Goal: Information Seeking & Learning: Compare options

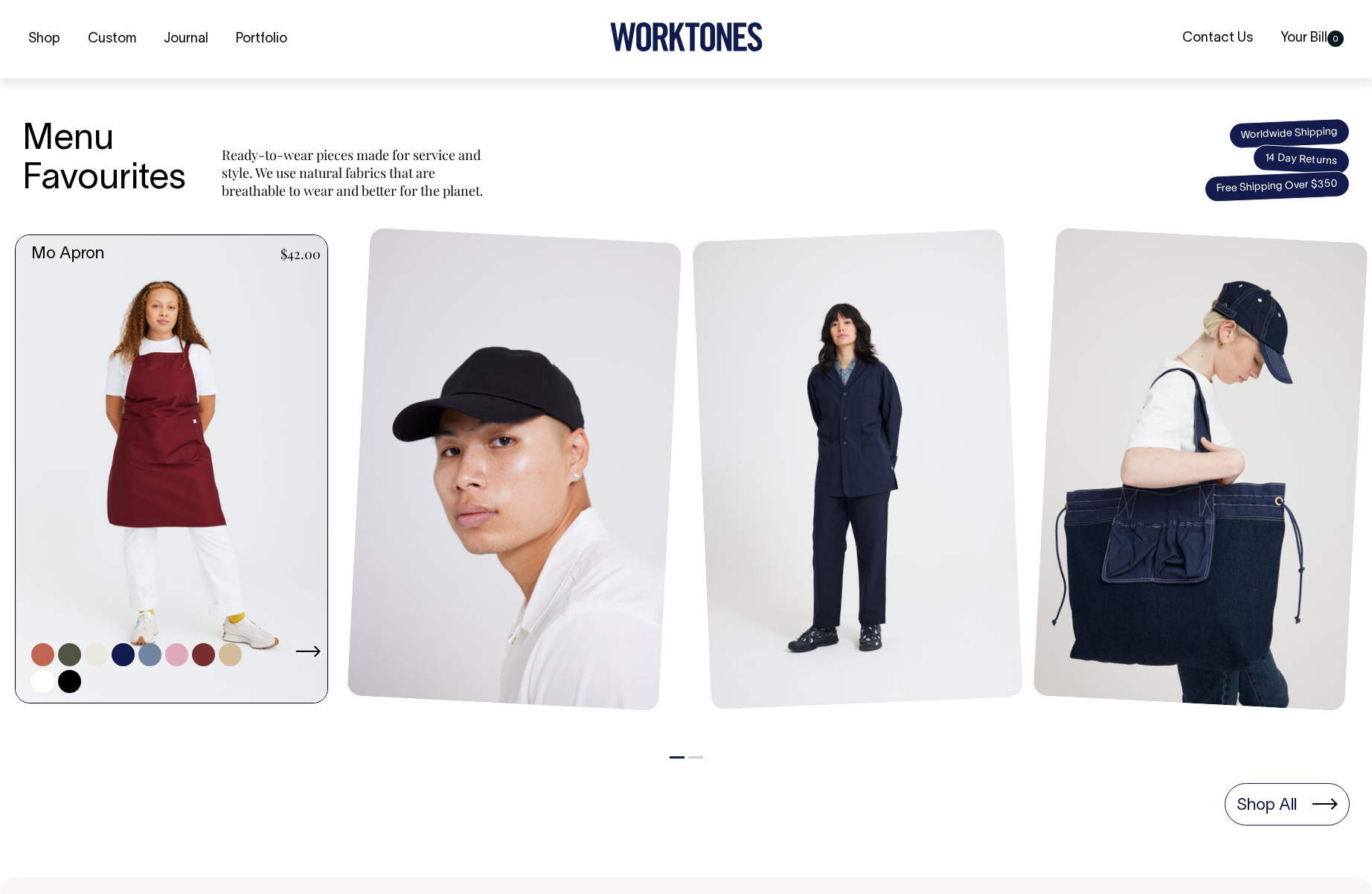
click at [197, 365] on link at bounding box center [176, 469] width 321 height 468
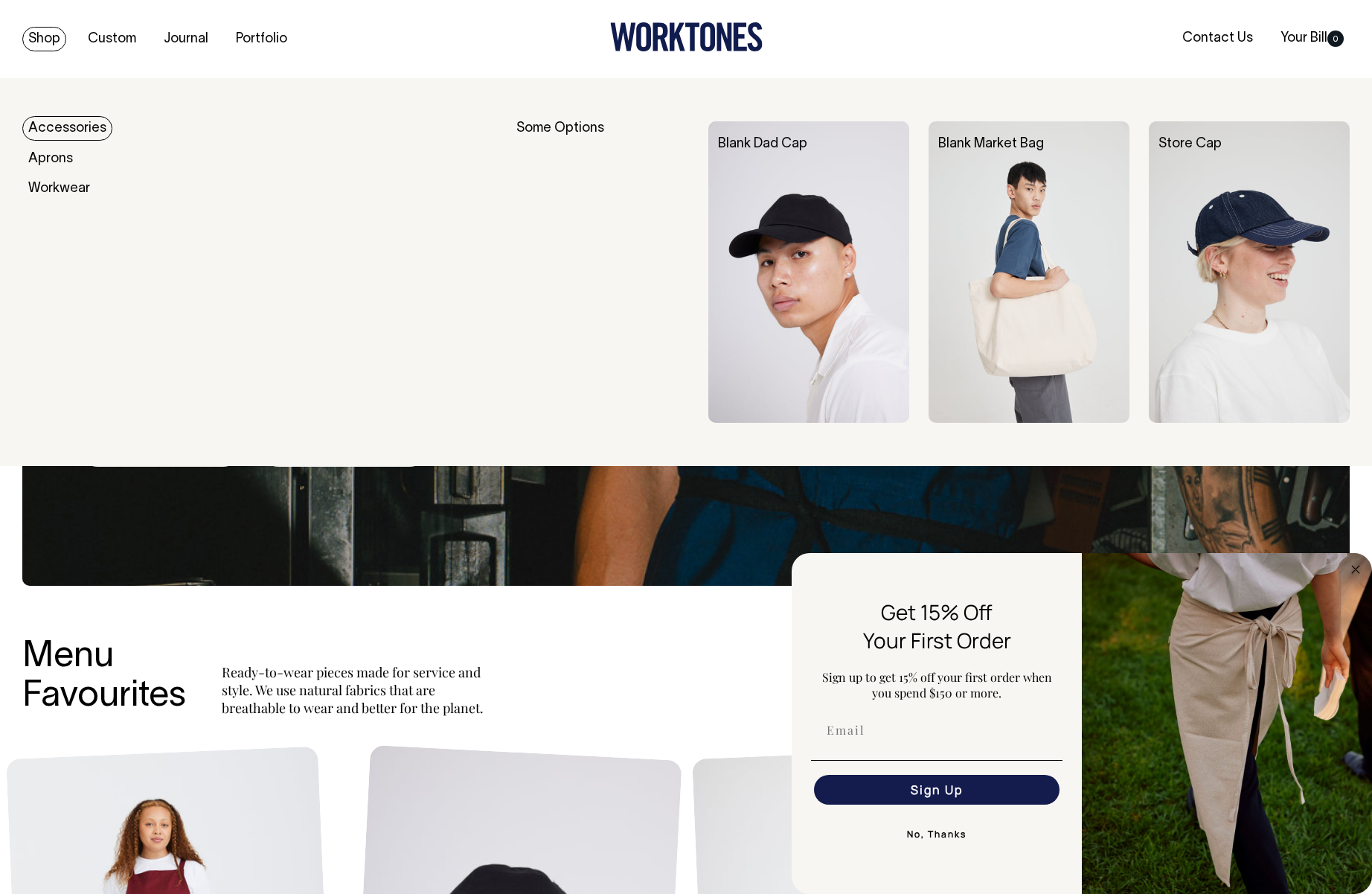
click at [37, 34] on link "Shop" at bounding box center [44, 39] width 44 height 25
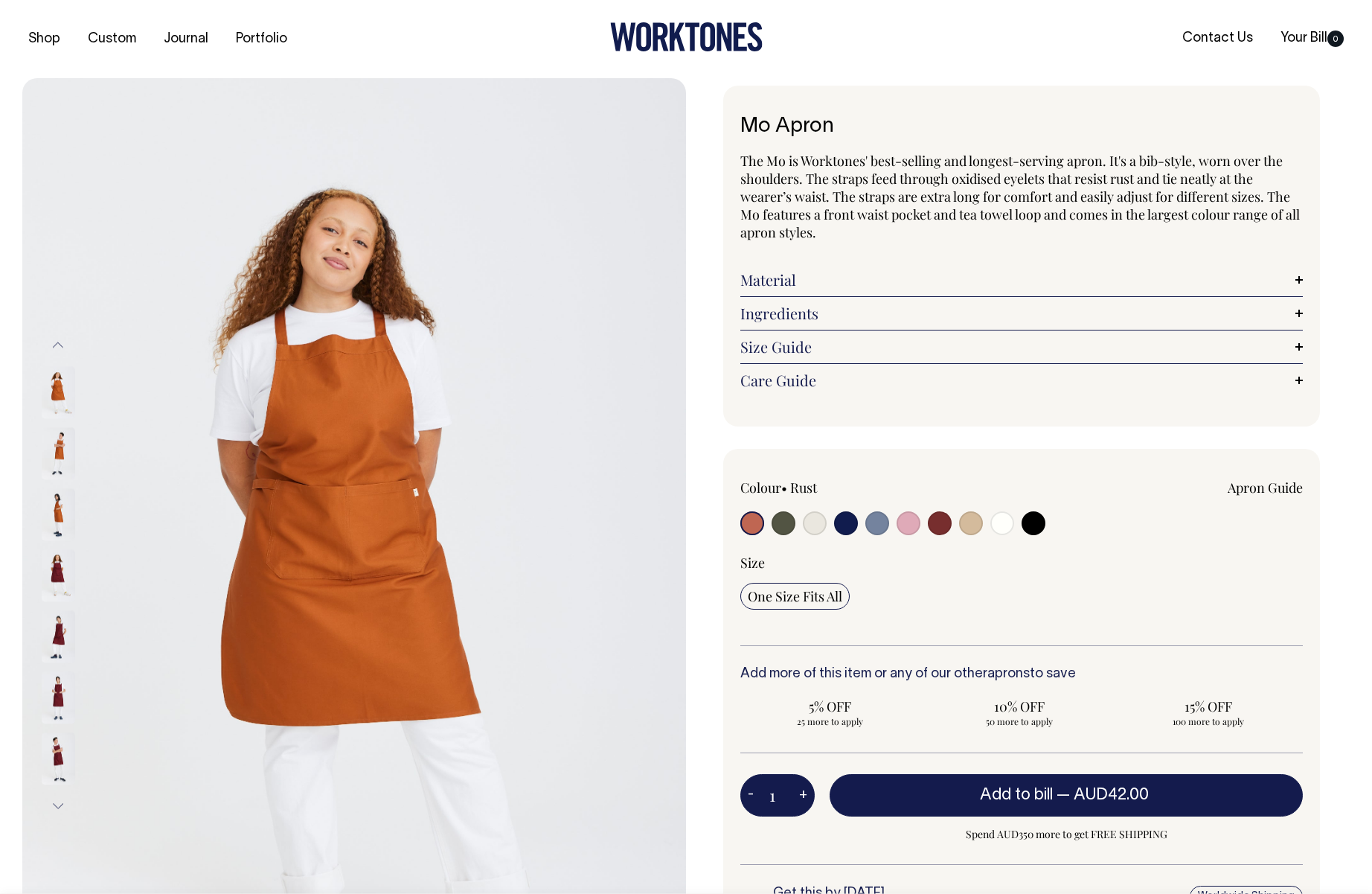
click at [911, 526] on input "radio" at bounding box center [909, 523] width 24 height 24
radio input "true"
select select "Pink"
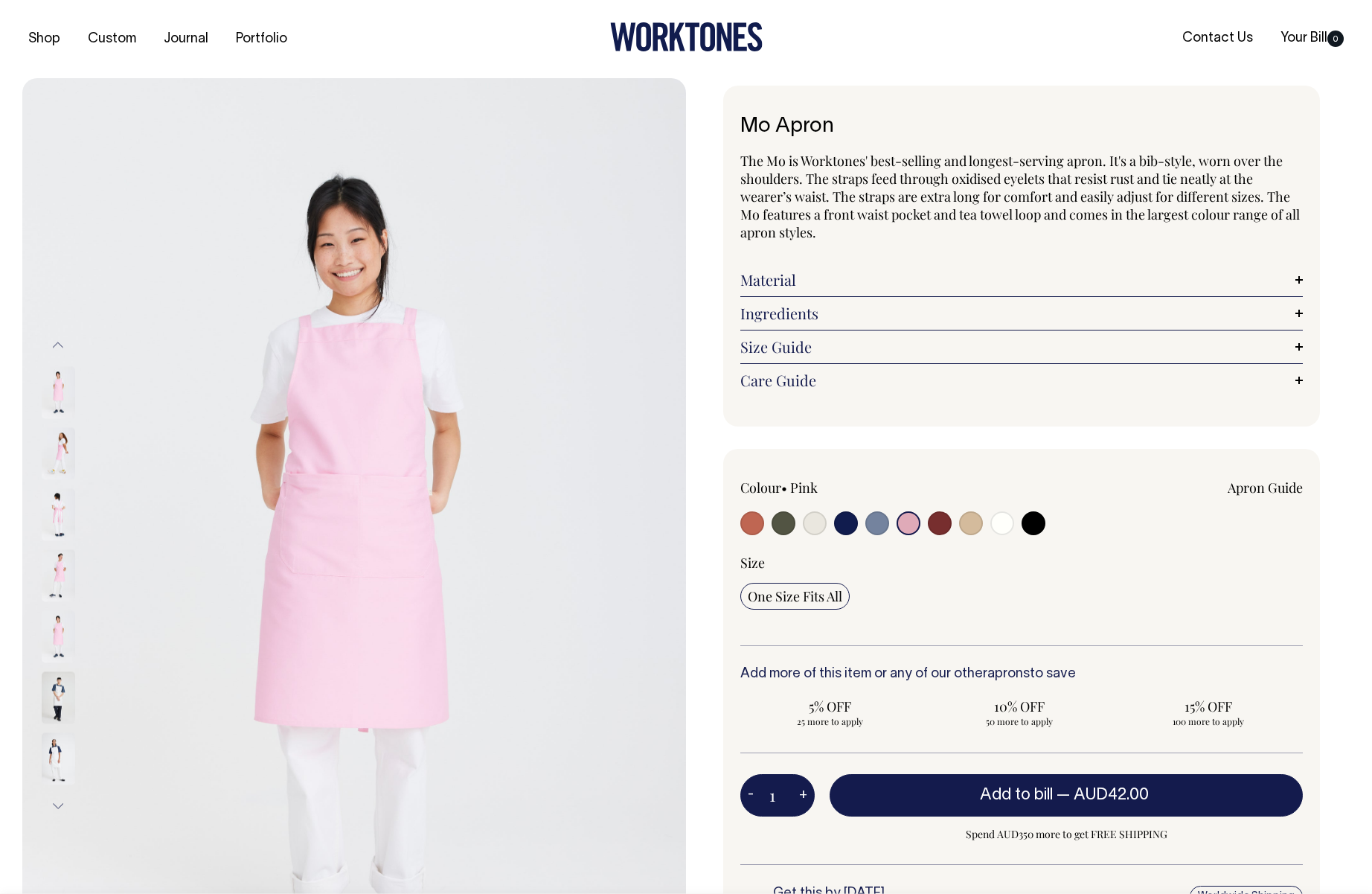
click at [942, 522] on input "radio" at bounding box center [940, 523] width 24 height 24
radio input "true"
select select "Burgundy"
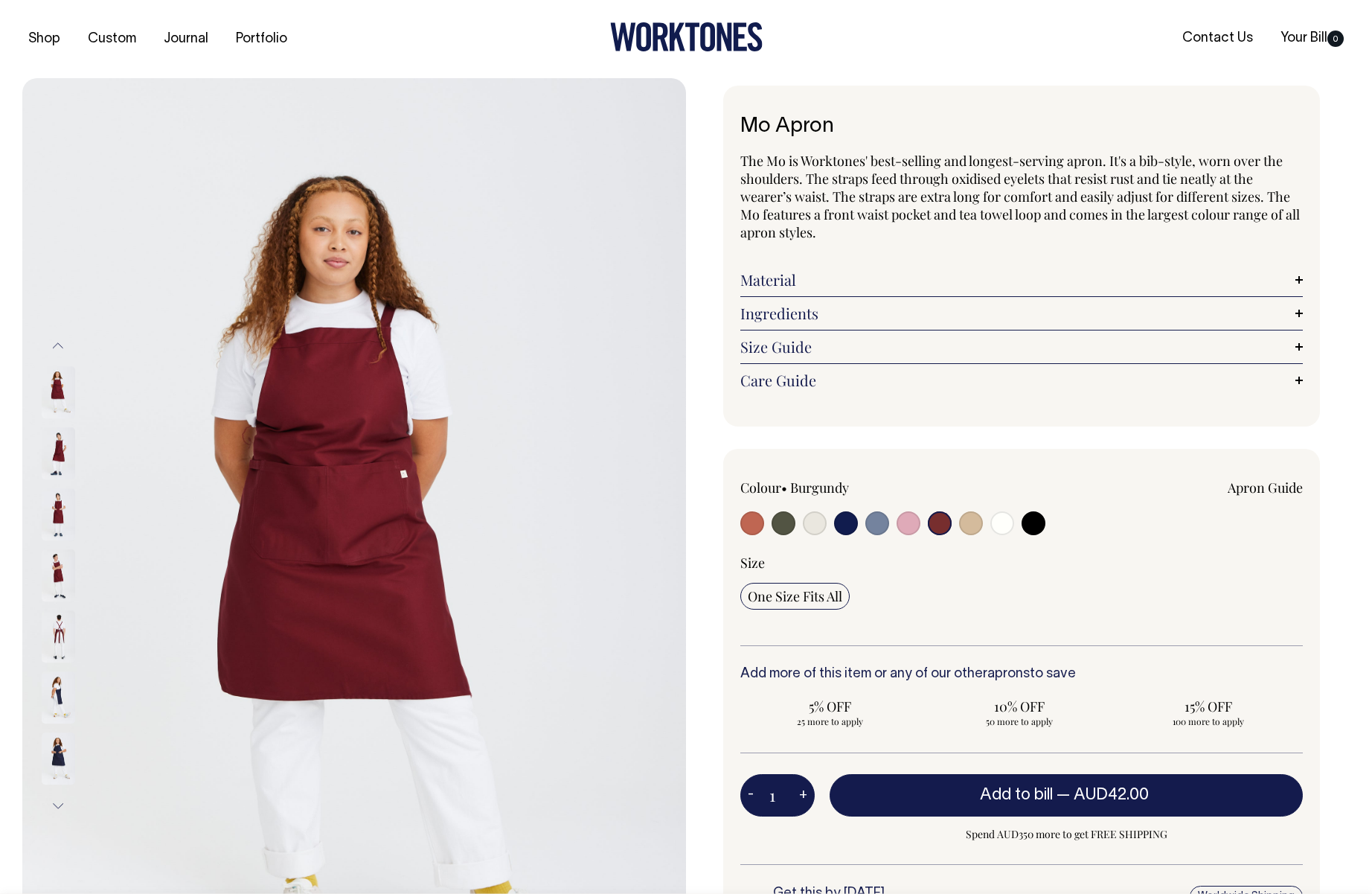
click at [977, 524] on input "radio" at bounding box center [971, 523] width 24 height 24
radio input "true"
select select "Khaki"
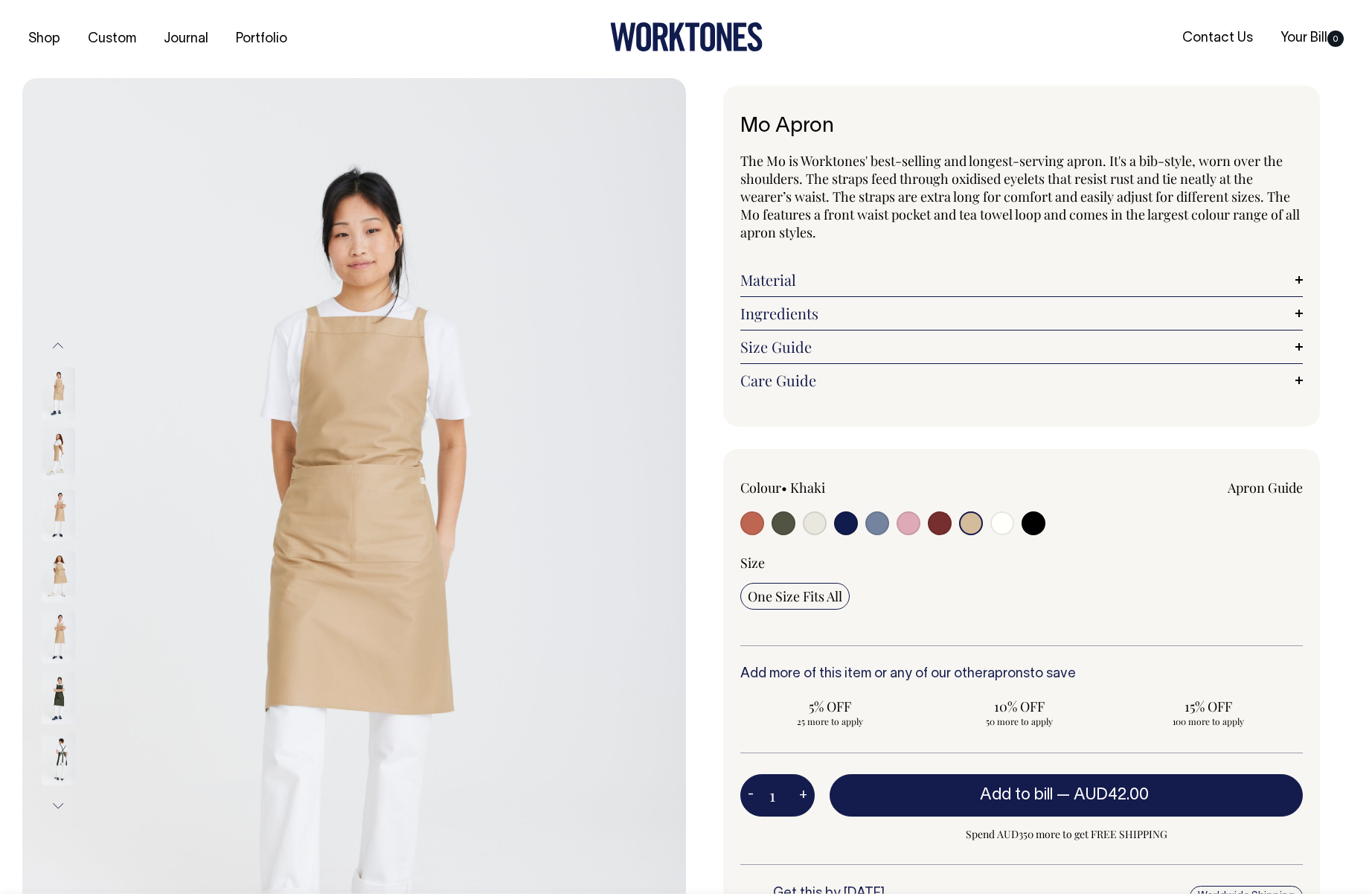
click at [996, 527] on input "radio" at bounding box center [1003, 523] width 24 height 24
radio input "true"
select select "Off-White"
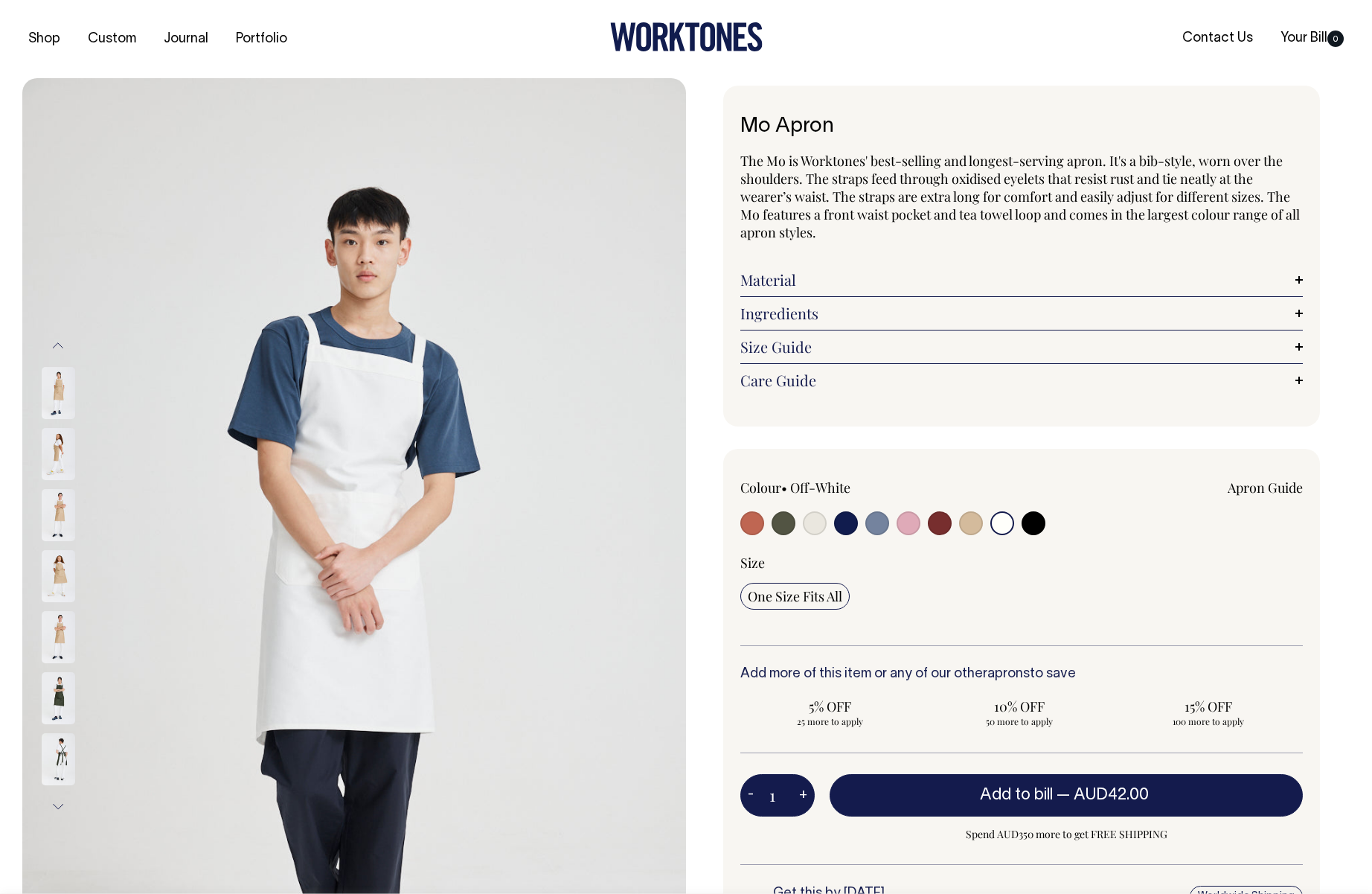
click at [1032, 525] on input "radio" at bounding box center [1034, 523] width 24 height 24
radio input "true"
select select "Black"
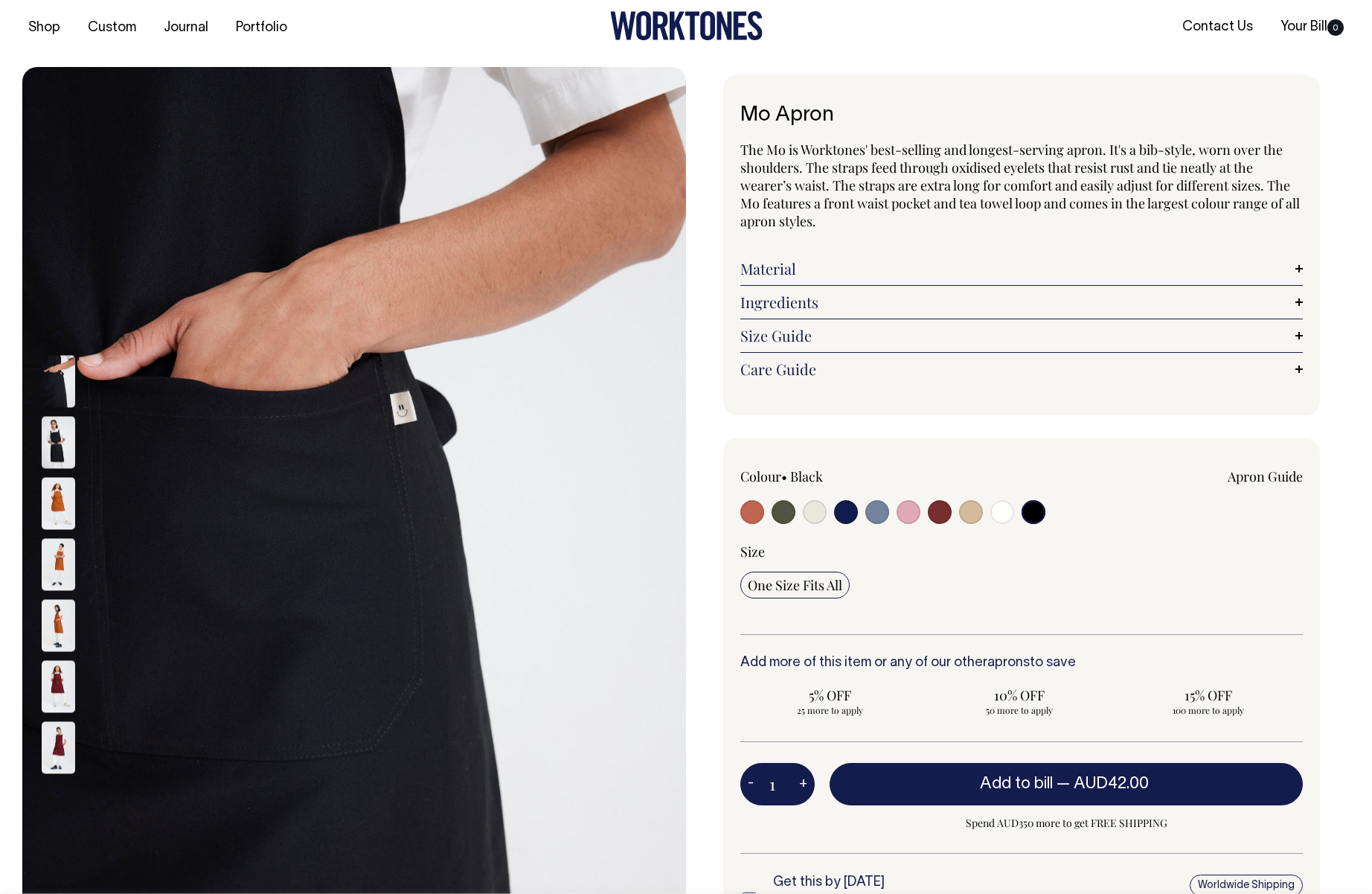
click at [807, 525] on div "Colour • Black Apron Guide" at bounding box center [1021, 551] width 562 height 168
click at [805, 515] on input "radio" at bounding box center [815, 511] width 24 height 24
radio input "true"
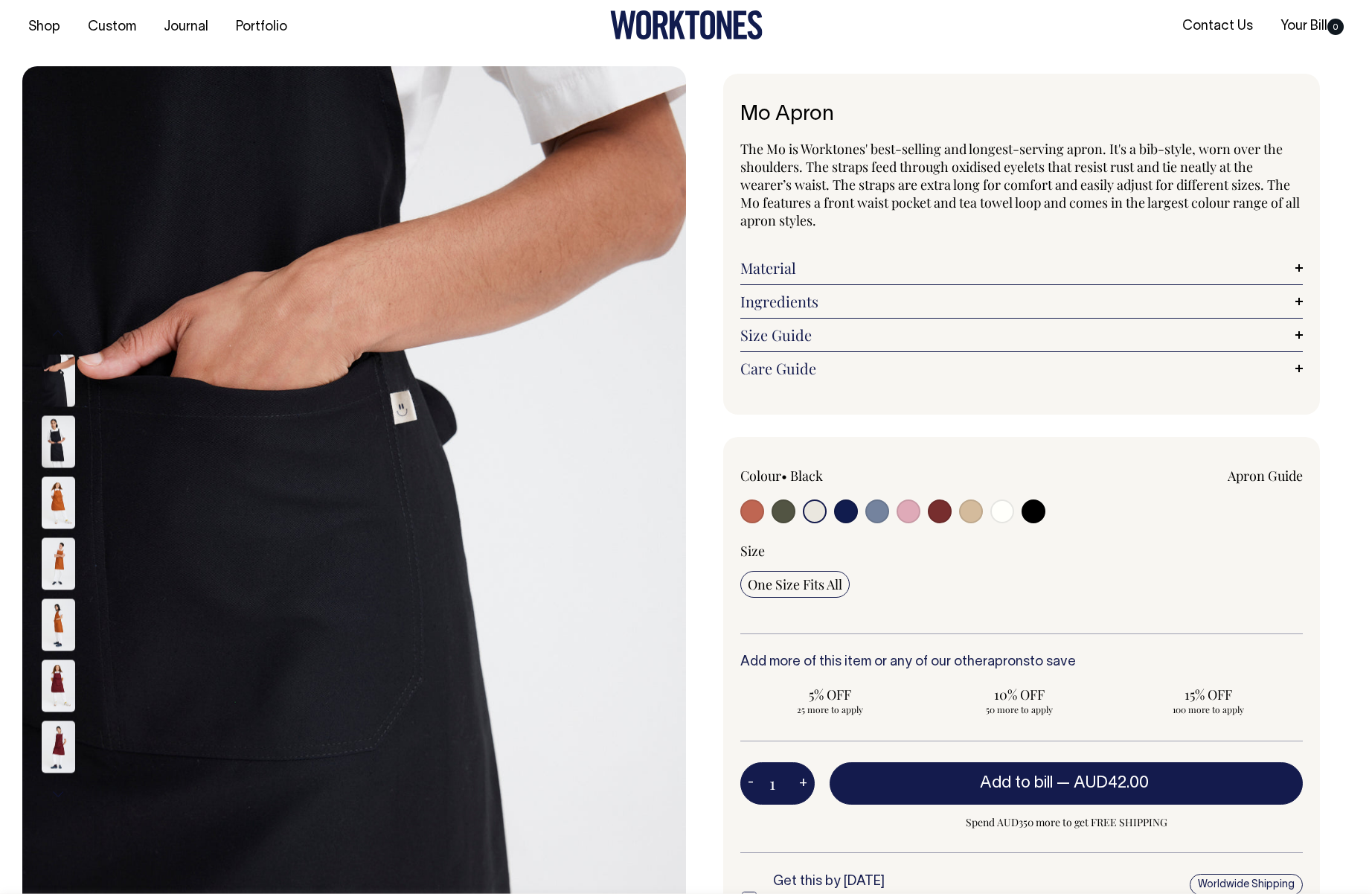
select select "Natural"
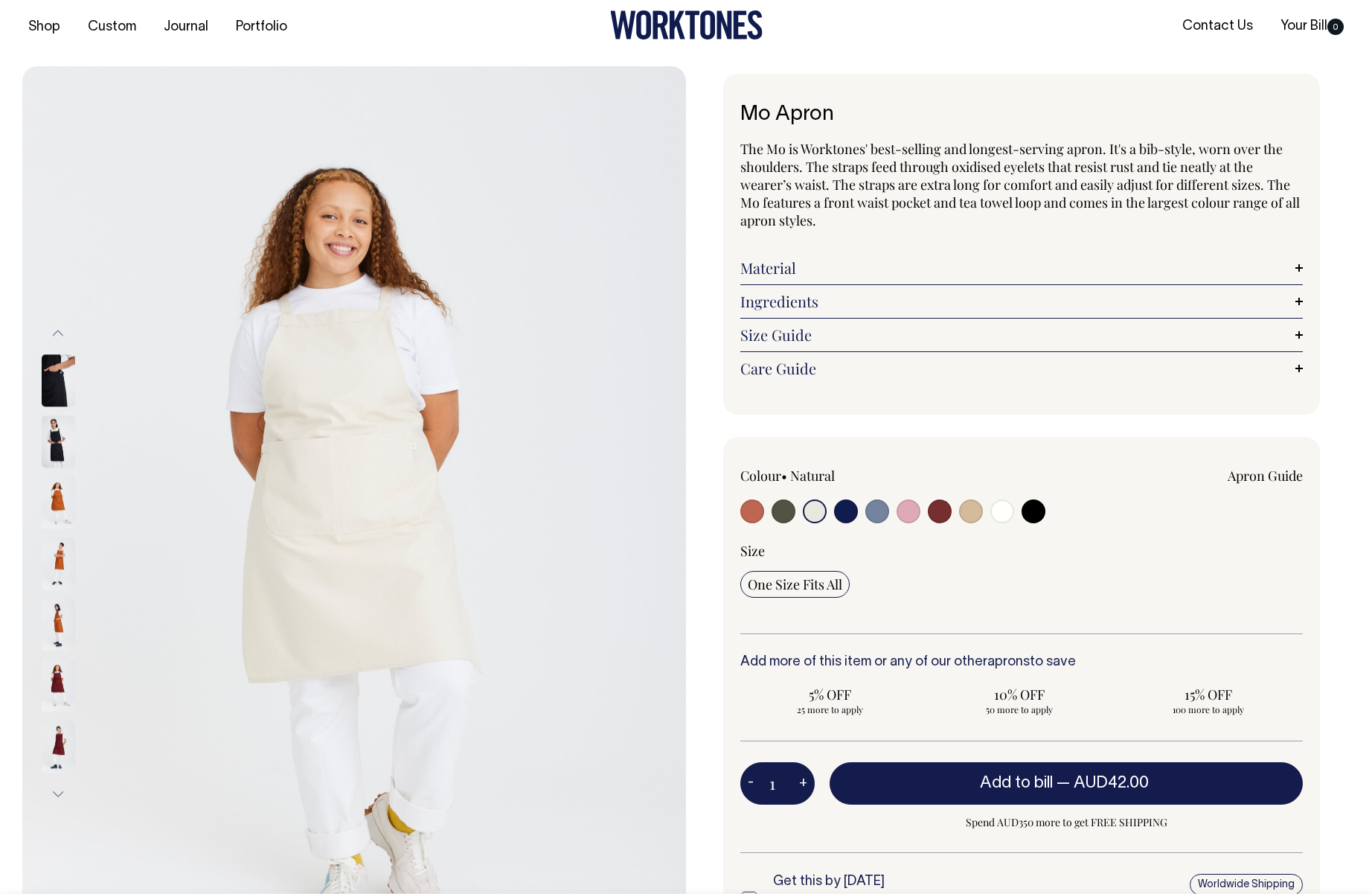
click at [784, 511] on input "radio" at bounding box center [784, 511] width 24 height 24
radio input "true"
select select "Olive"
click at [860, 516] on div at bounding box center [853, 513] width 225 height 28
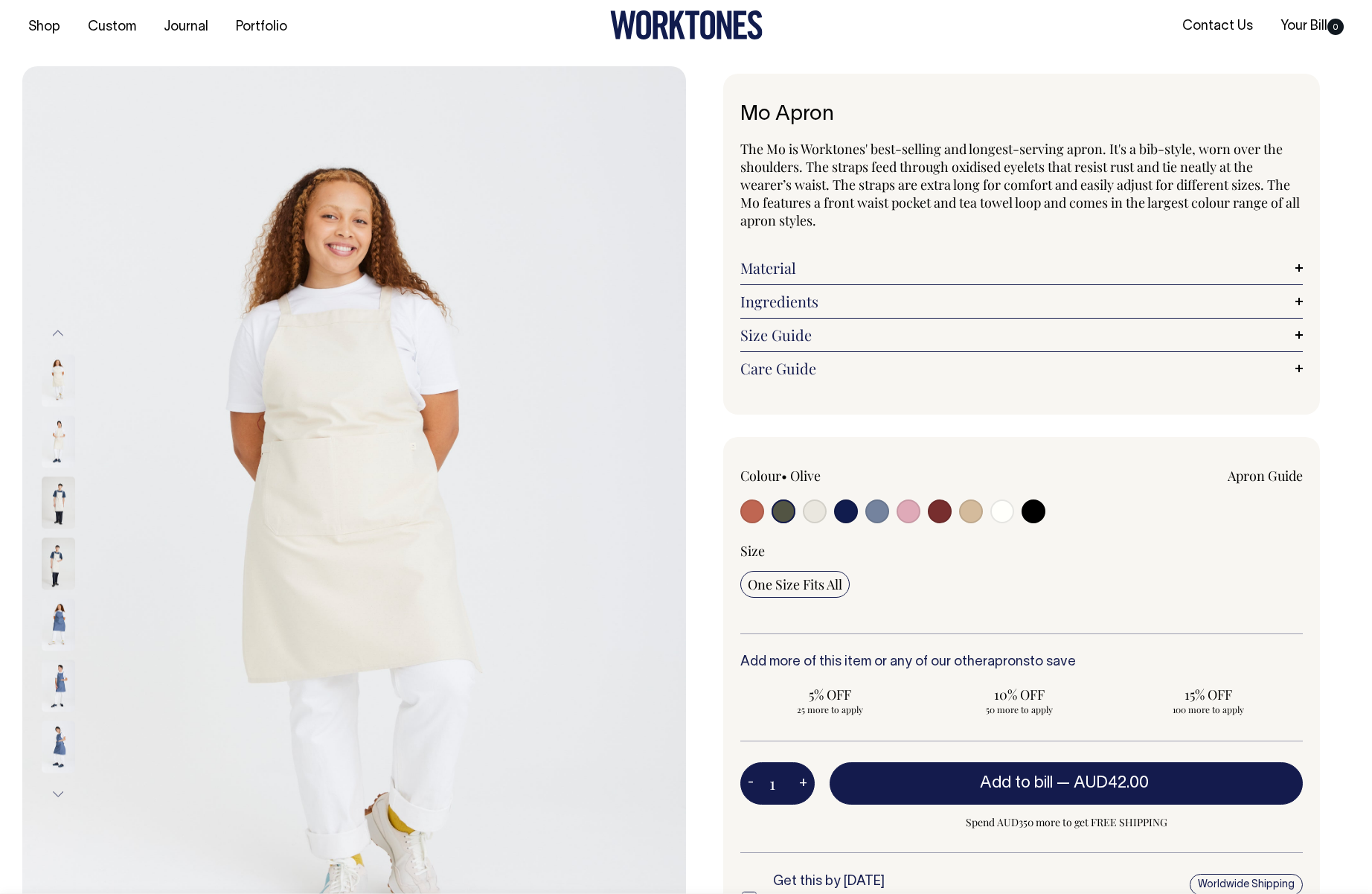
click at [869, 511] on input "radio" at bounding box center [877, 511] width 24 height 24
radio input "true"
select select "Blue/Grey"
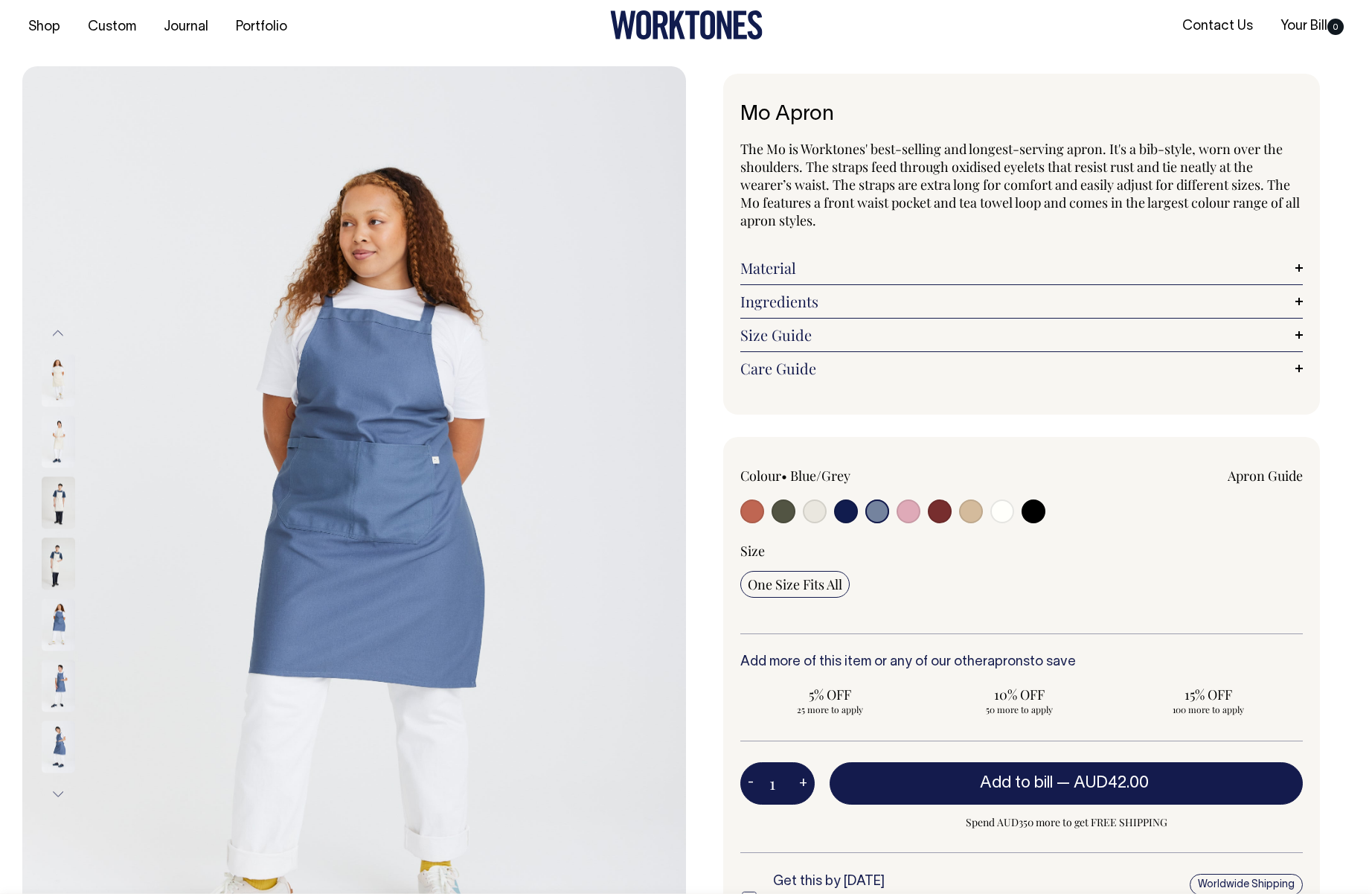
click at [842, 511] on input "radio" at bounding box center [846, 511] width 24 height 24
radio input "true"
select select "Dark Navy"
click at [883, 509] on input "radio" at bounding box center [877, 511] width 24 height 24
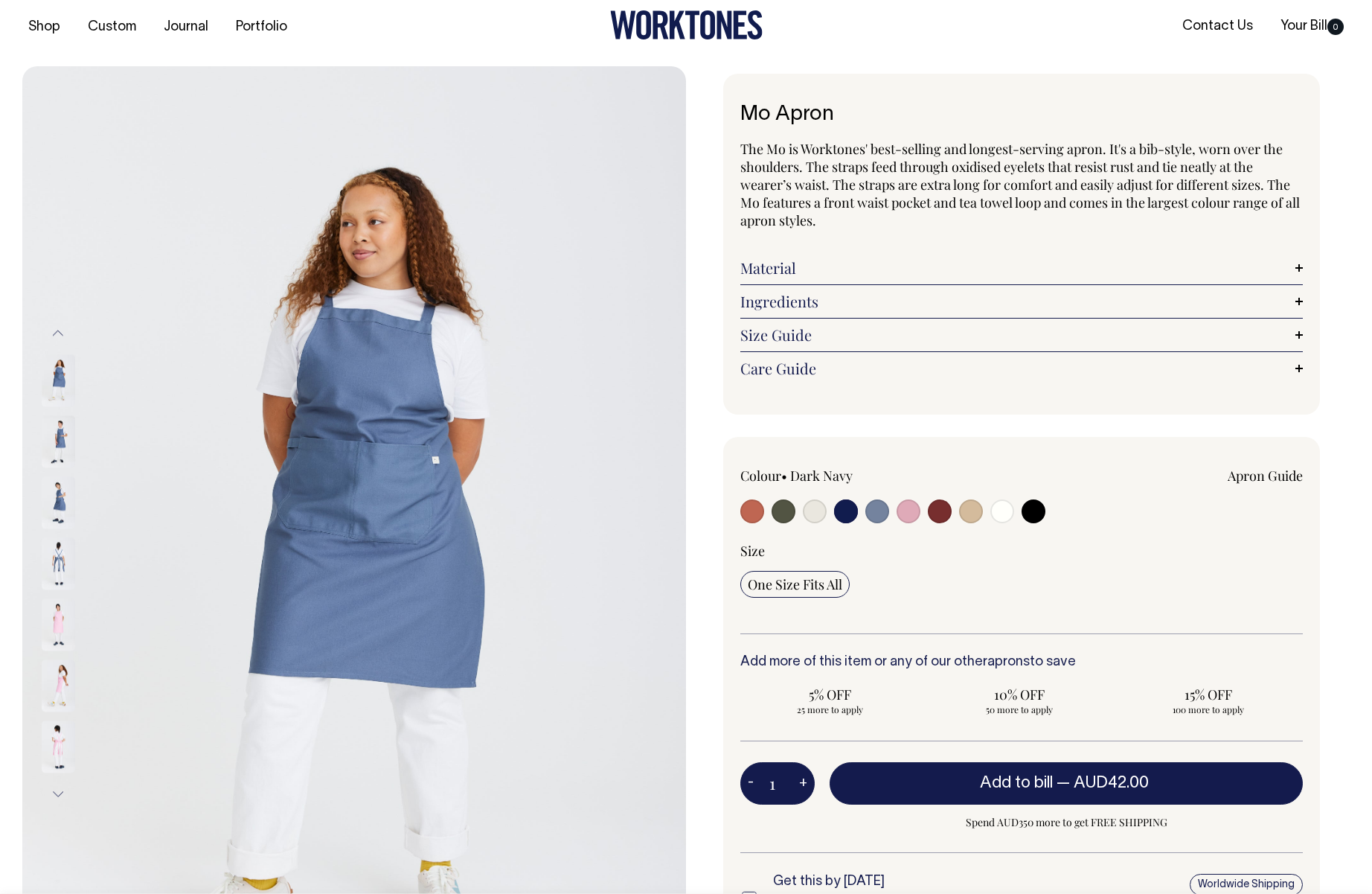
radio input "true"
select select "Blue/Grey"
click at [851, 514] on input "radio" at bounding box center [846, 511] width 24 height 24
radio input "true"
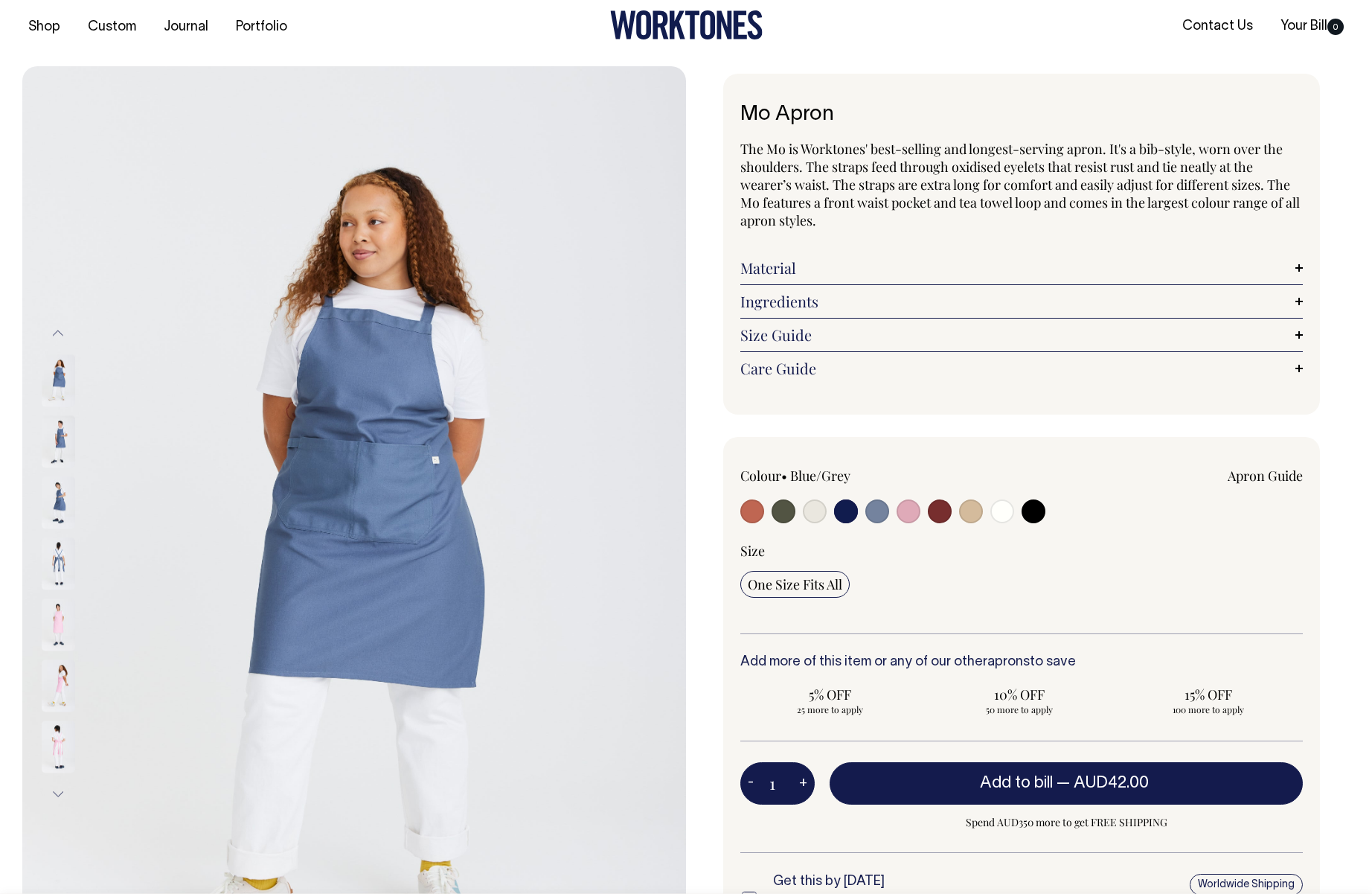
radio input "true"
select select "Dark Navy"
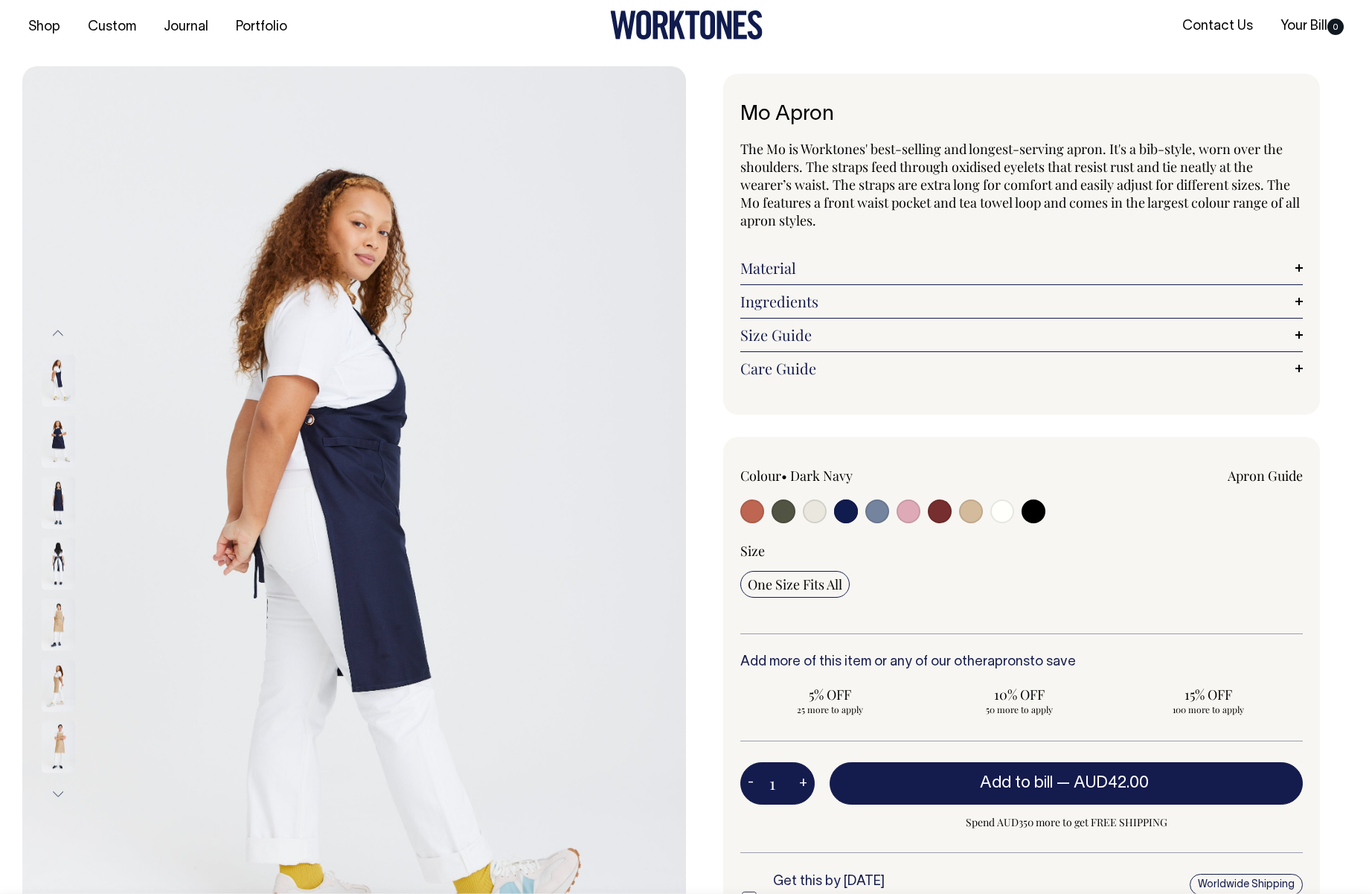
click at [950, 517] on label at bounding box center [940, 513] width 24 height 28
click at [950, 517] on input "radio" at bounding box center [940, 511] width 24 height 24
radio input "true"
select select "Burgundy"
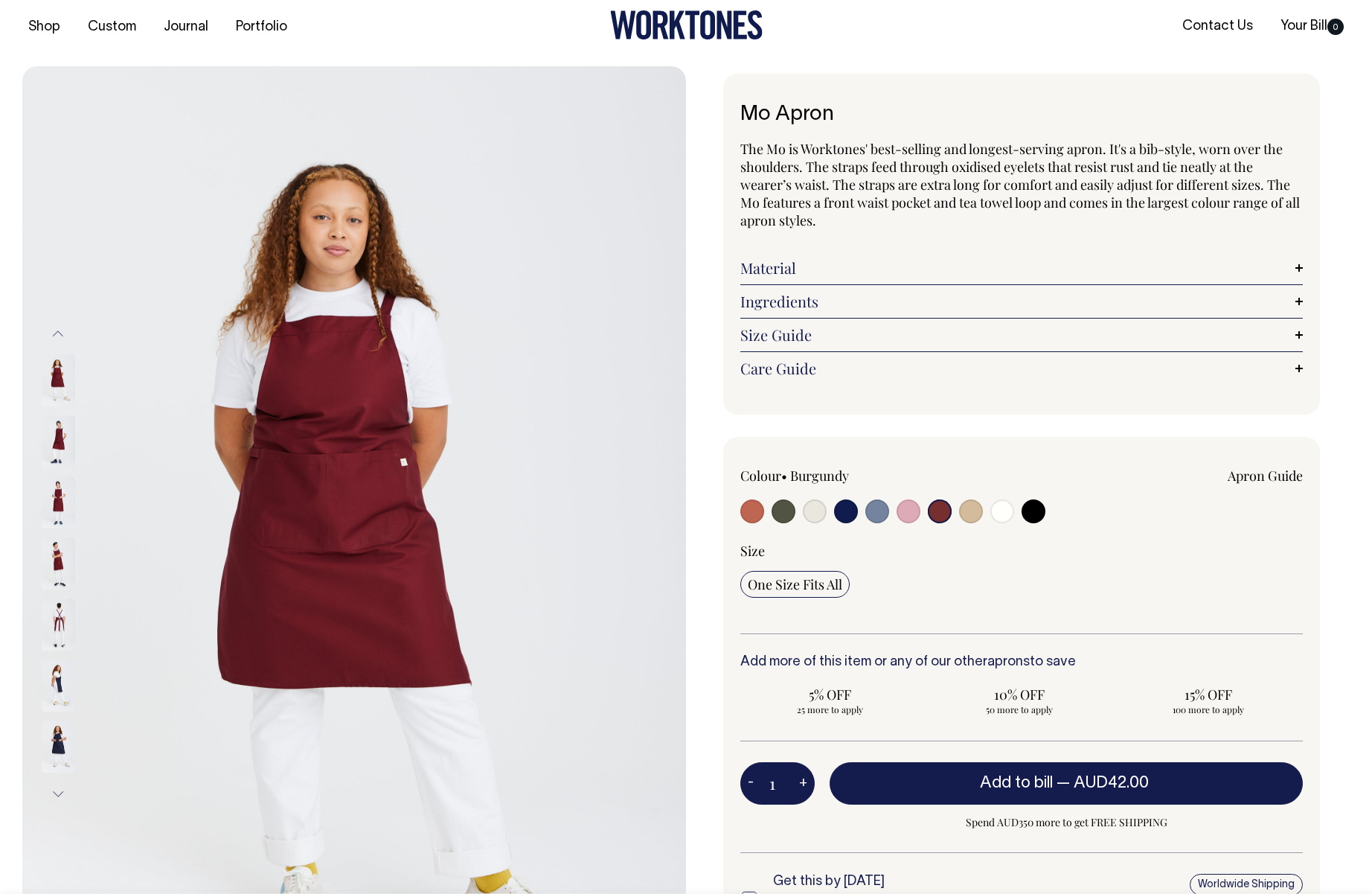
click at [921, 515] on div at bounding box center [853, 513] width 225 height 28
click at [983, 513] on div "Apron Guide" at bounding box center [1134, 491] width 338 height 49
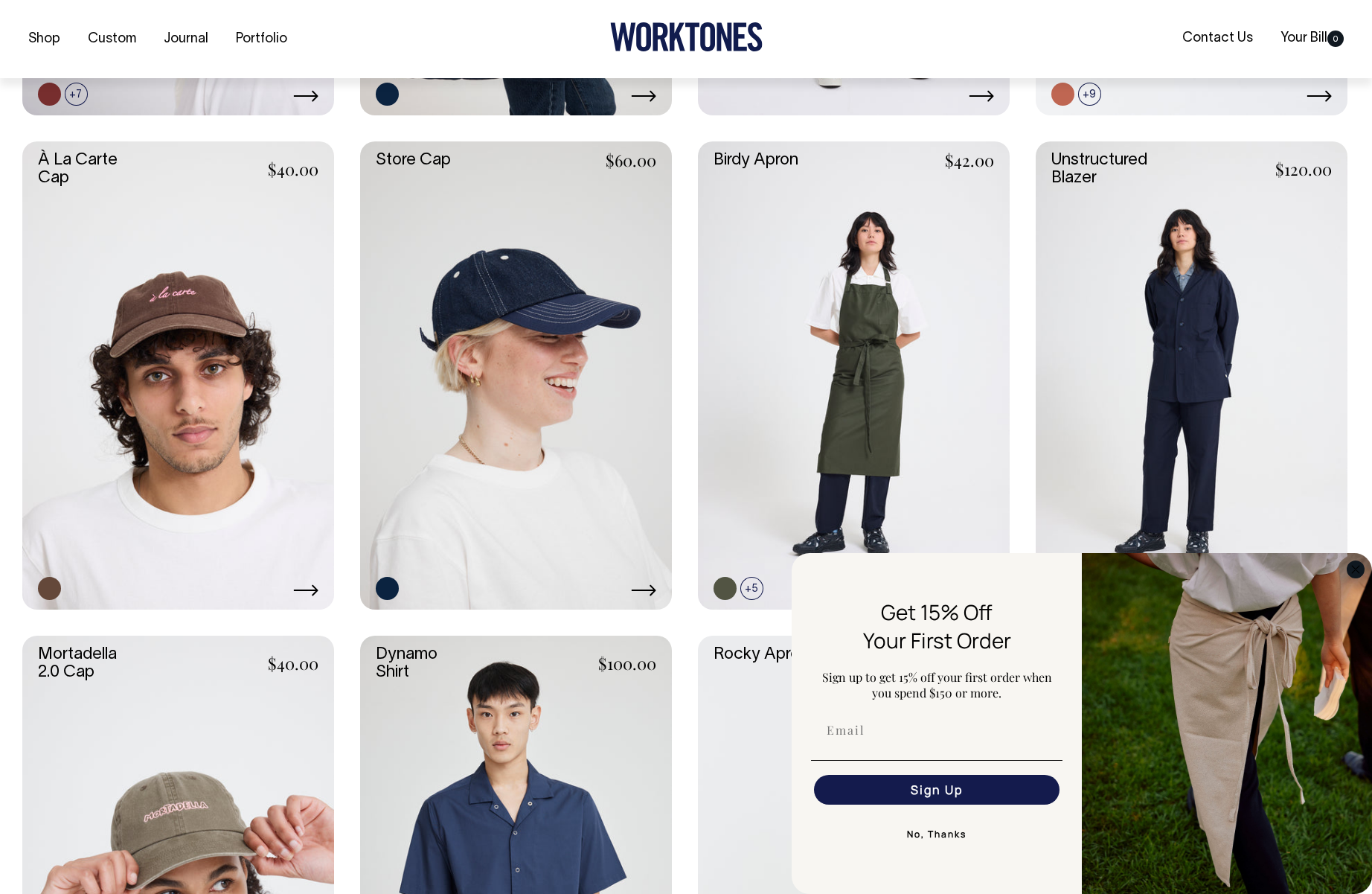
click at [1358, 560] on icon "Close dialog" at bounding box center [1356, 569] width 18 height 18
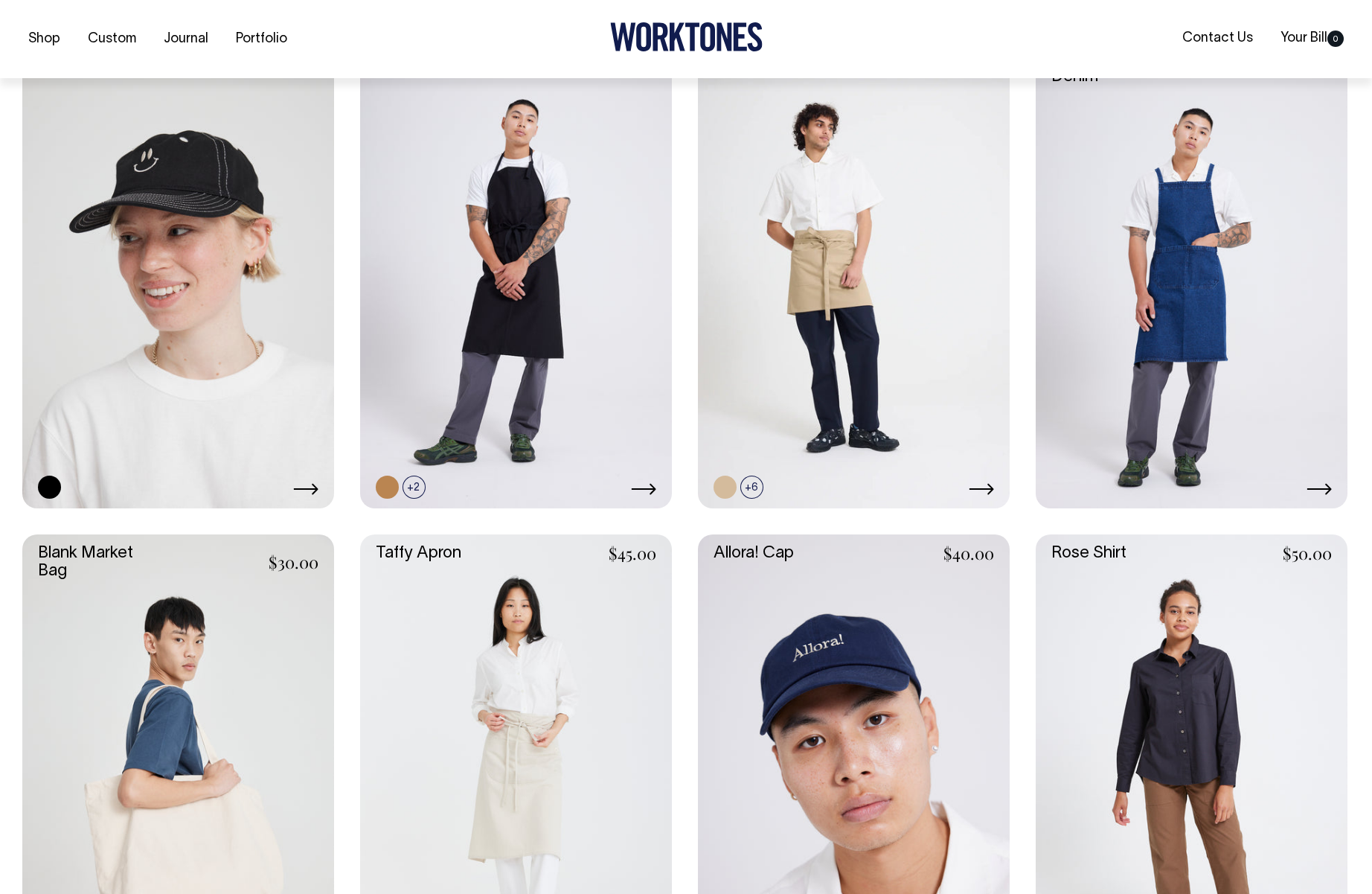
click at [1140, 310] on link at bounding box center [1192, 274] width 312 height 468
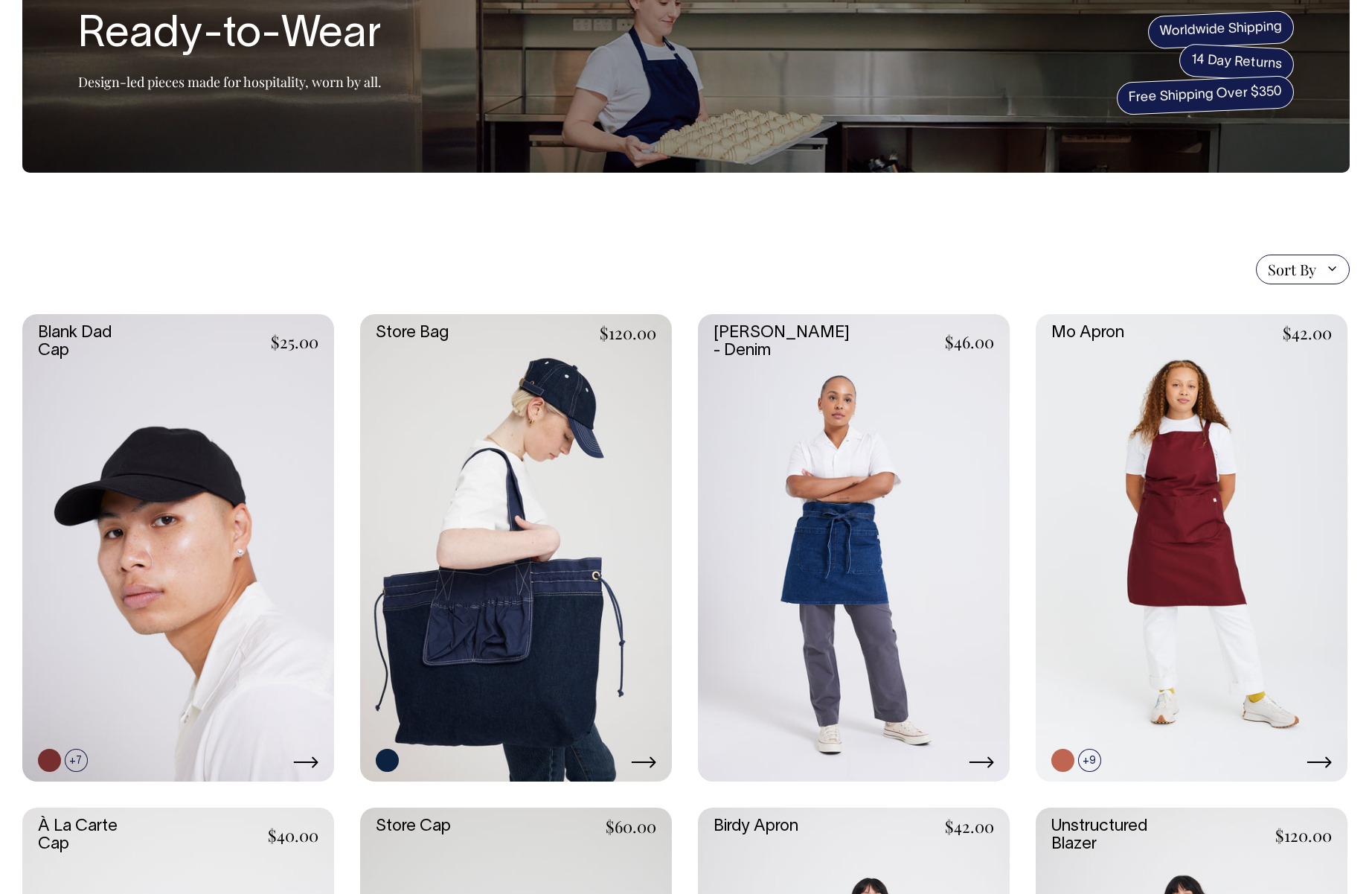
scroll to position [127, 0]
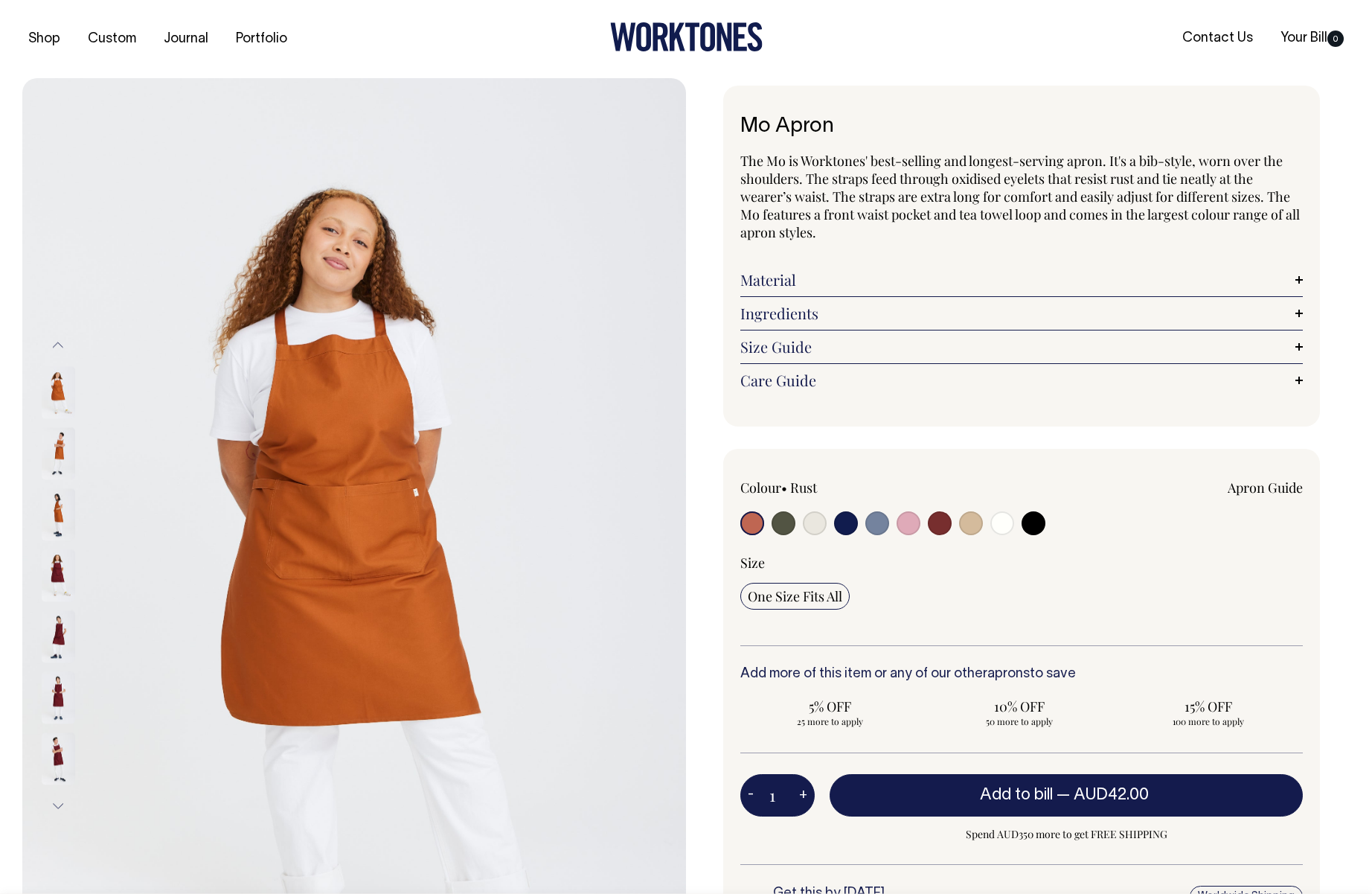
click at [785, 523] on input "radio" at bounding box center [784, 523] width 24 height 24
radio input "true"
select select "Olive"
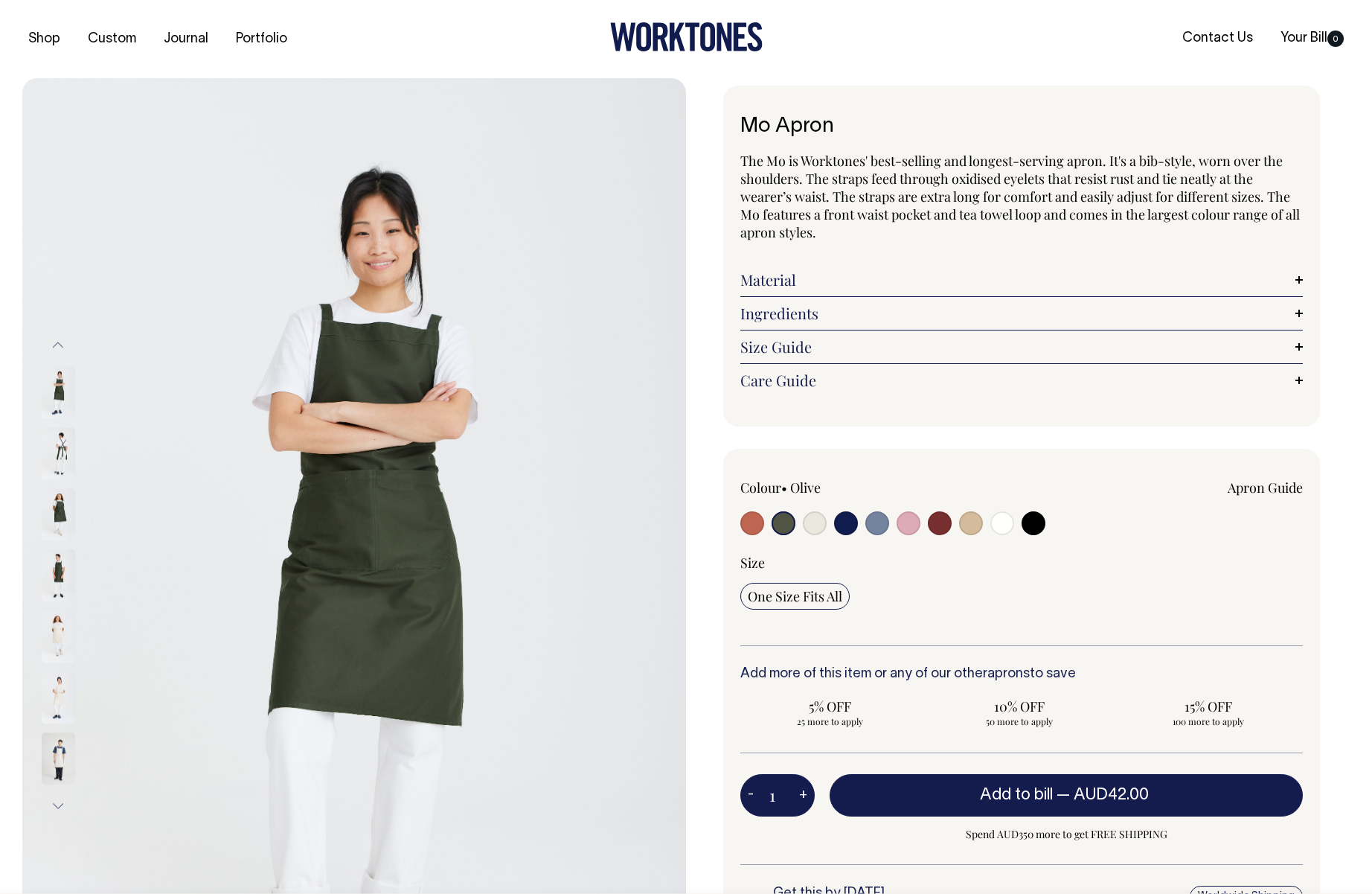
click at [830, 522] on div at bounding box center [853, 524] width 225 height 28
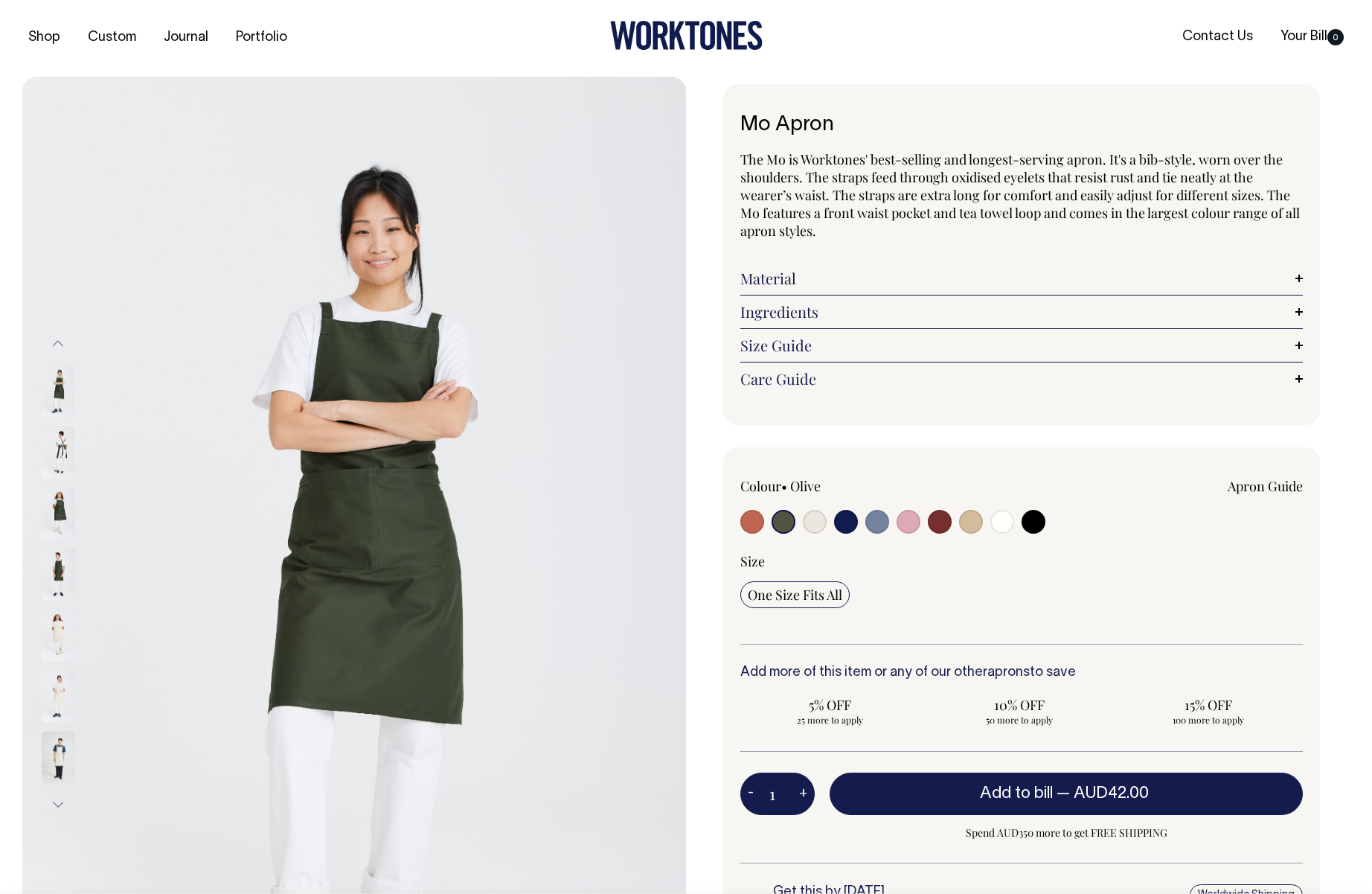
scroll to position [2, 0]
click at [864, 530] on div at bounding box center [853, 522] width 225 height 28
click at [868, 524] on input "radio" at bounding box center [877, 521] width 24 height 24
radio input "true"
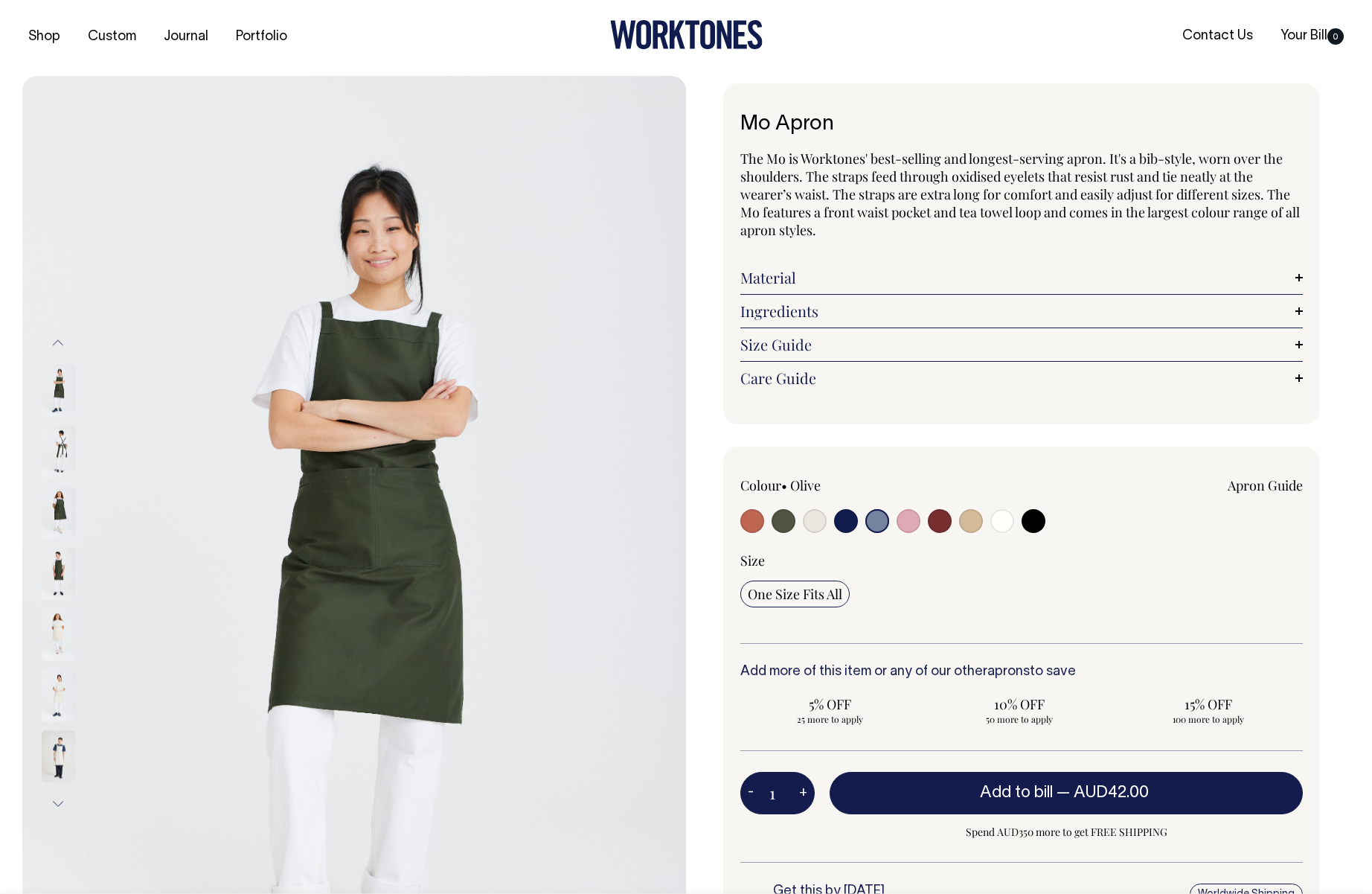
select select "Blue/Grey"
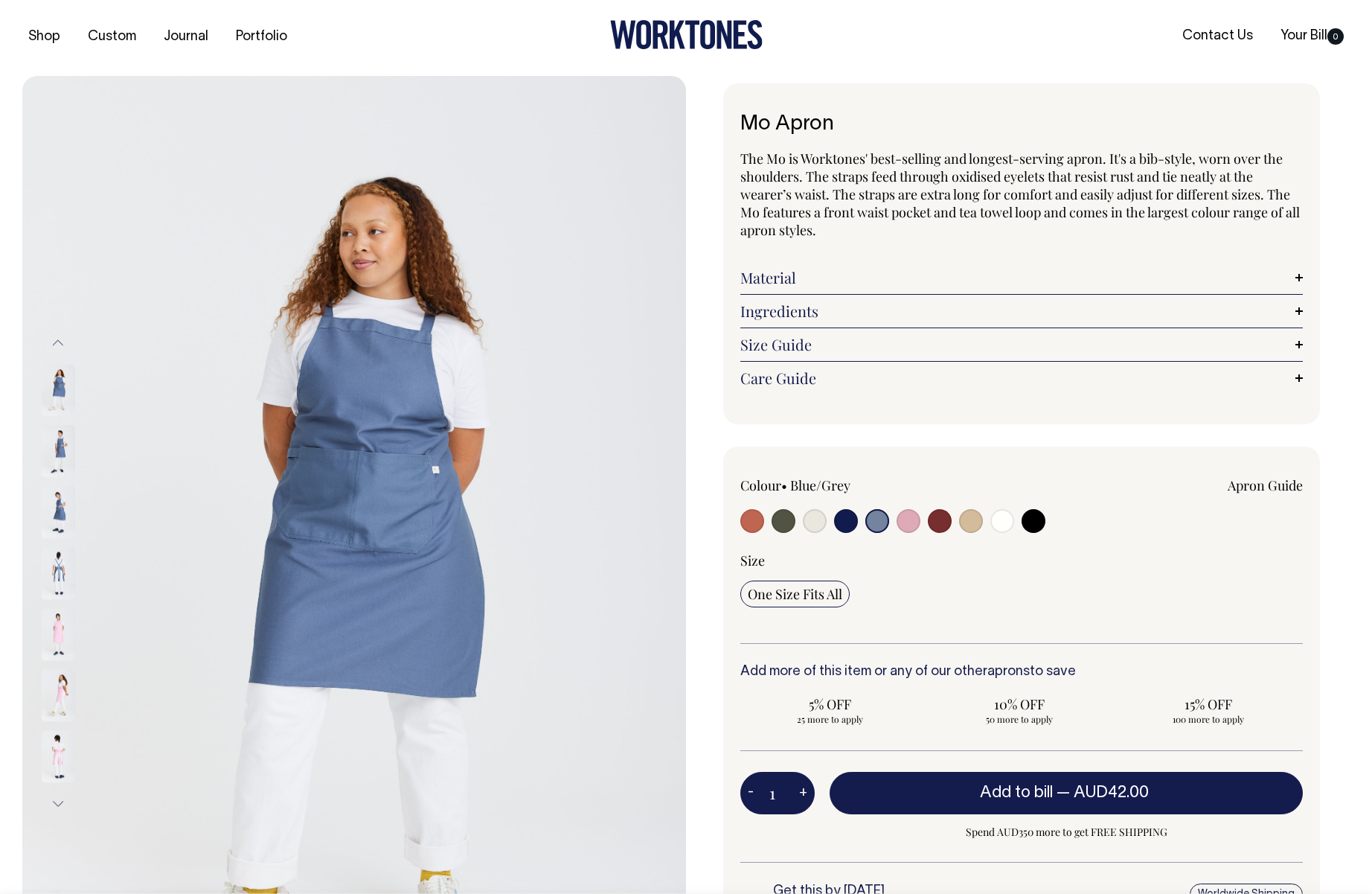
click at [908, 523] on input "radio" at bounding box center [909, 521] width 24 height 24
radio input "true"
select select "Pink"
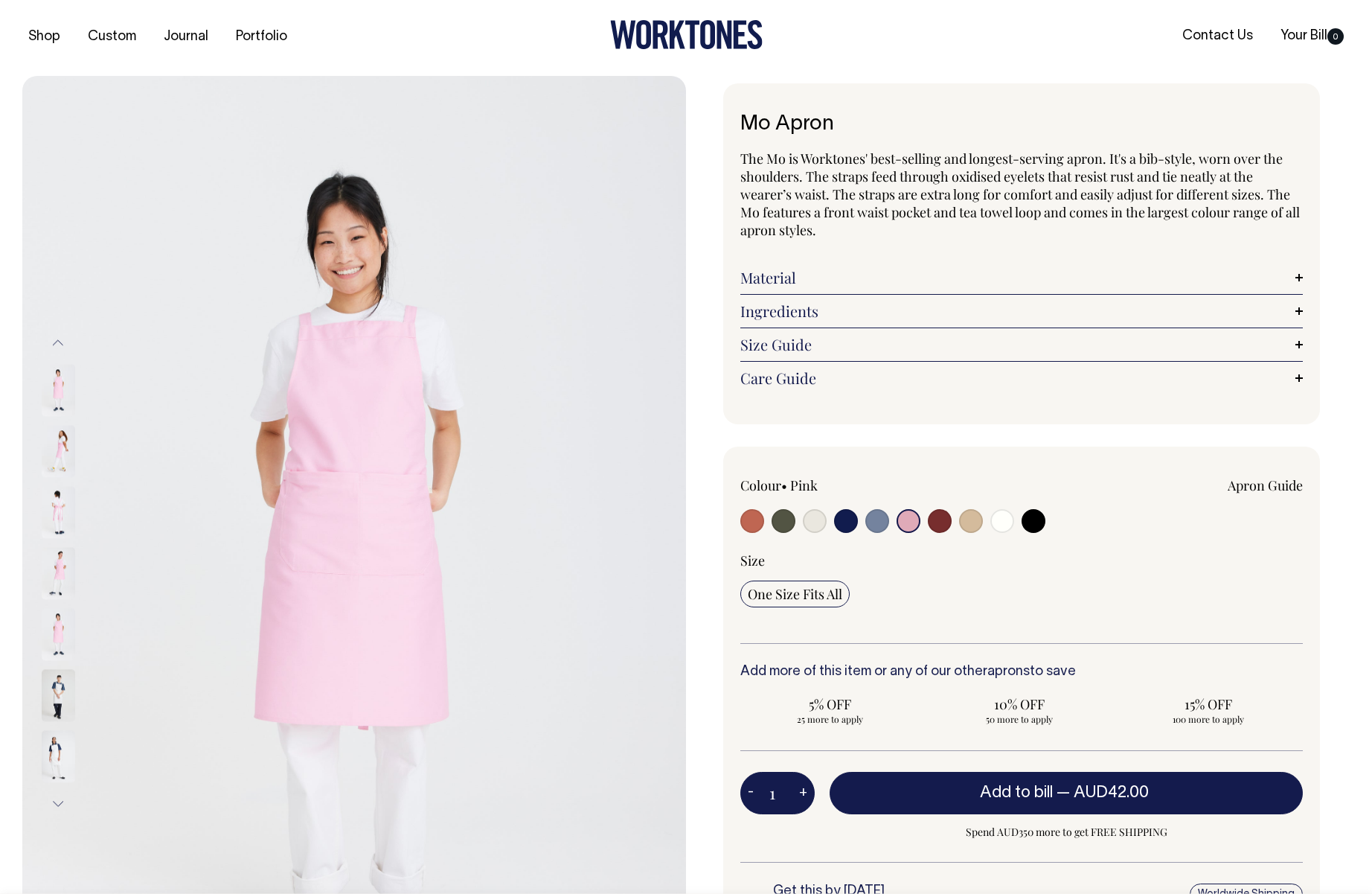
click at [927, 522] on div at bounding box center [853, 522] width 225 height 28
click at [939, 522] on input "radio" at bounding box center [940, 521] width 24 height 24
radio input "true"
select select "Burgundy"
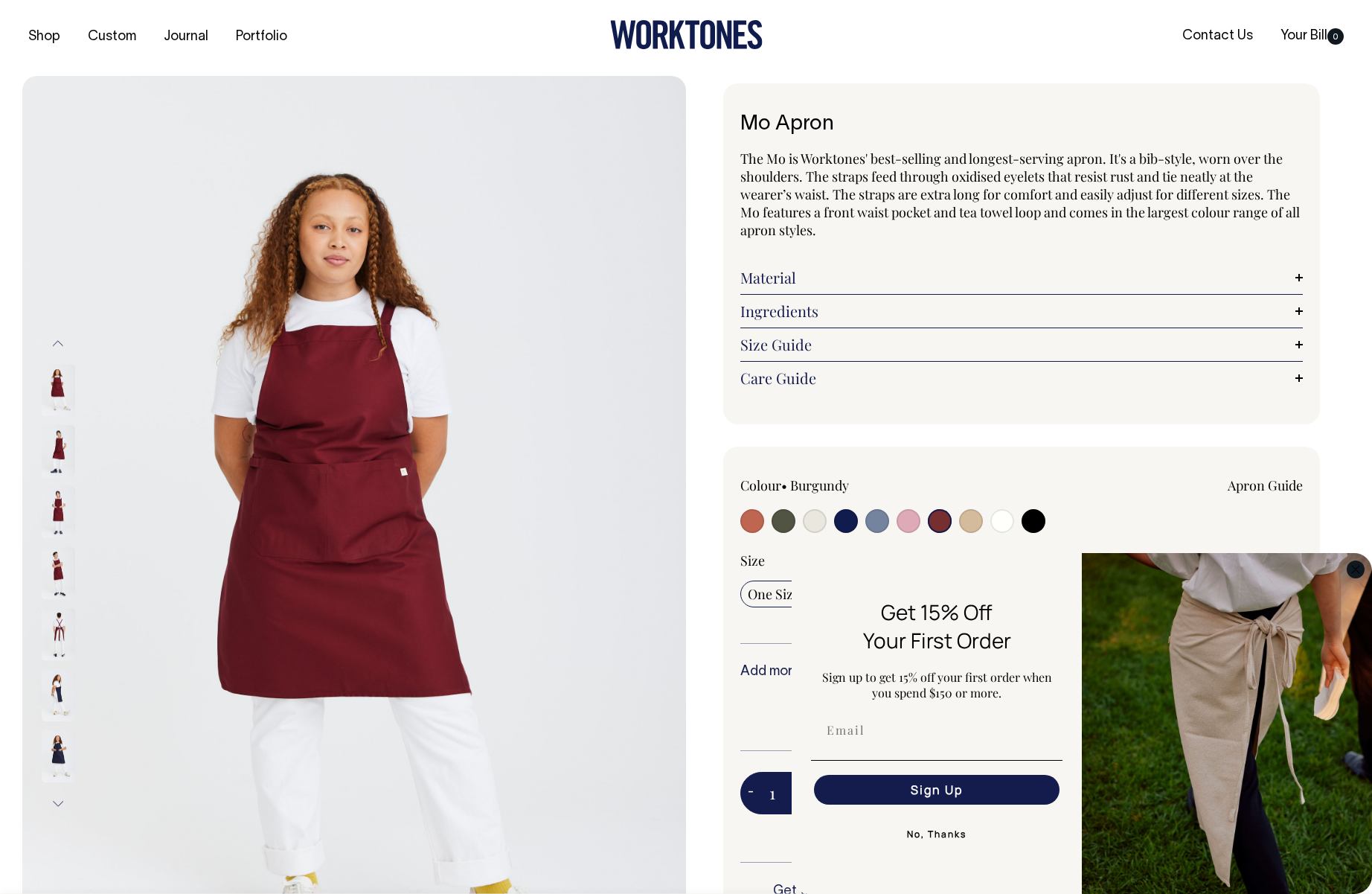
click at [1362, 575] on icon "Close dialog" at bounding box center [1356, 569] width 18 height 18
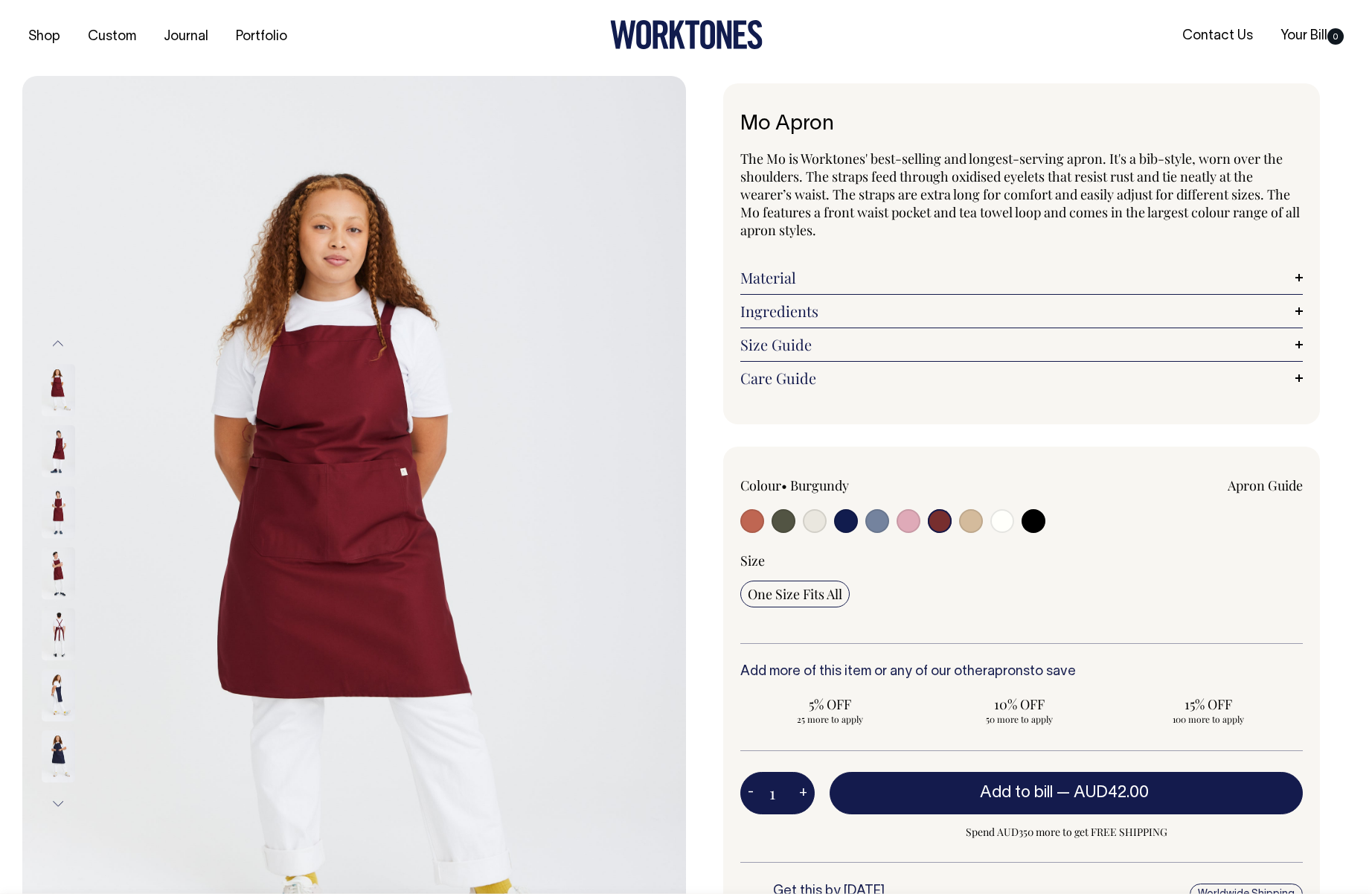
click at [972, 518] on input "radio" at bounding box center [971, 521] width 24 height 24
radio input "true"
select select "Khaki"
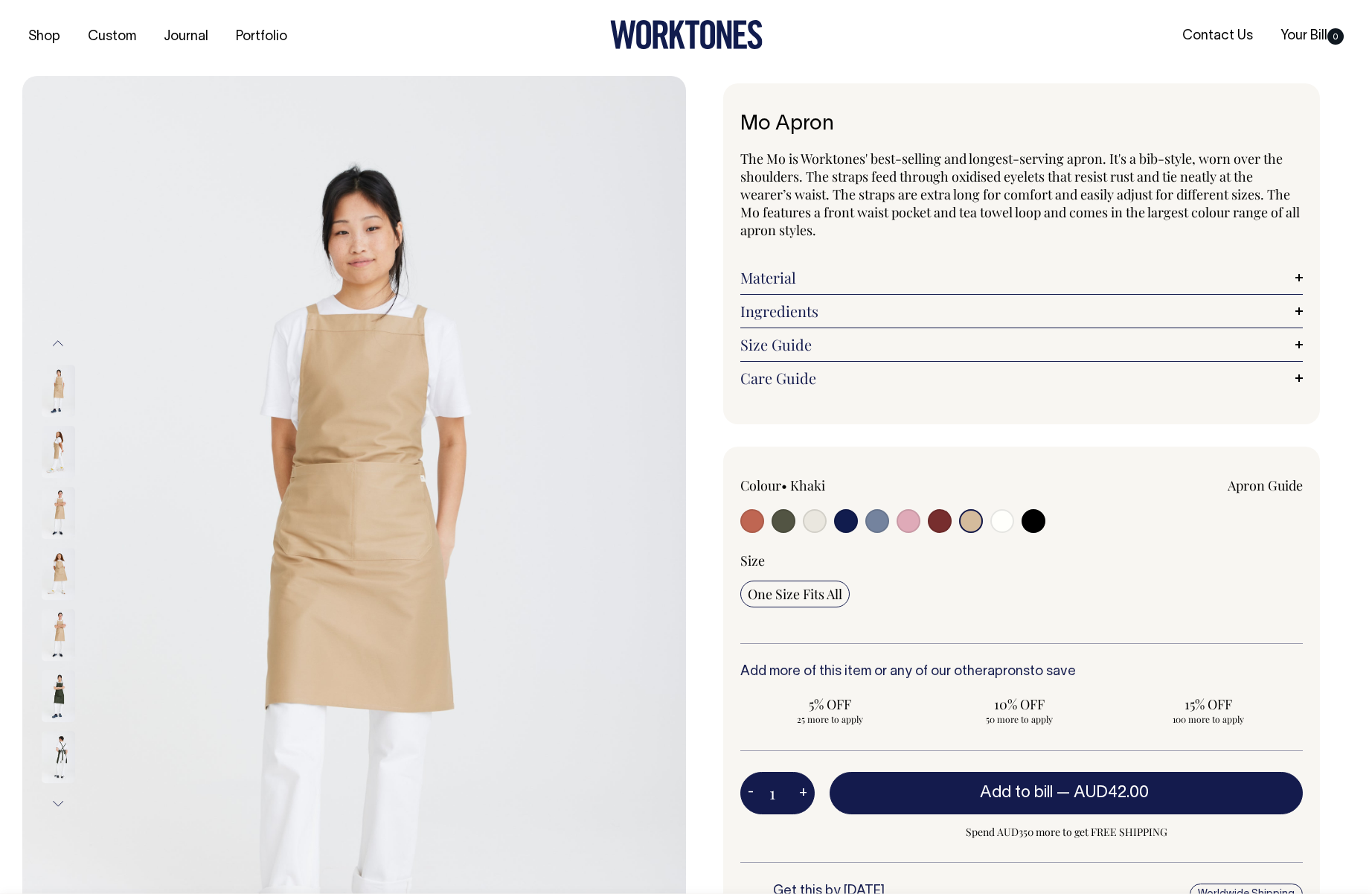
click at [763, 520] on input "radio" at bounding box center [752, 521] width 24 height 24
radio input "true"
select select "Rust"
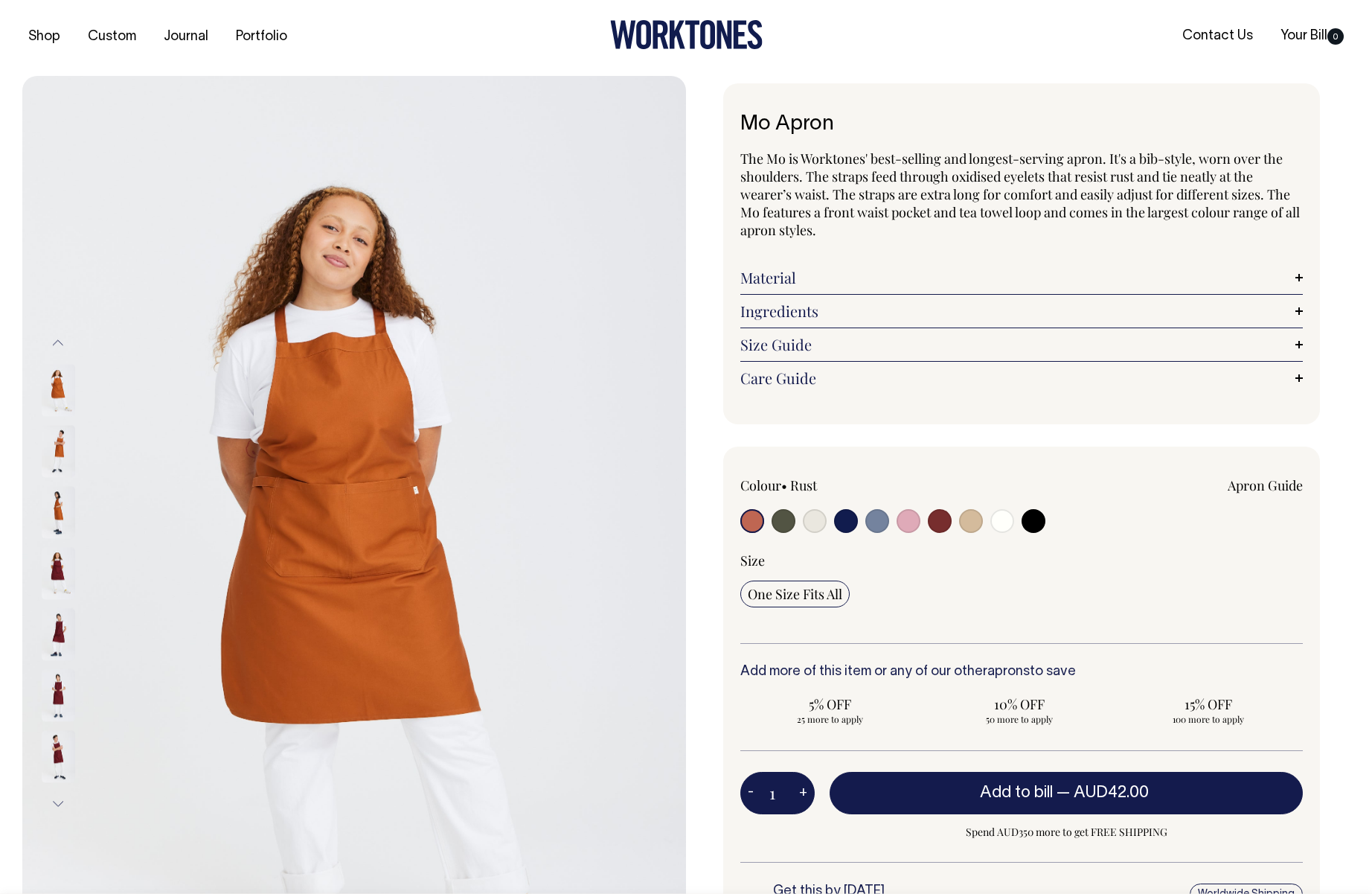
click at [837, 528] on label at bounding box center [846, 522] width 24 height 28
click at [837, 528] on input "radio" at bounding box center [846, 521] width 24 height 24
radio input "true"
select select "Dark Navy"
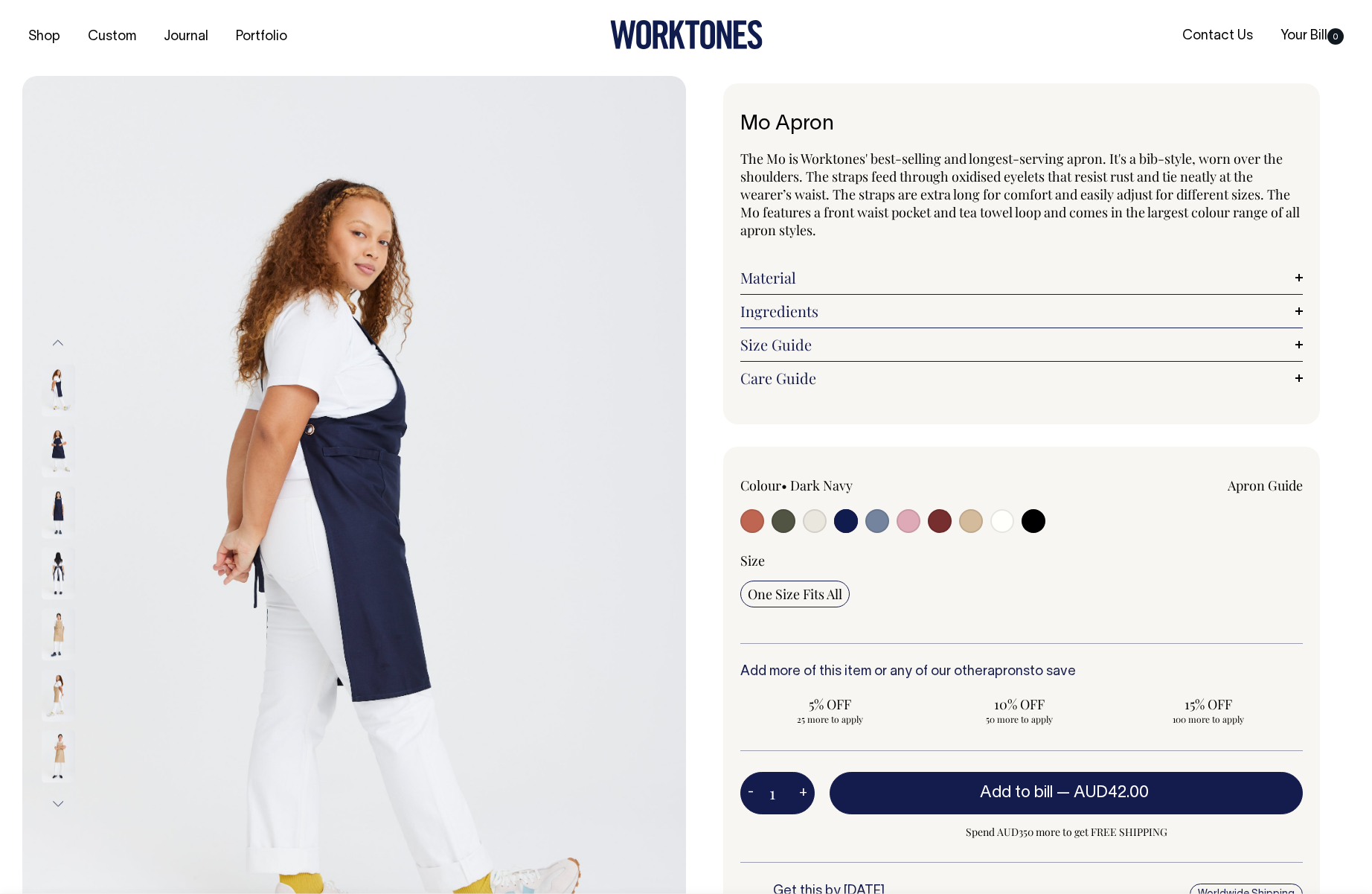
click at [746, 522] on input "radio" at bounding box center [752, 521] width 24 height 24
radio input "true"
select select "Rust"
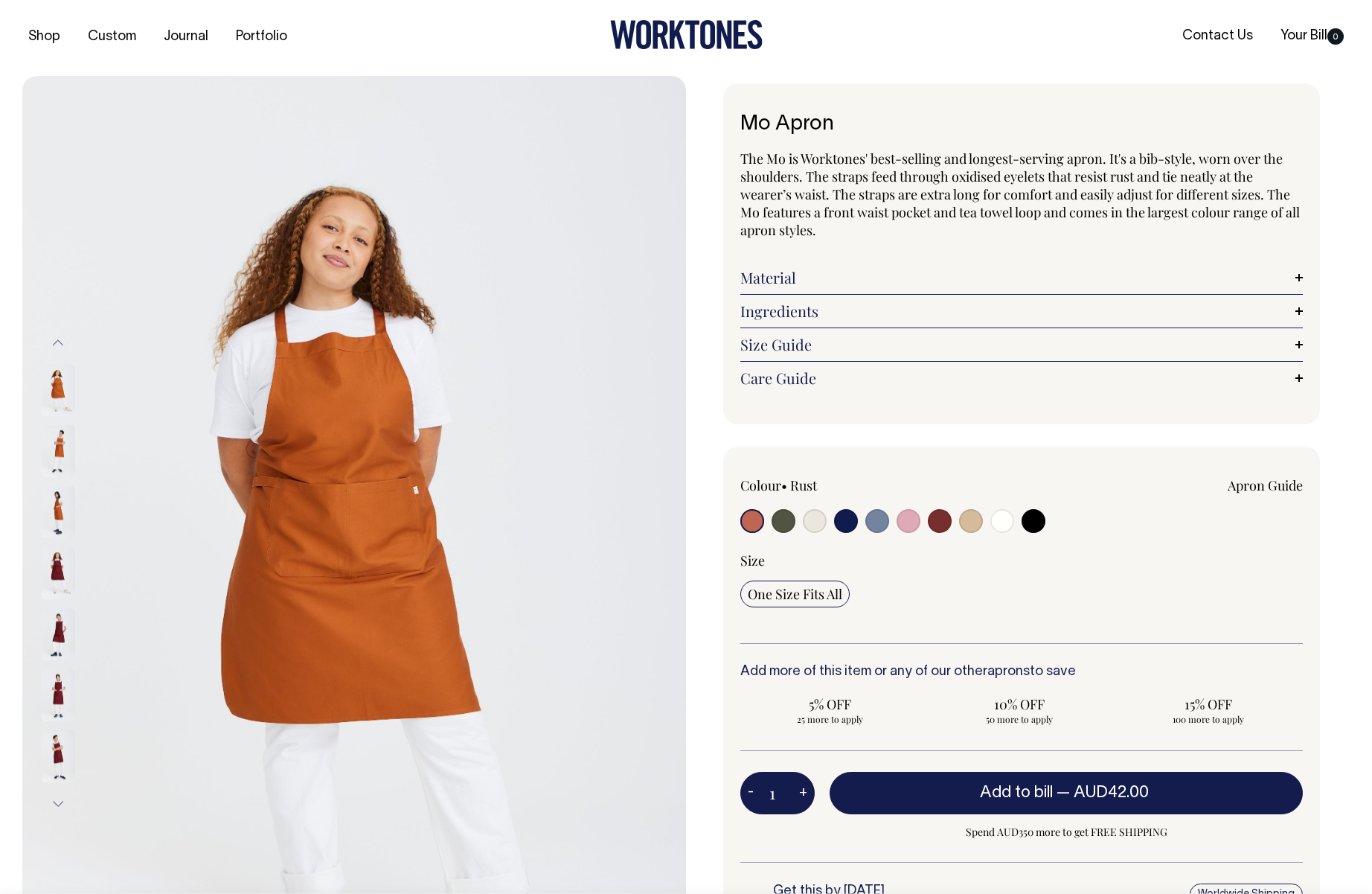
click at [781, 521] on input "radio" at bounding box center [784, 521] width 24 height 24
radio input "true"
select select "Olive"
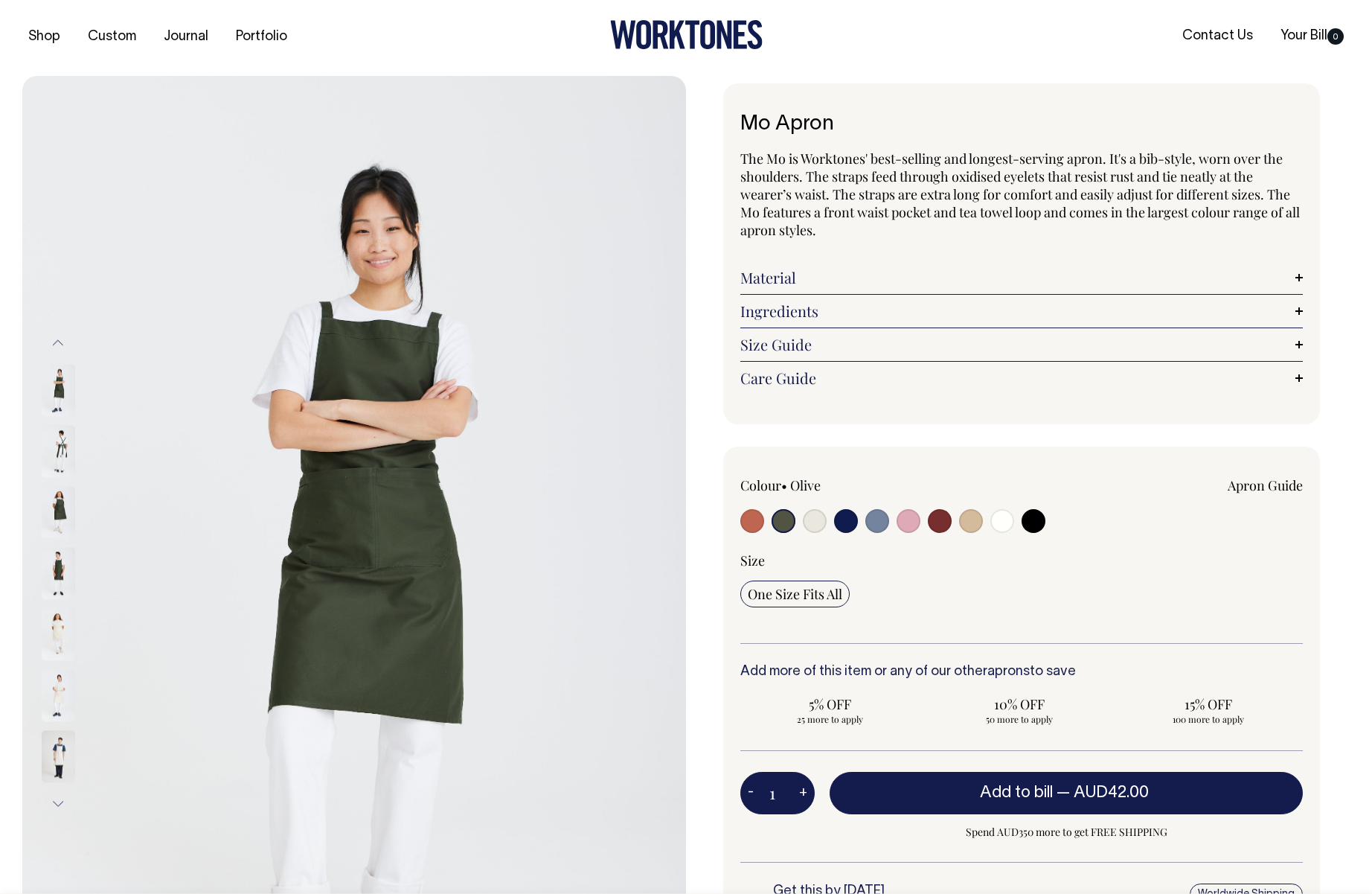
drag, startPoint x: 800, startPoint y: 521, endPoint x: 822, endPoint y: 523, distance: 22.1
click at [800, 521] on div at bounding box center [853, 522] width 225 height 28
click at [857, 522] on input "radio" at bounding box center [846, 521] width 24 height 24
radio input "true"
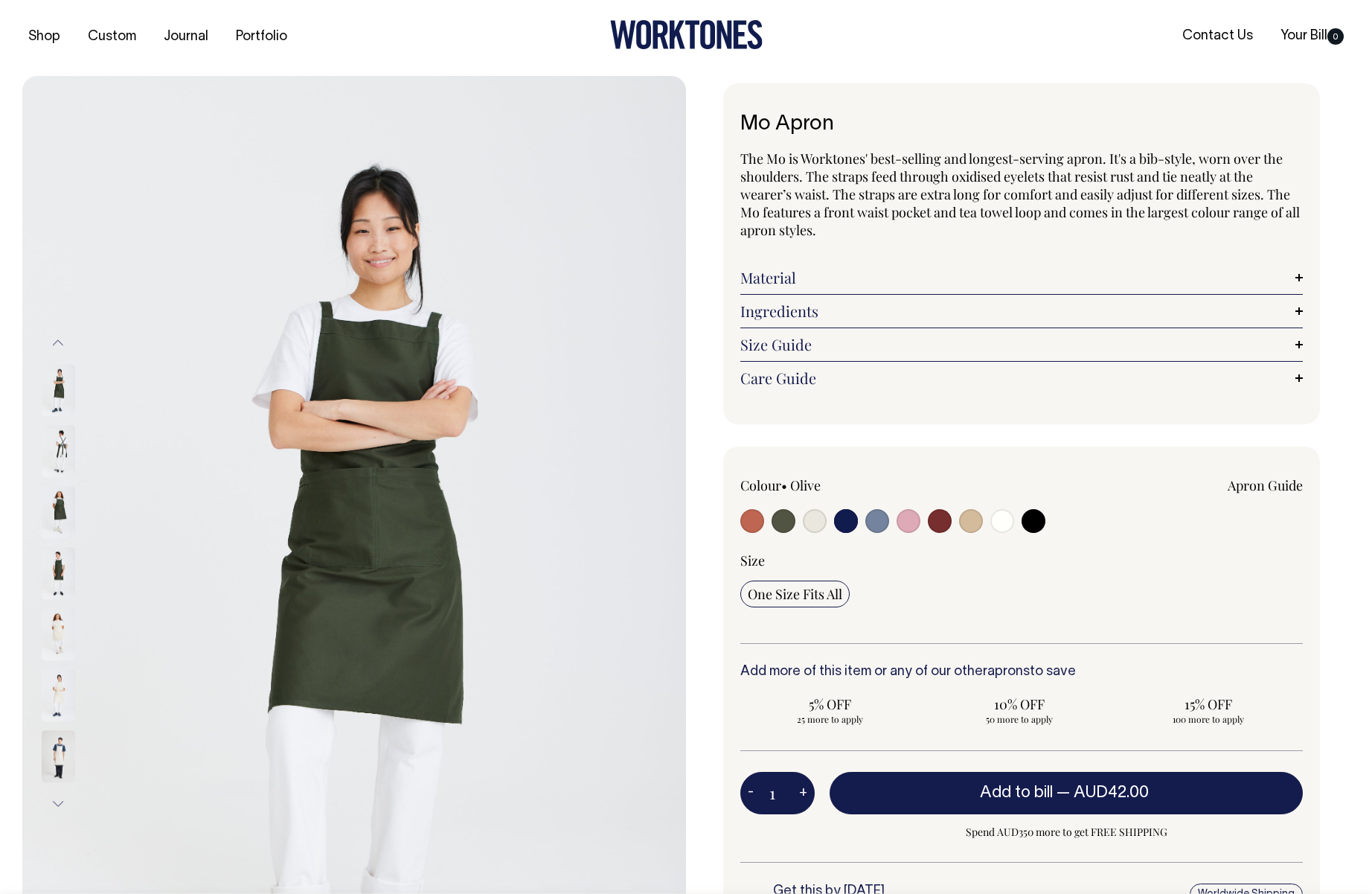
select select "Dark Navy"
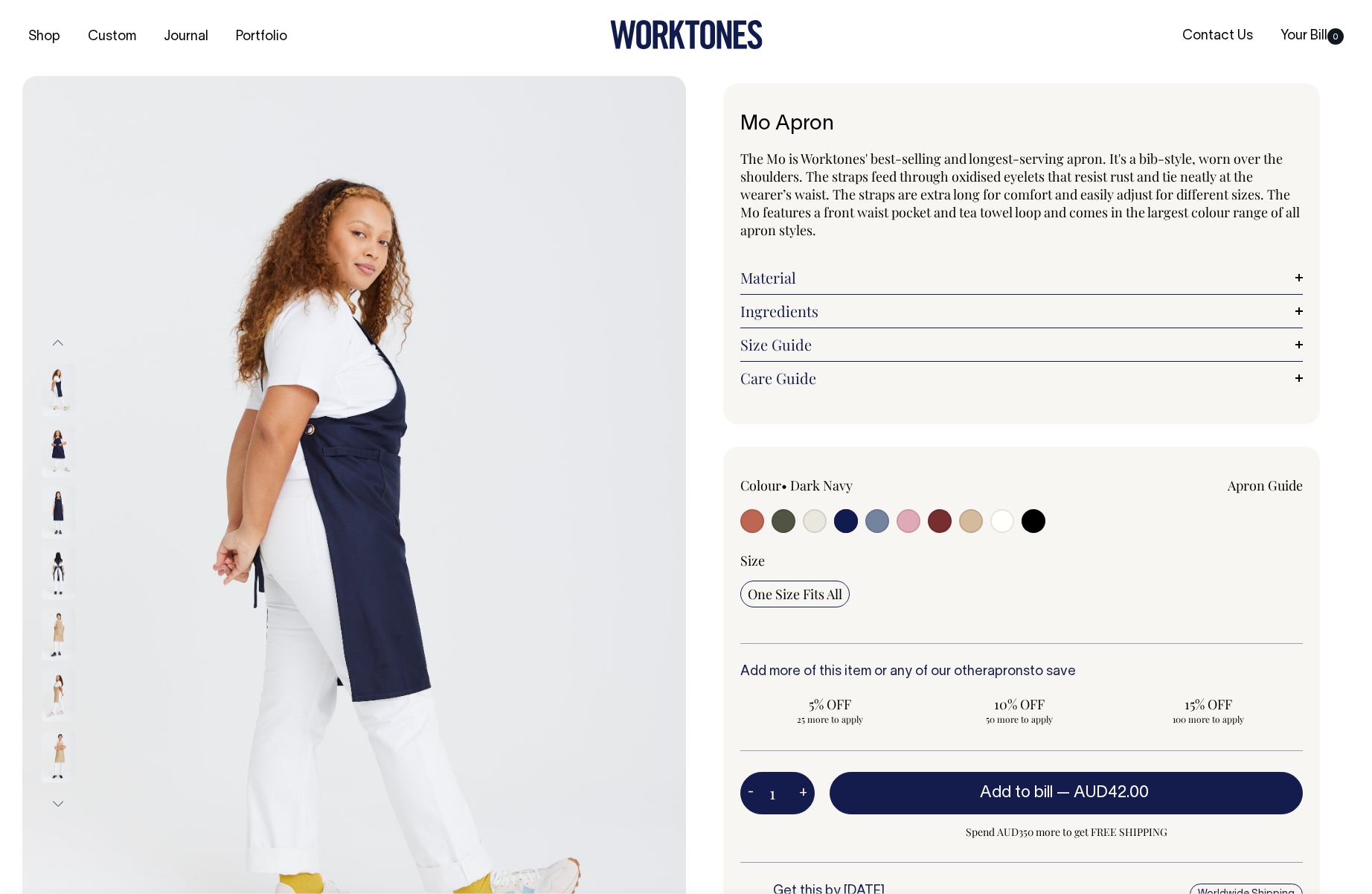
click at [873, 519] on input "radio" at bounding box center [877, 521] width 24 height 24
radio input "true"
select select "Blue/Grey"
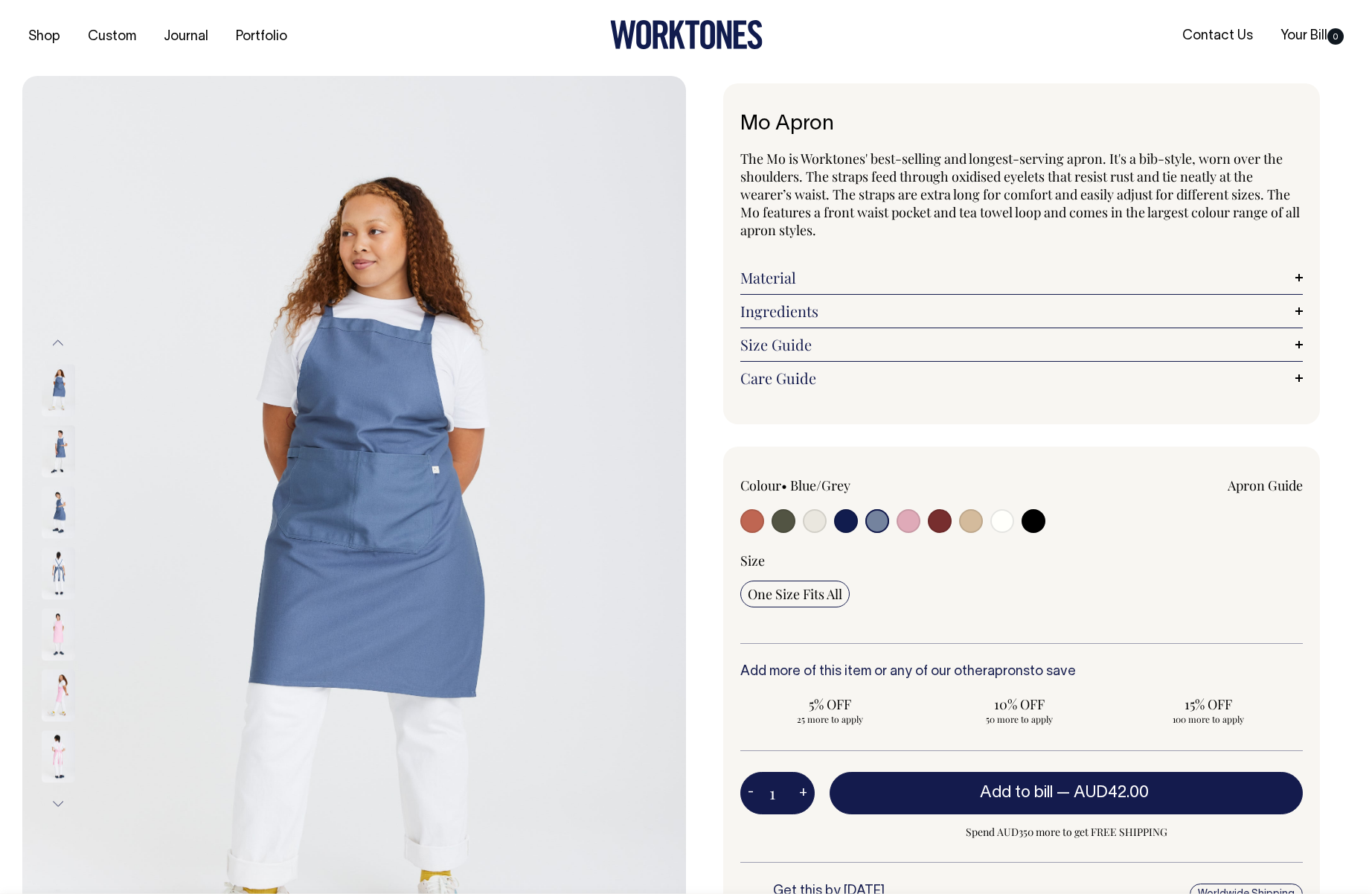
click at [912, 512] on input "radio" at bounding box center [909, 521] width 24 height 24
radio input "true"
select select "Pink"
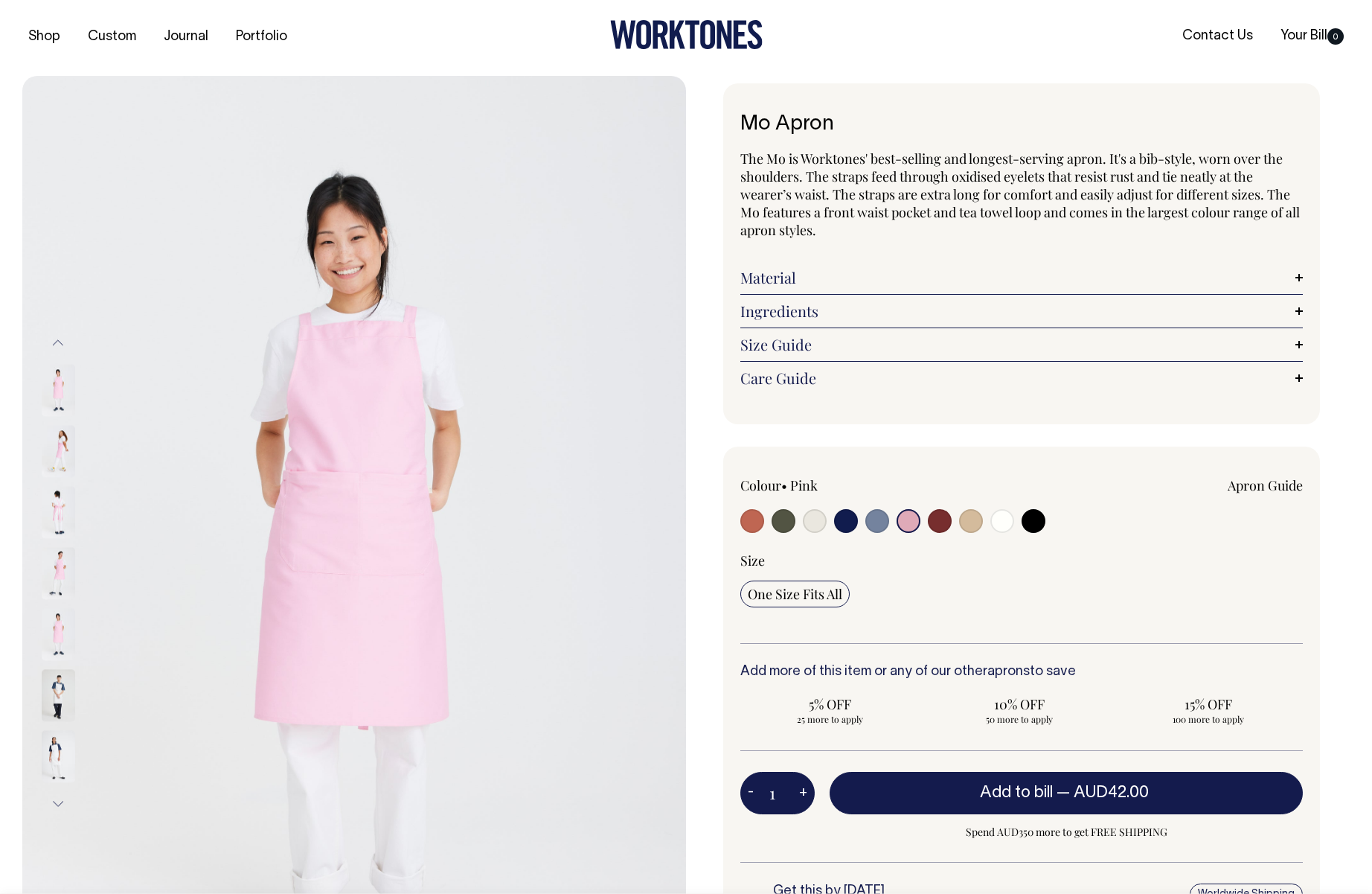
click at [933, 522] on input "radio" at bounding box center [940, 521] width 24 height 24
radio input "true"
select select "Burgundy"
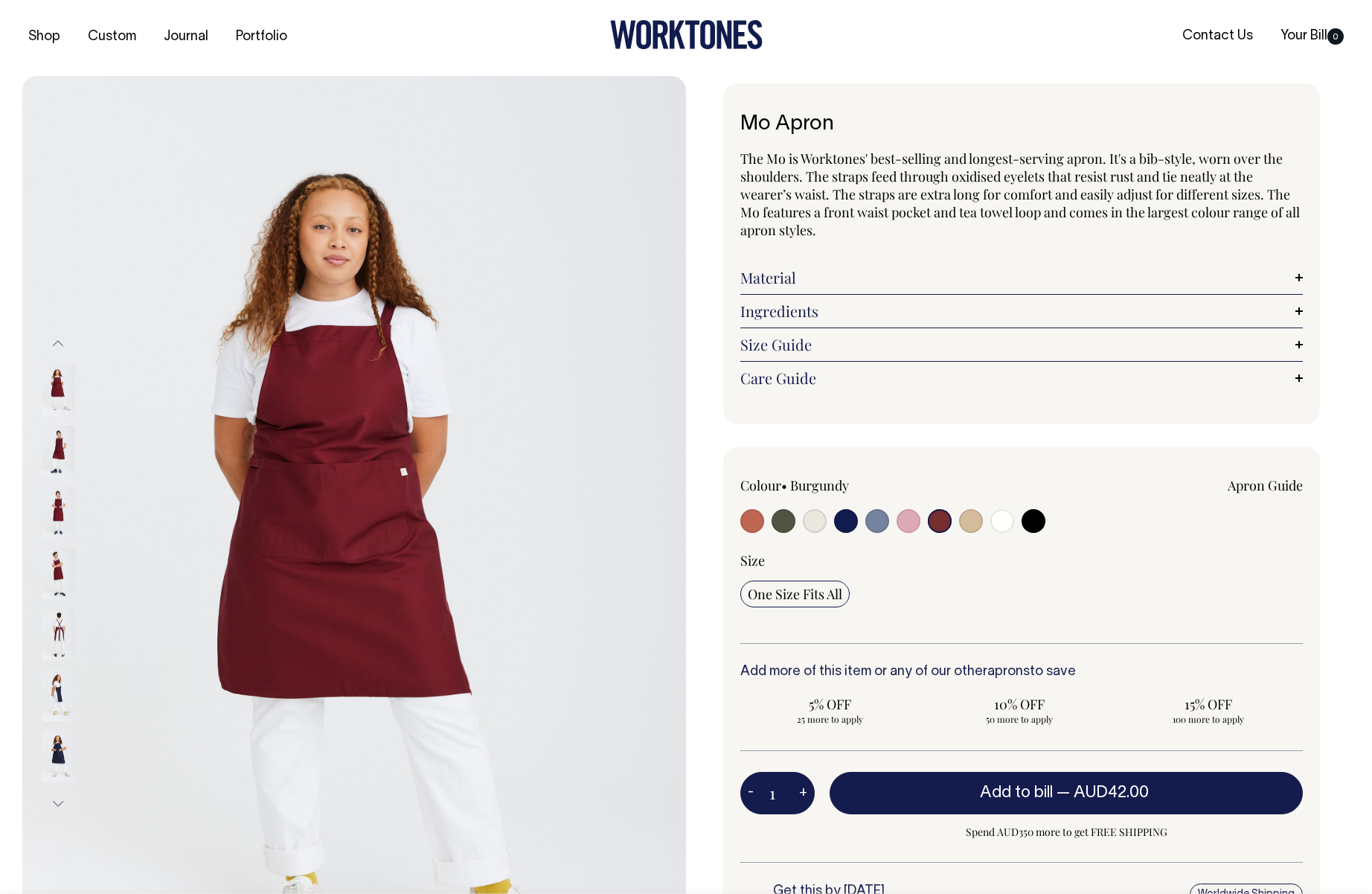
click at [971, 520] on input "radio" at bounding box center [971, 521] width 24 height 24
radio input "true"
select select "Khaki"
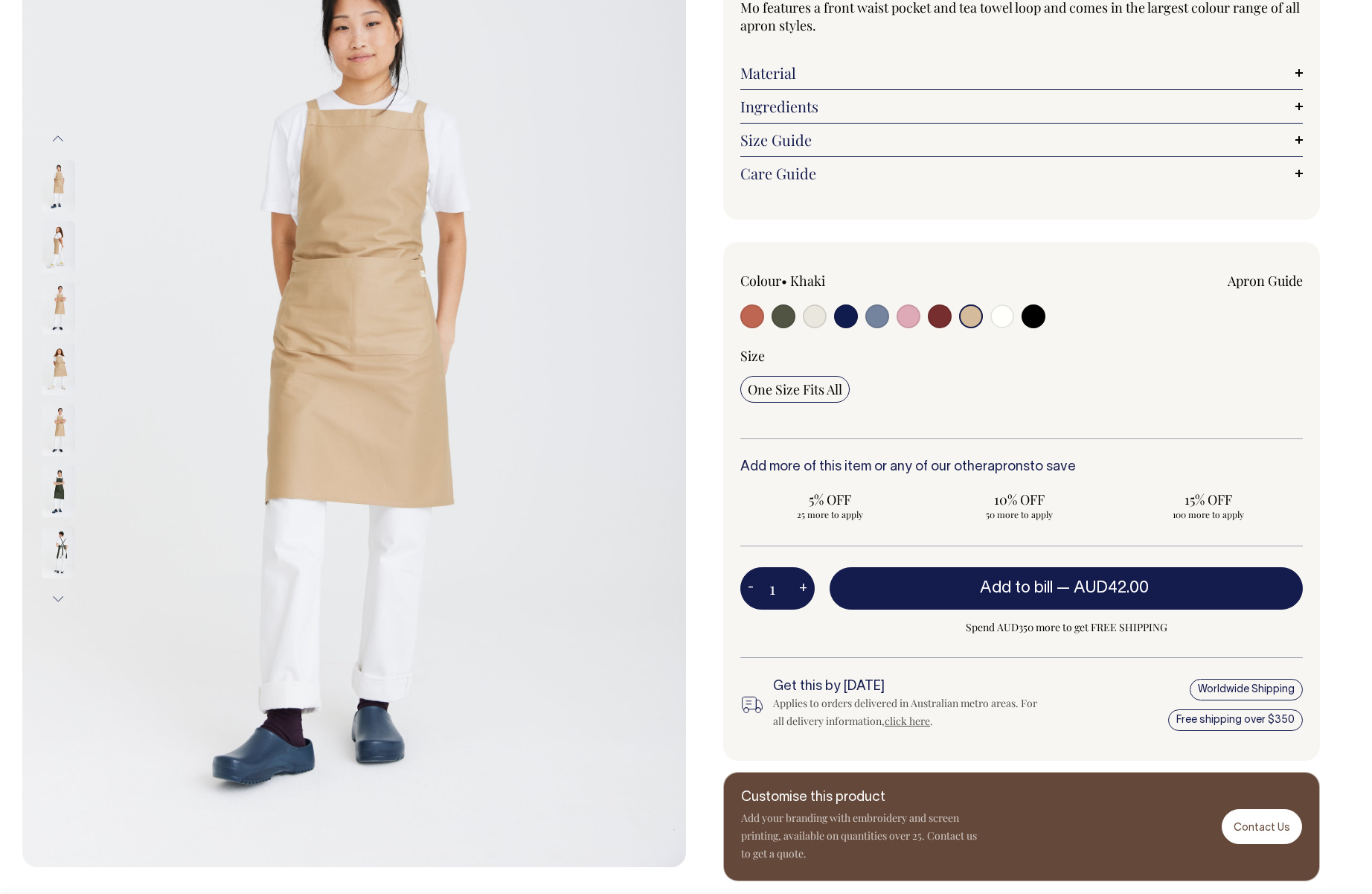
scroll to position [207, 0]
click at [866, 316] on input "radio" at bounding box center [877, 317] width 24 height 24
radio input "true"
select select "Blue/Grey"
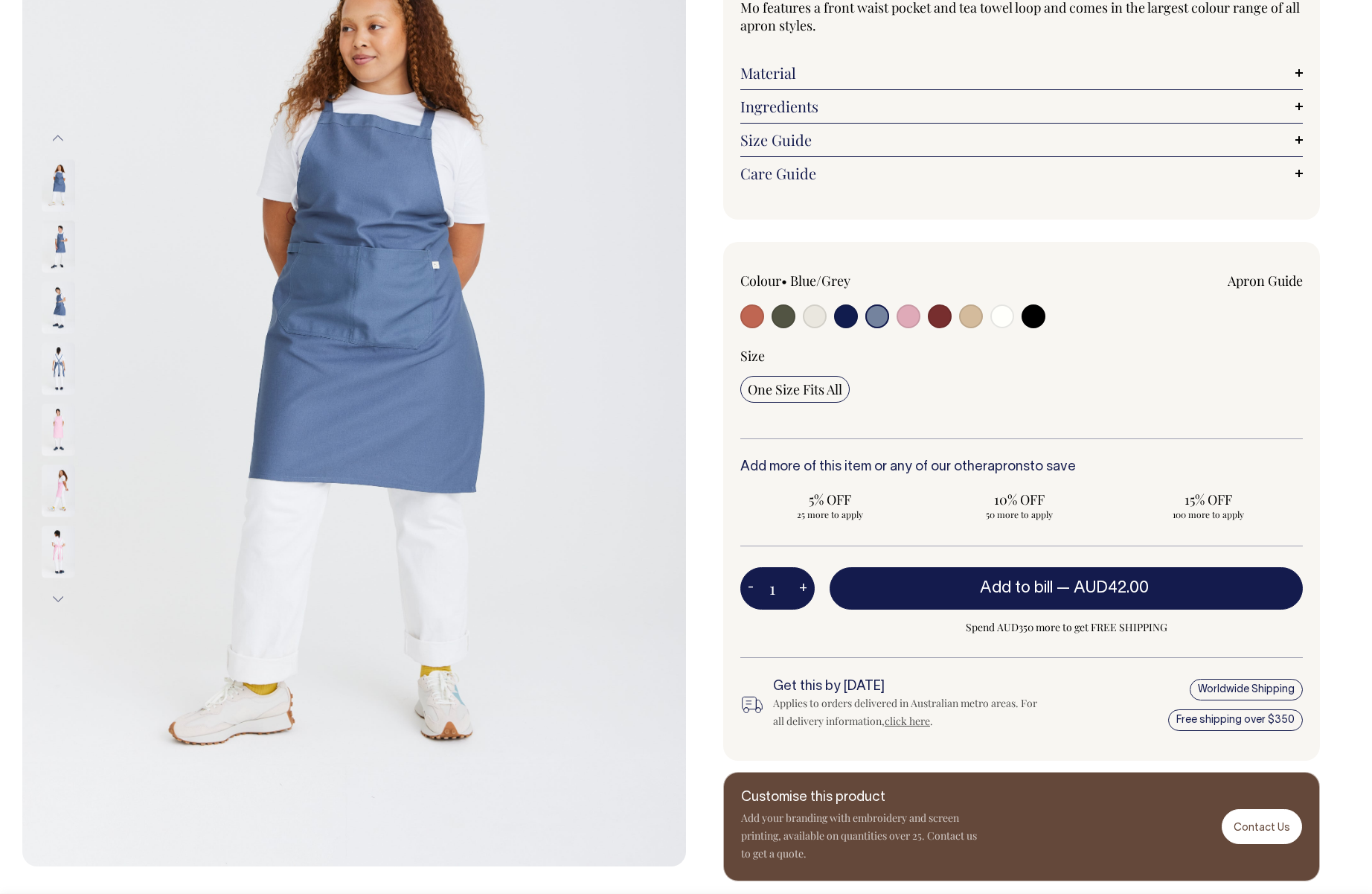
click at [852, 319] on input "radio" at bounding box center [846, 317] width 24 height 24
radio input "true"
select select "Dark Navy"
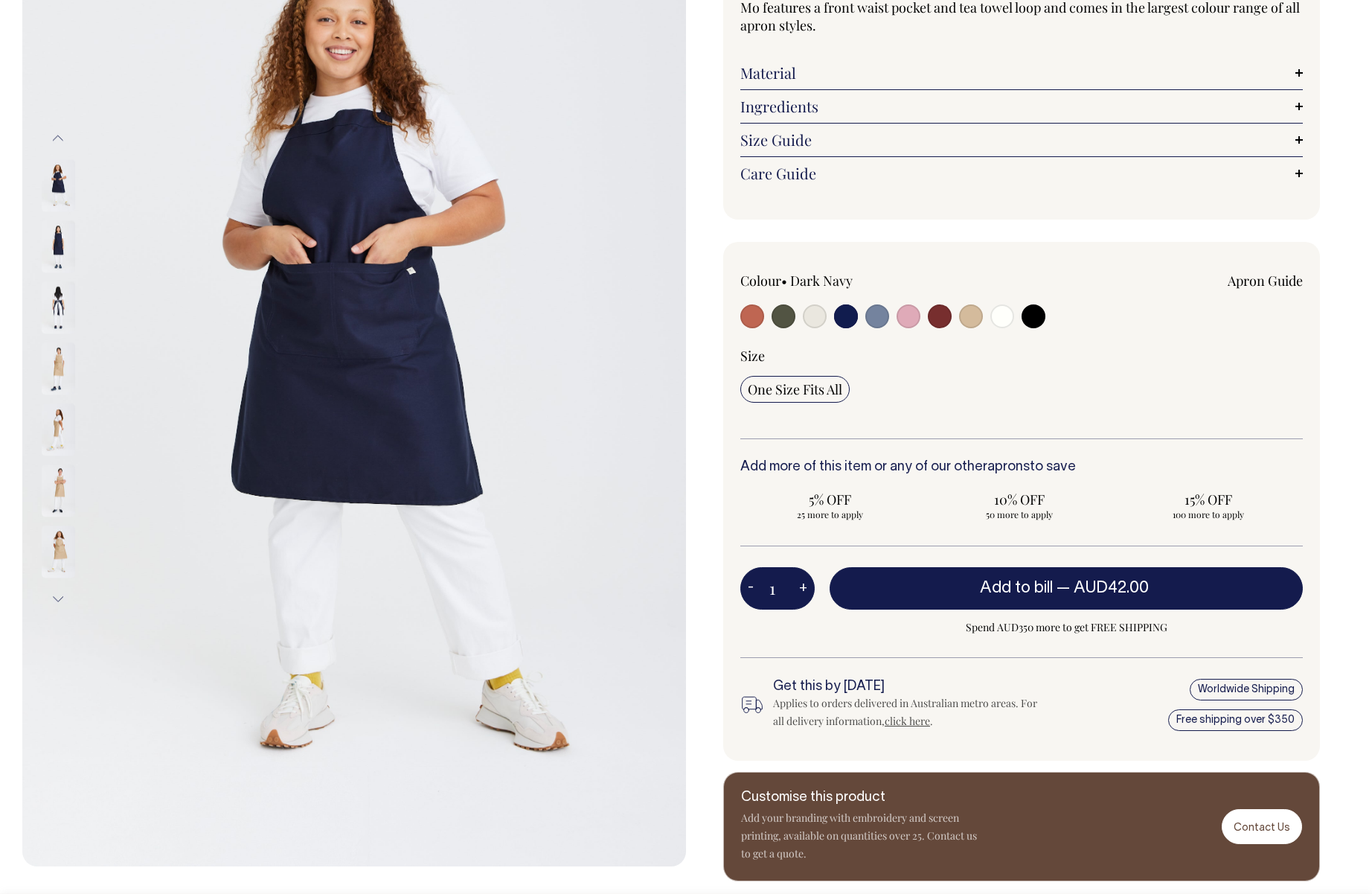
click at [787, 318] on input "radio" at bounding box center [784, 317] width 24 height 24
radio input "true"
select select "Olive"
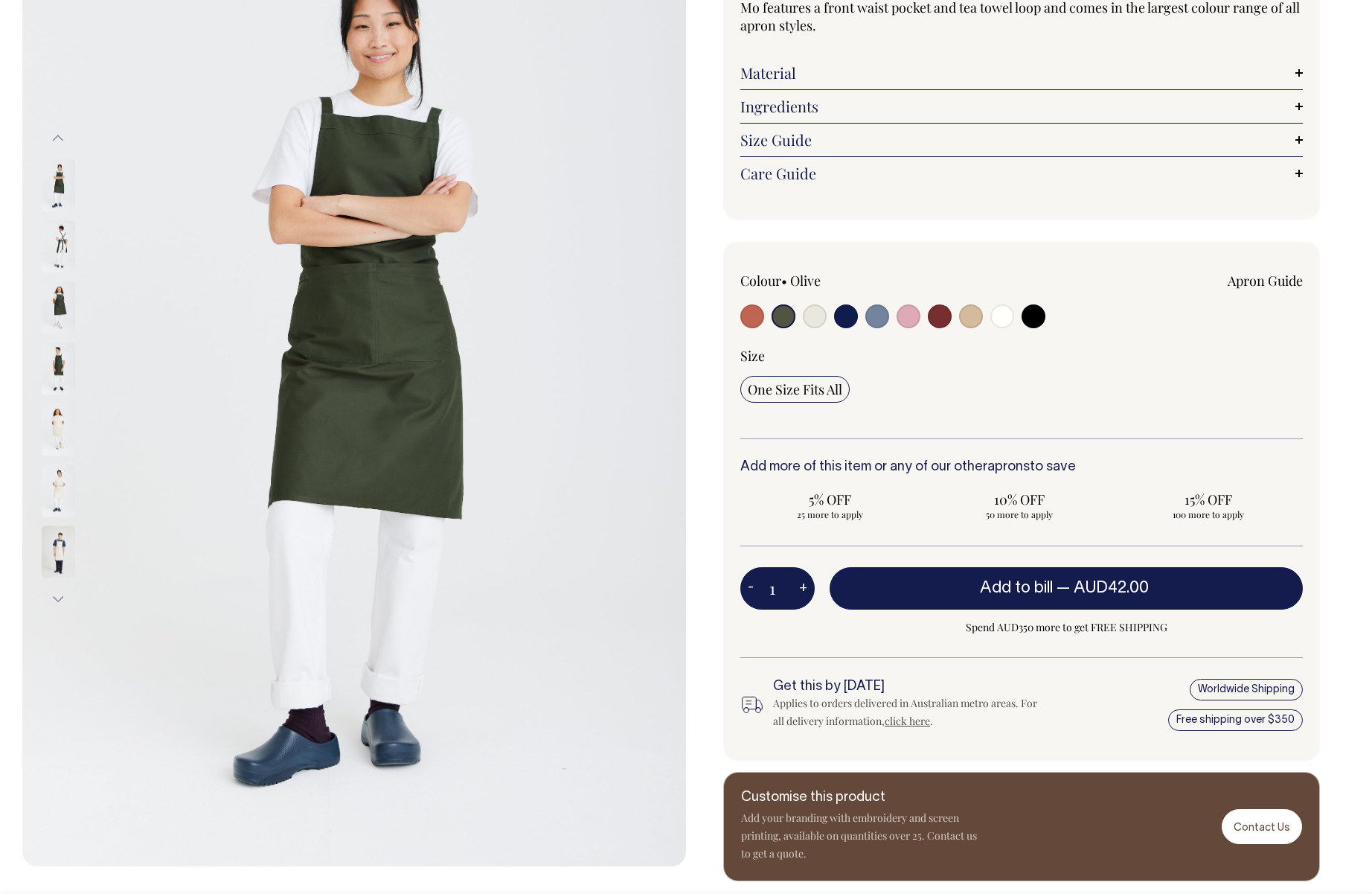
click at [832, 308] on div at bounding box center [853, 318] width 225 height 28
click at [915, 316] on input "radio" at bounding box center [909, 317] width 24 height 24
radio input "true"
select select "Pink"
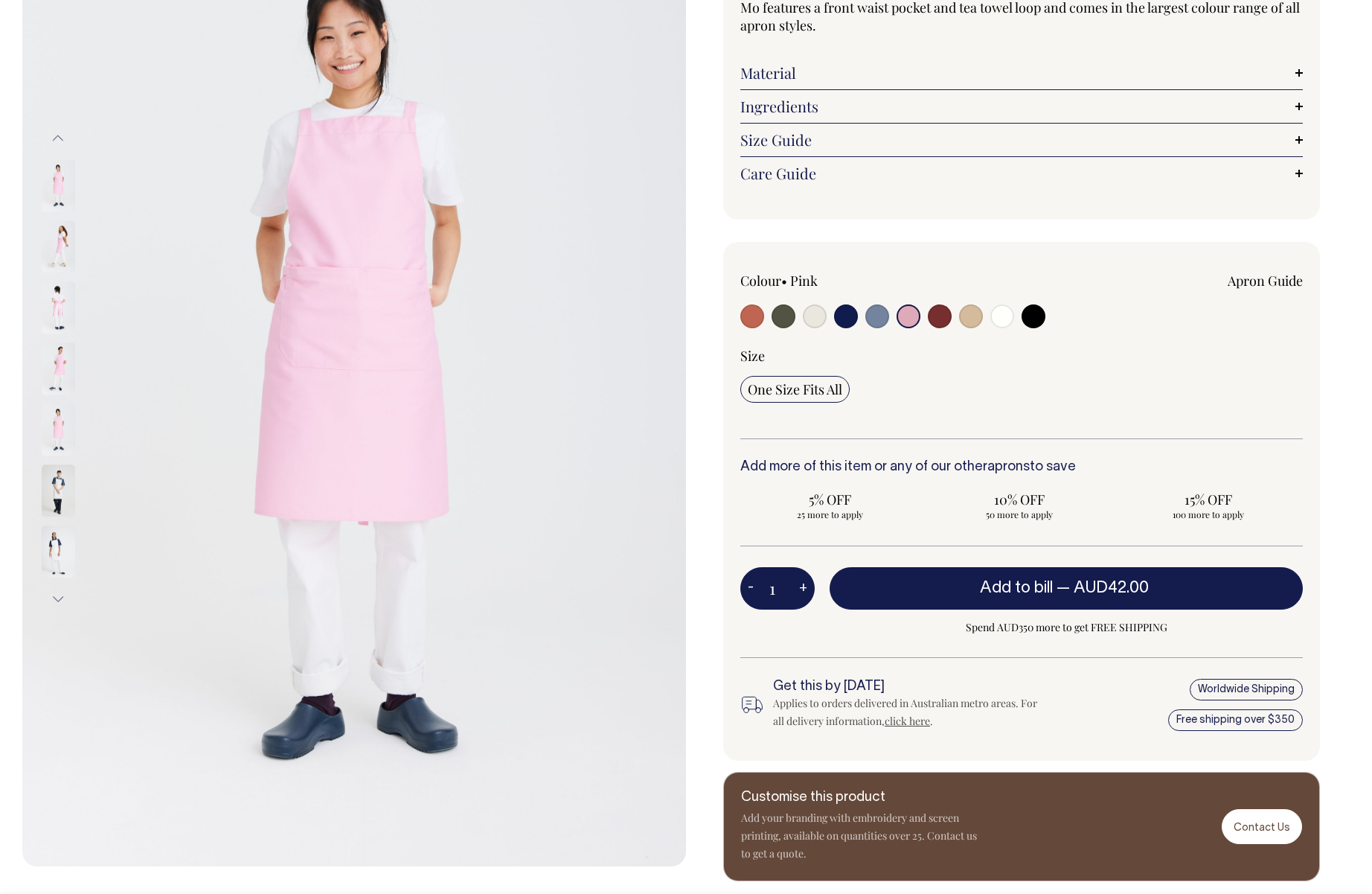
click at [996, 317] on input "radio" at bounding box center [1003, 317] width 24 height 24
radio input "true"
select select "Off-White"
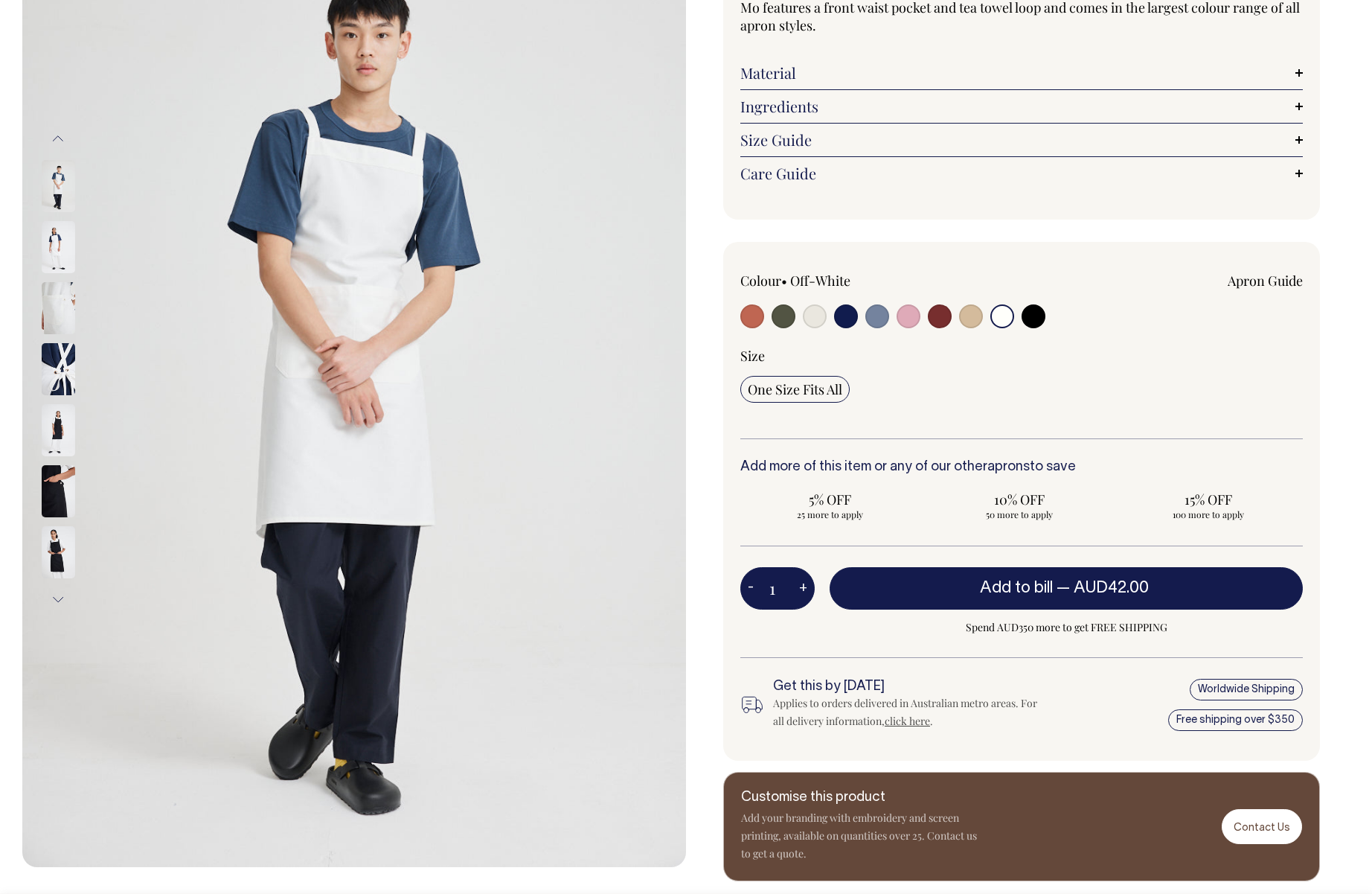
click at [760, 320] on input "radio" at bounding box center [752, 317] width 24 height 24
radio input "true"
select select "Rust"
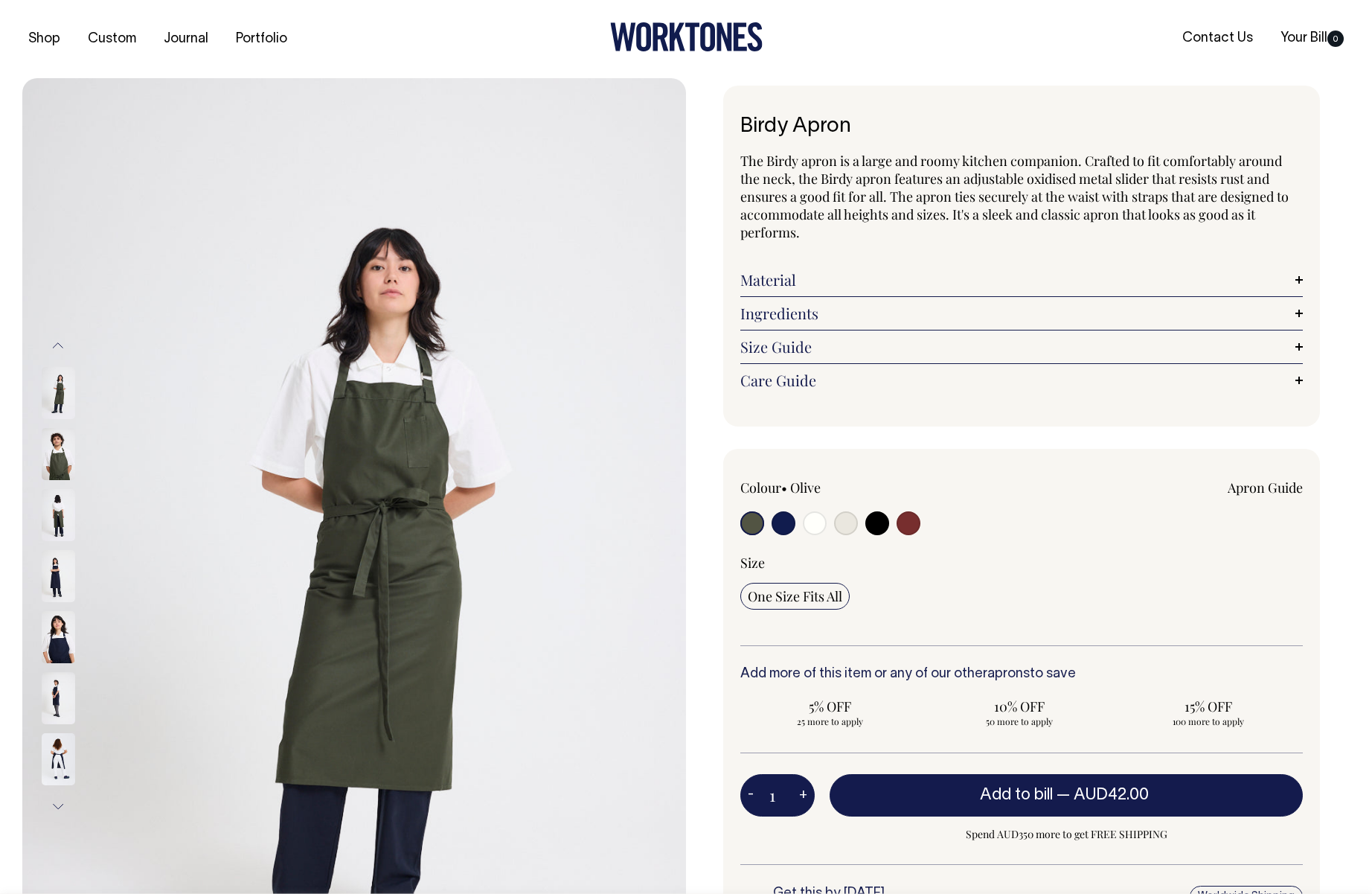
click at [901, 517] on input "radio" at bounding box center [909, 523] width 24 height 24
radio input "true"
select select "Burgundy"
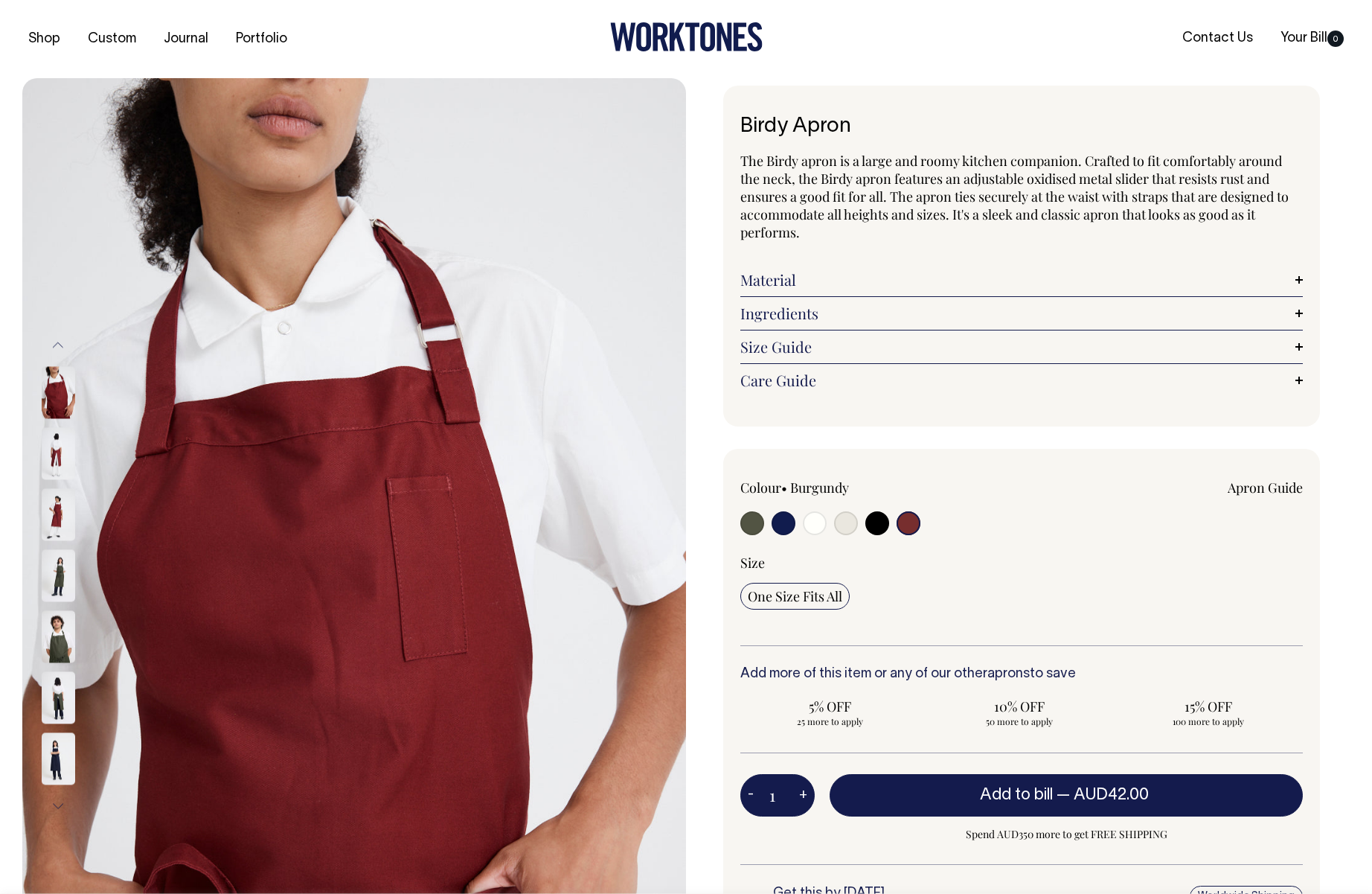
click at [877, 524] on input "radio" at bounding box center [877, 523] width 24 height 24
radio input "true"
select select "Black"
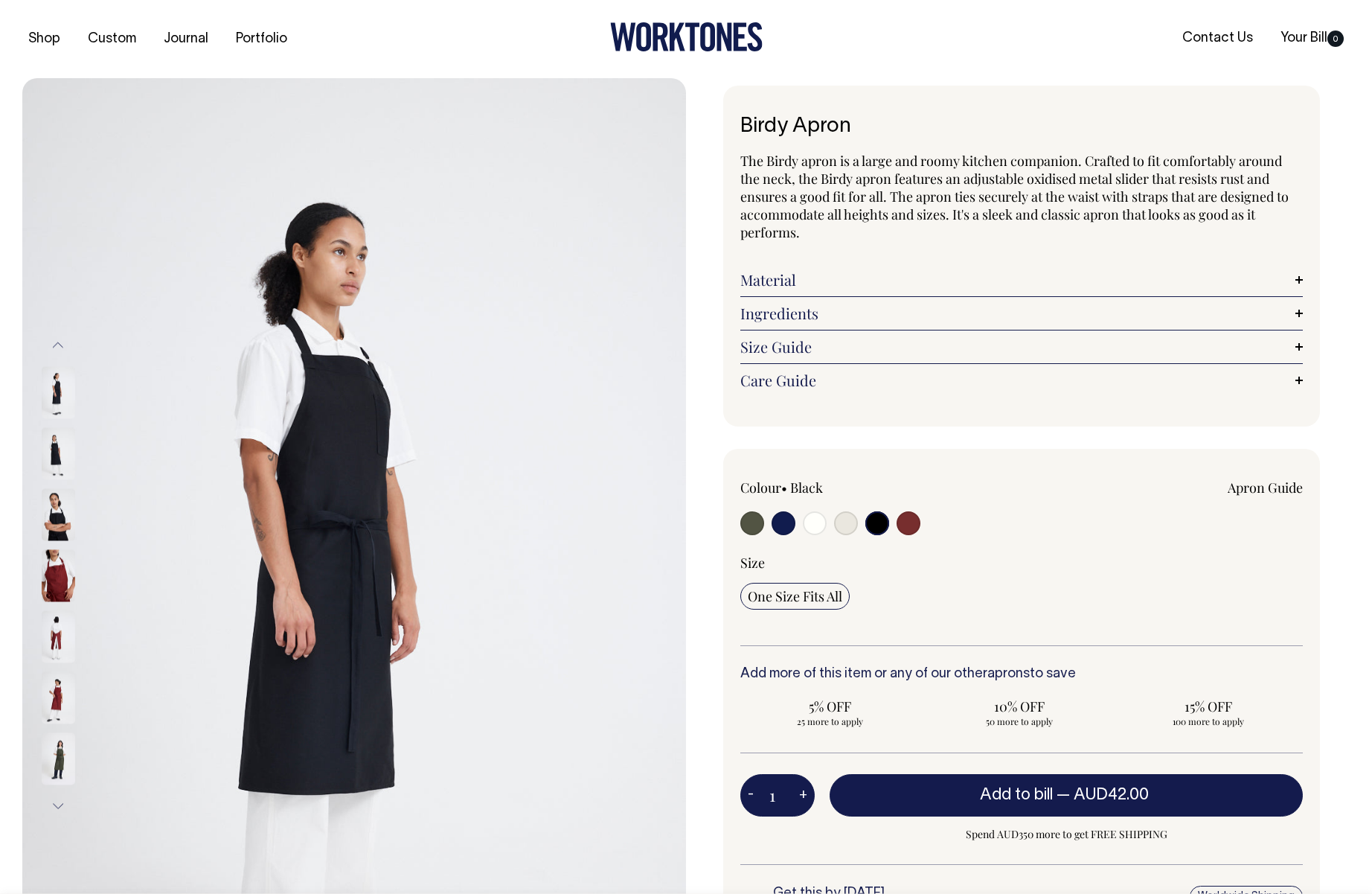
click at [853, 527] on input "radio" at bounding box center [846, 523] width 24 height 24
radio input "true"
select select "Natural"
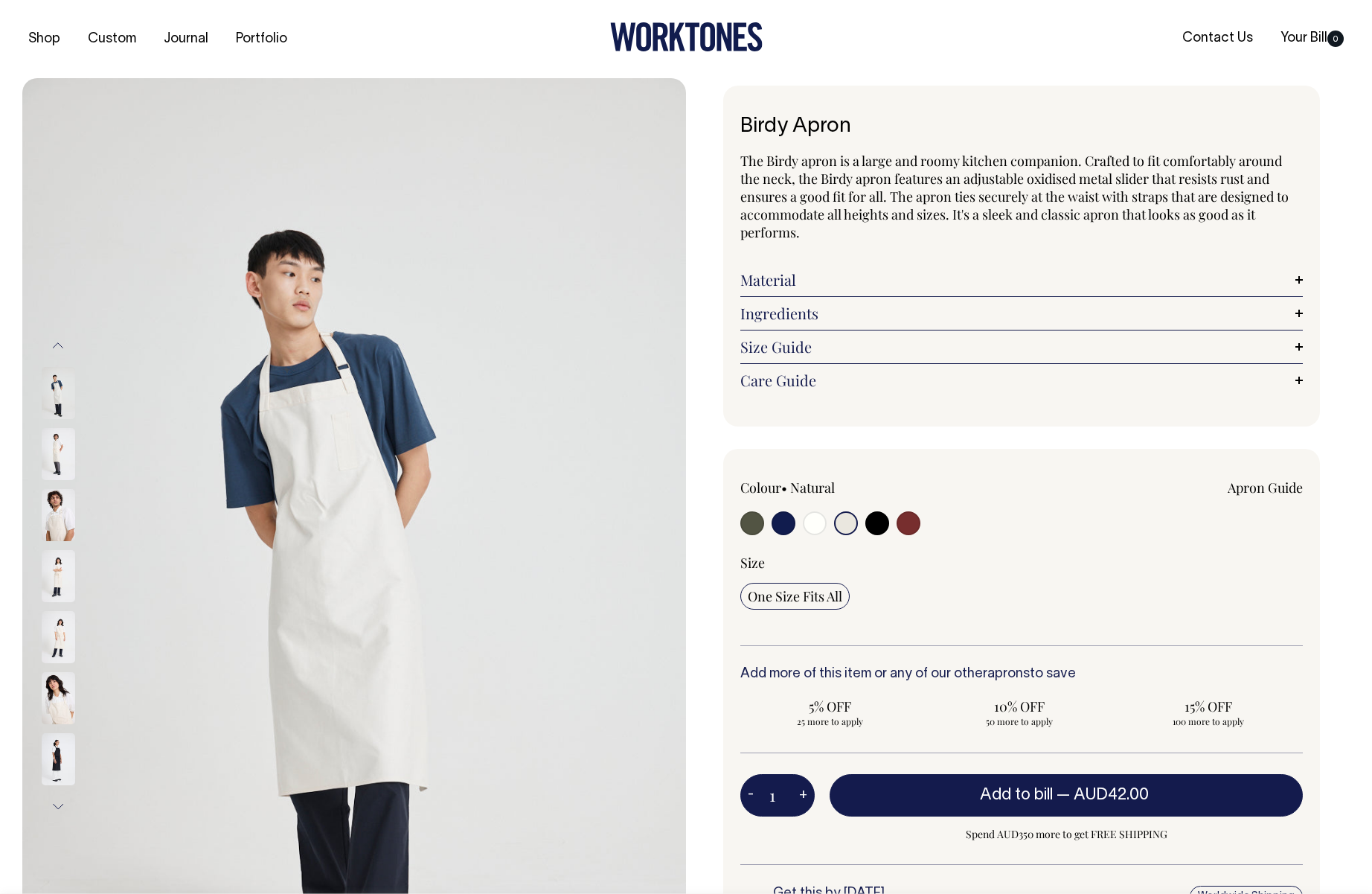
click at [807, 527] on input "radio" at bounding box center [815, 523] width 24 height 24
radio input "true"
select select "Off-White"
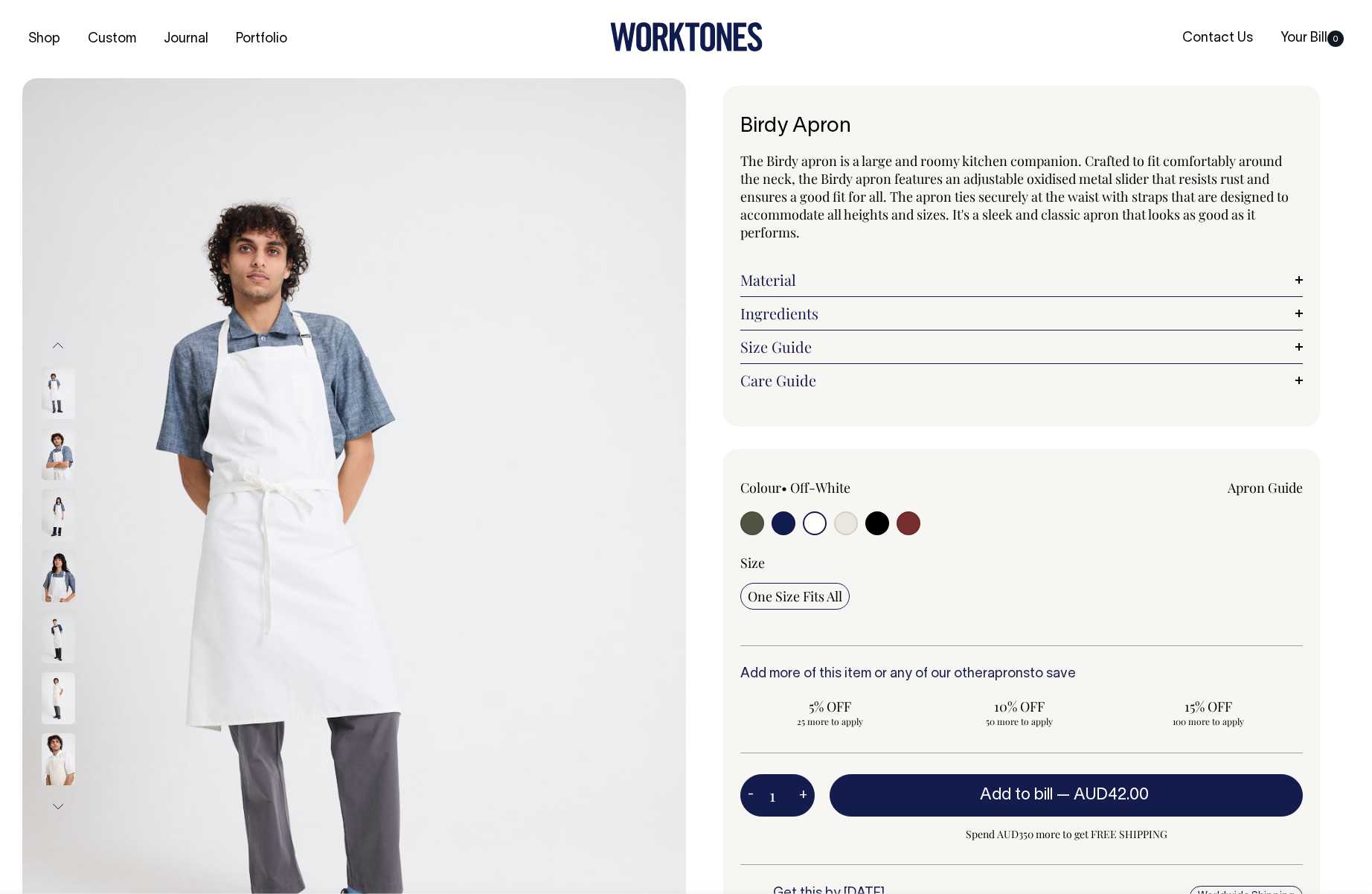
click at [787, 527] on input "radio" at bounding box center [784, 523] width 24 height 24
radio input "true"
select select "Dark Navy"
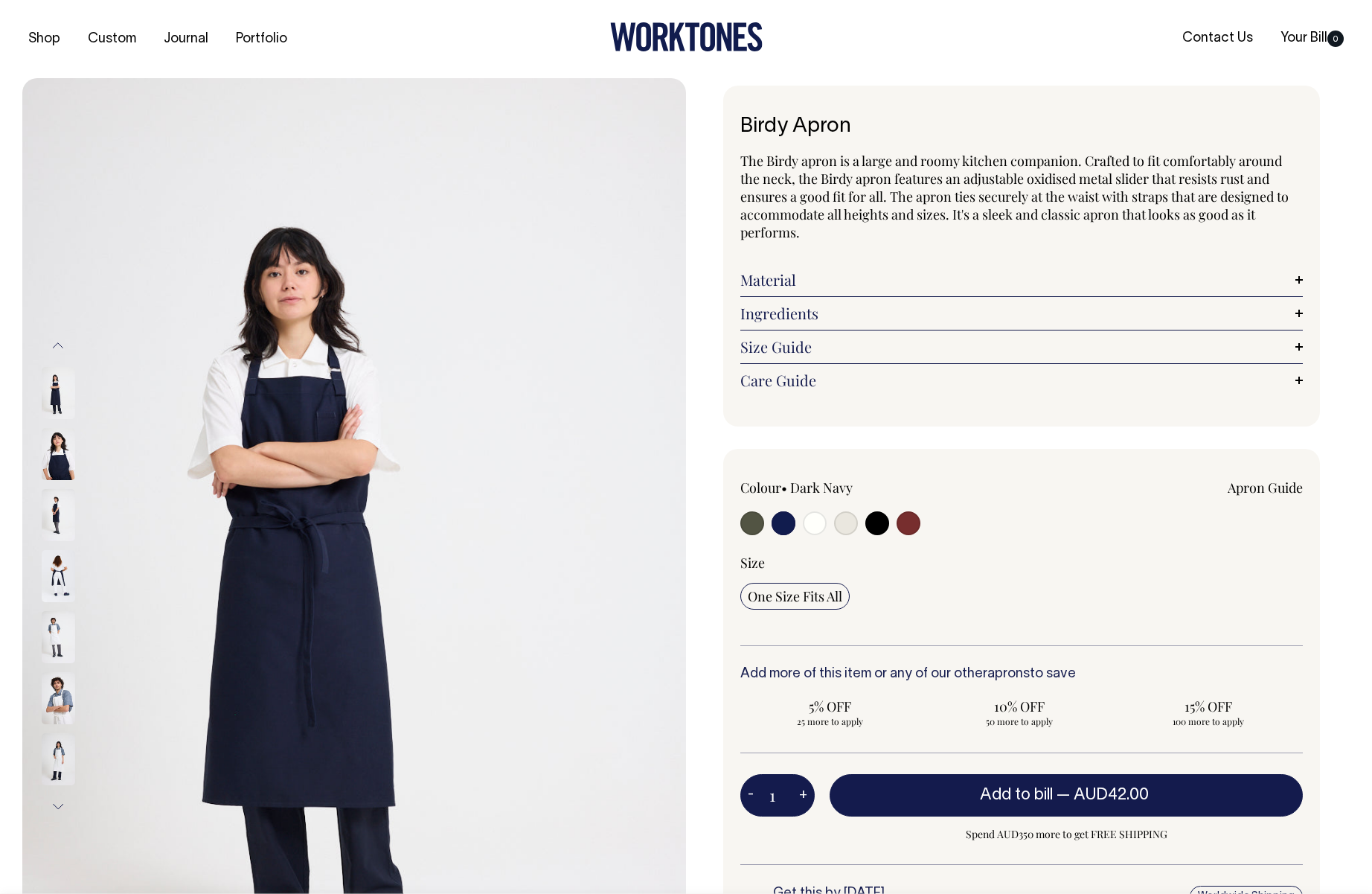
click at [751, 524] on input "radio" at bounding box center [752, 523] width 24 height 24
radio input "true"
select select "Olive"
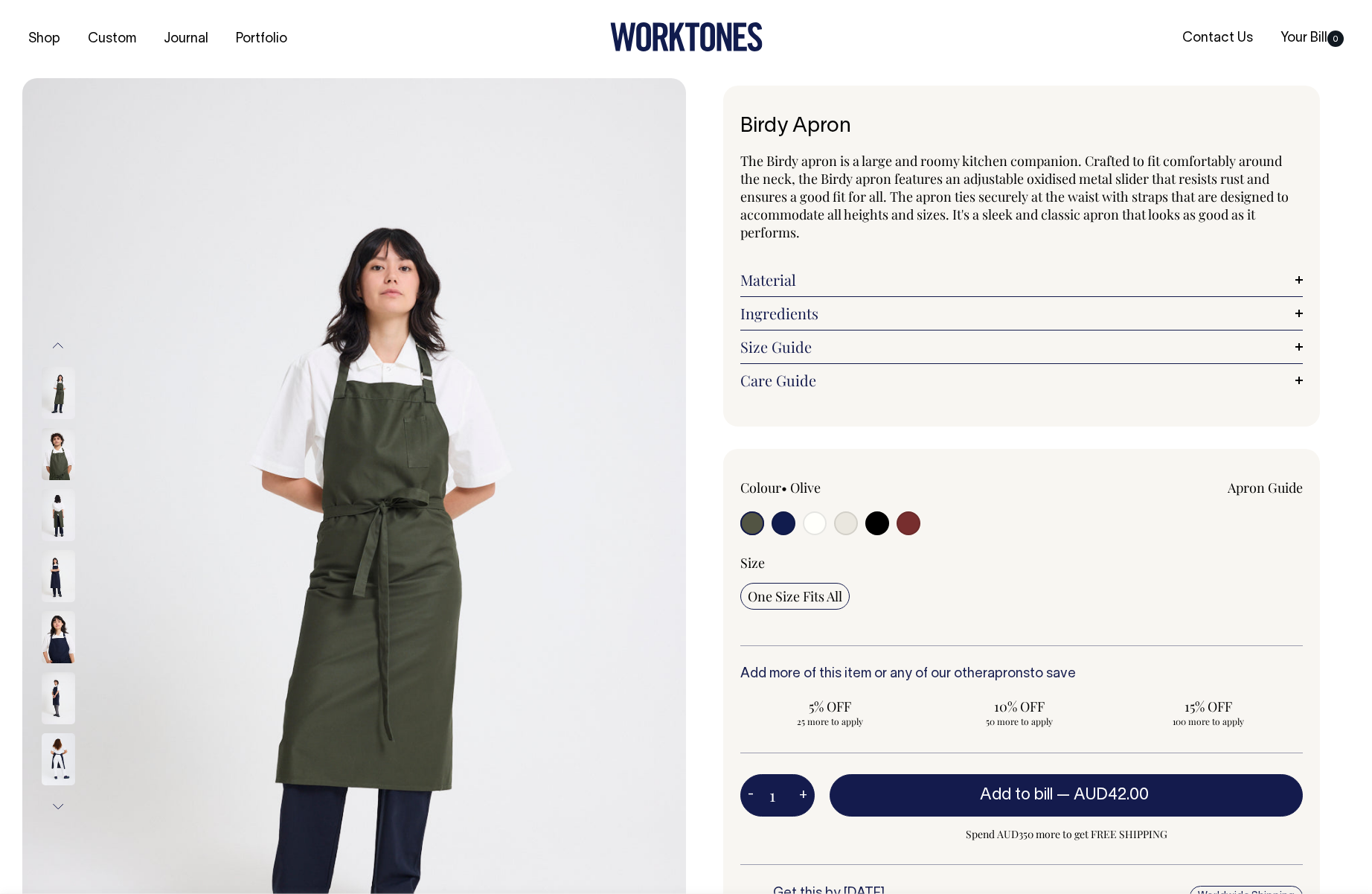
click at [852, 525] on input "radio" at bounding box center [846, 523] width 24 height 24
radio input "true"
select select "Natural"
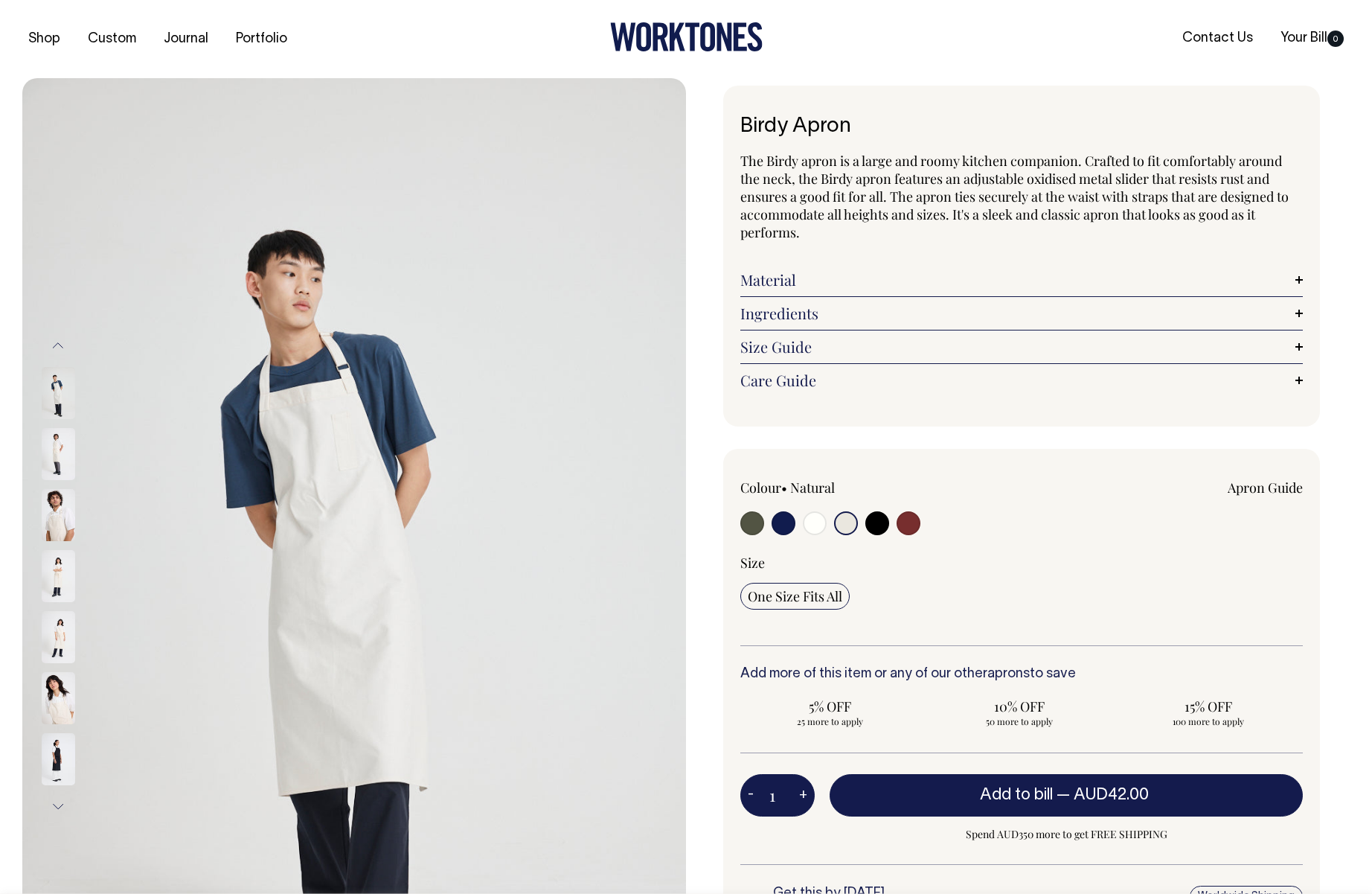
click at [878, 526] on input "radio" at bounding box center [877, 523] width 24 height 24
radio input "true"
select select "Black"
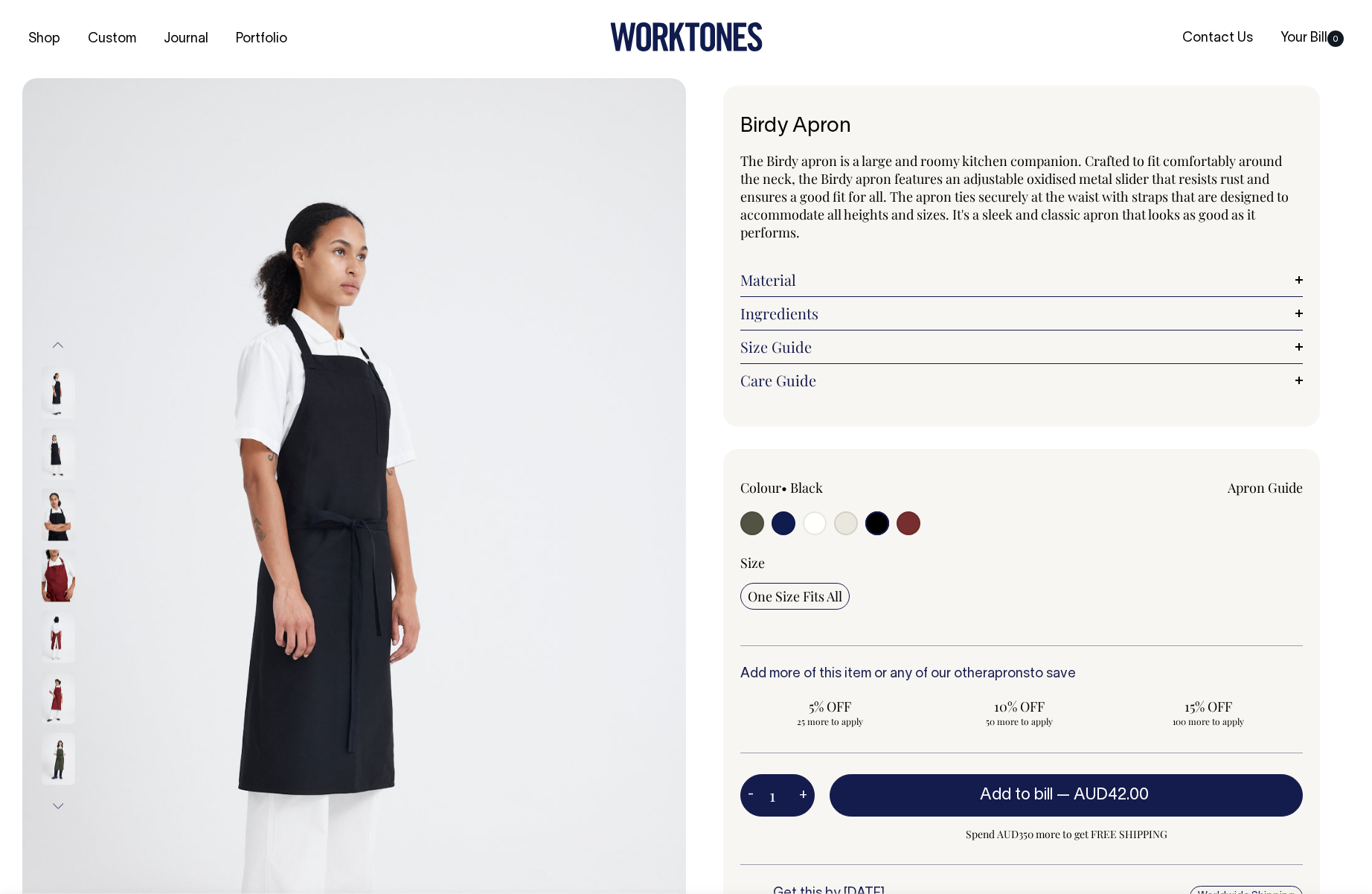
click at [906, 525] on input "radio" at bounding box center [909, 523] width 24 height 24
radio input "true"
select select "Burgundy"
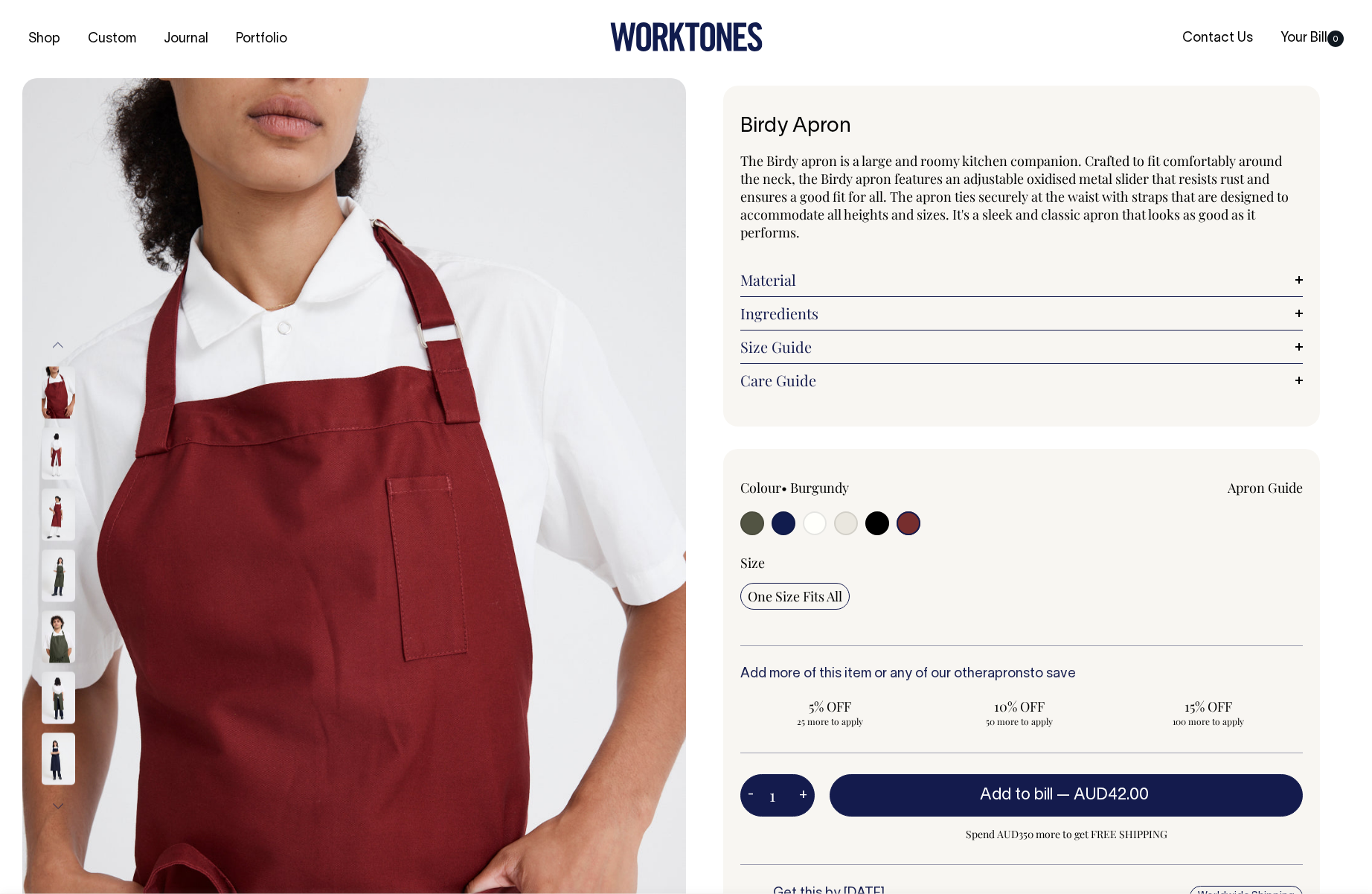
click at [779, 525] on input "radio" at bounding box center [784, 523] width 24 height 24
radio input "true"
select select "Dark Navy"
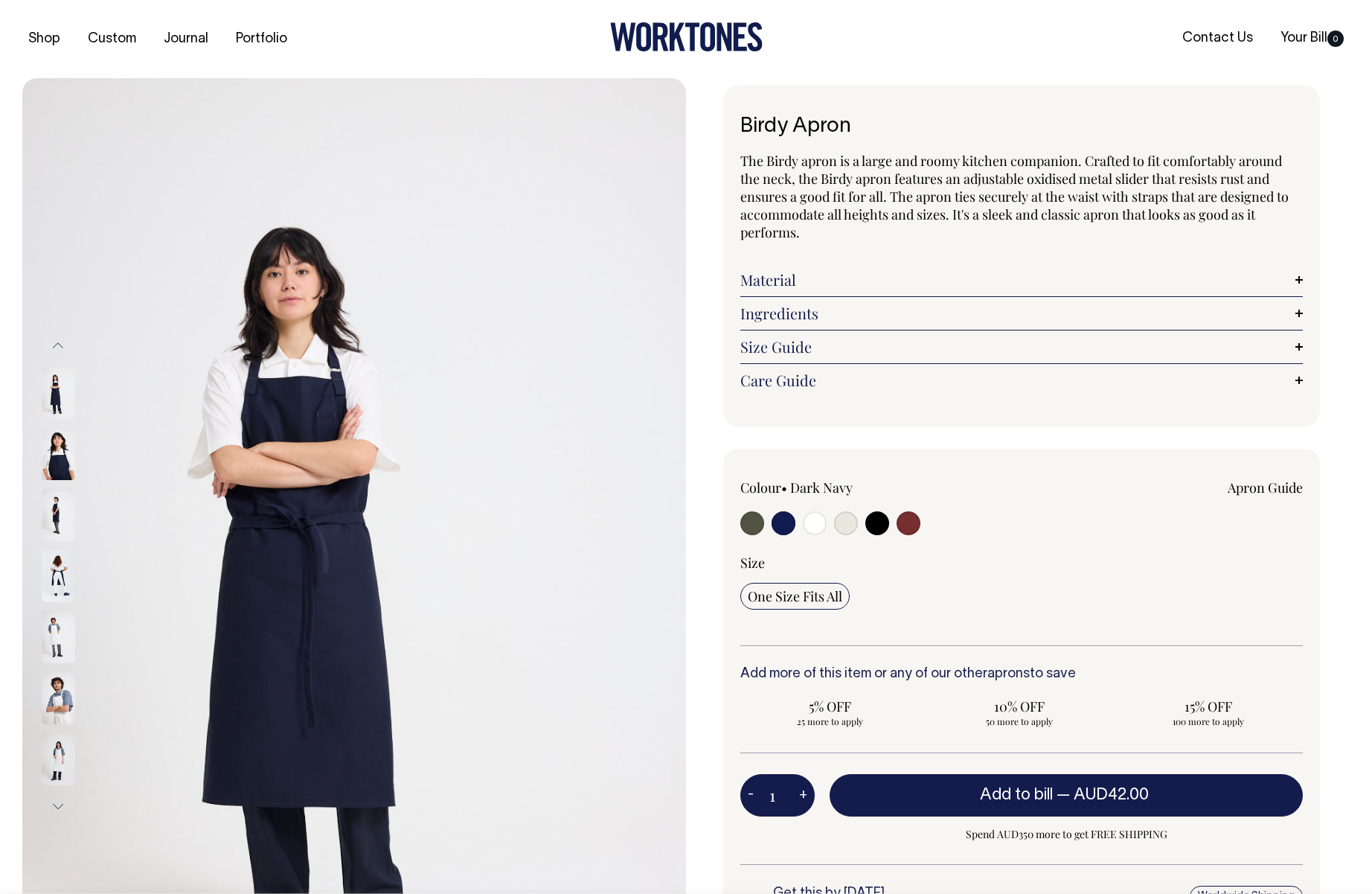
click at [749, 528] on input "radio" at bounding box center [752, 523] width 24 height 24
radio input "true"
select select "Olive"
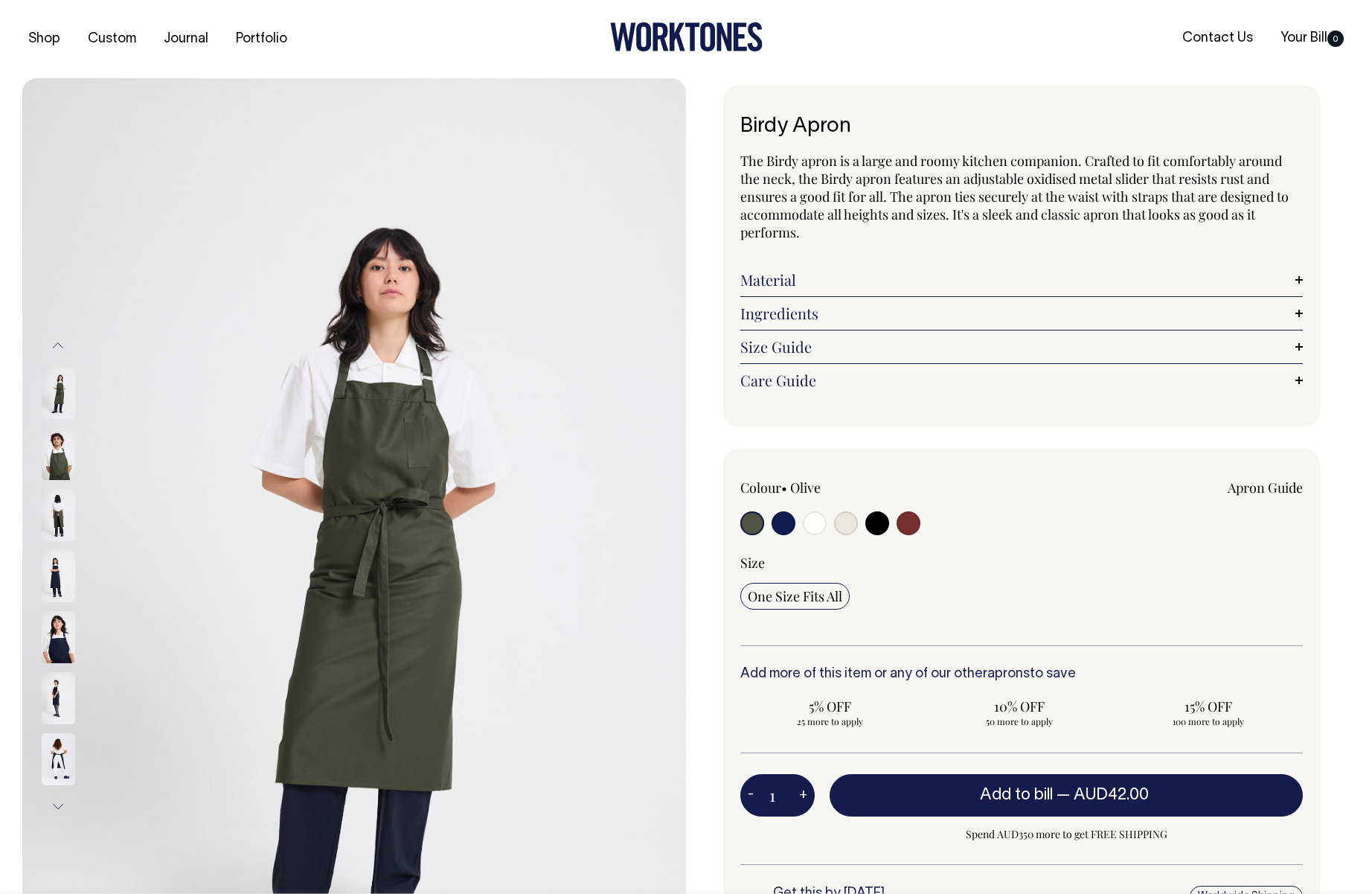
click at [879, 519] on input "radio" at bounding box center [877, 523] width 24 height 24
radio input "true"
select select "Black"
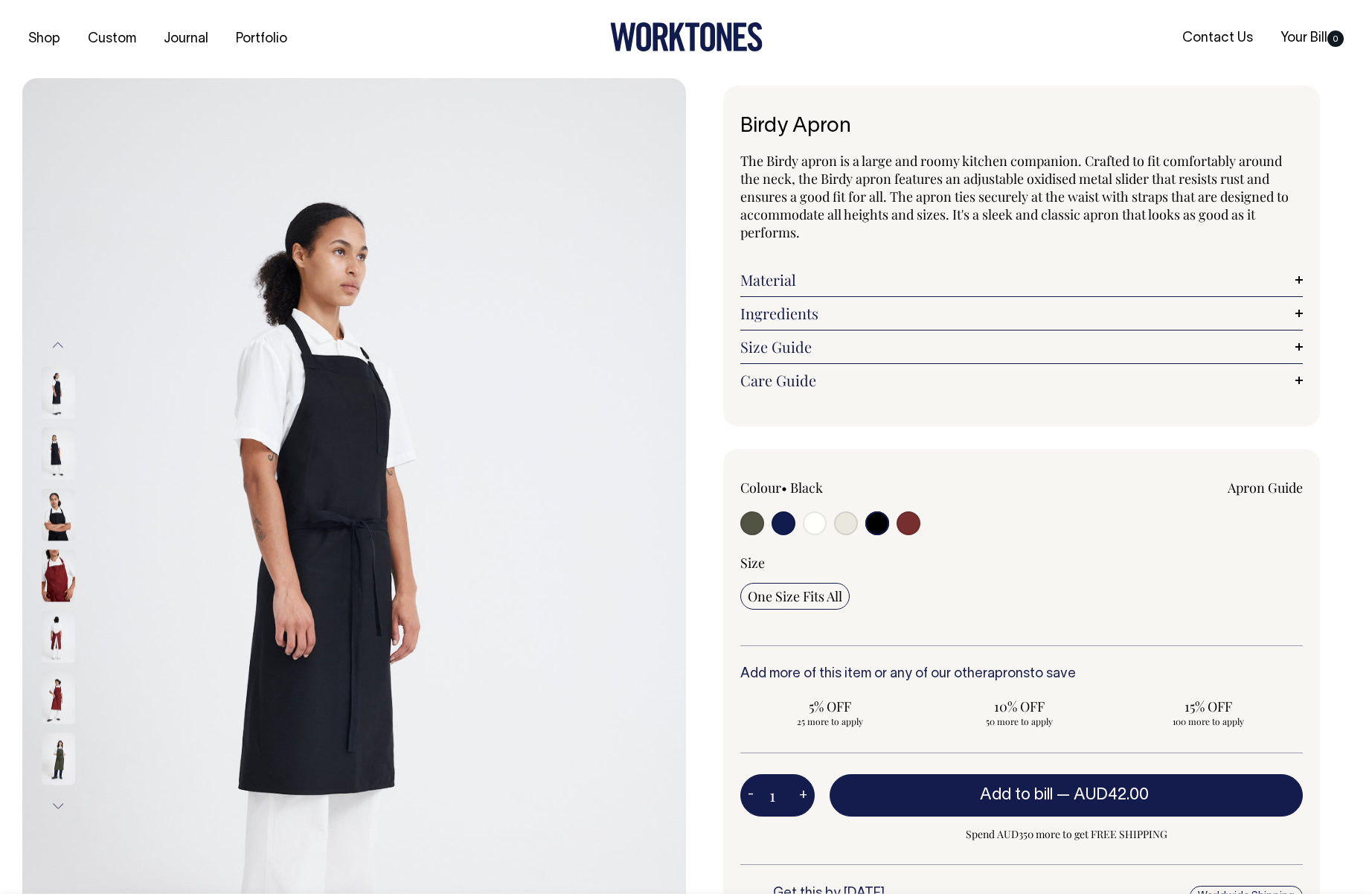
click at [912, 526] on input "radio" at bounding box center [909, 523] width 24 height 24
radio input "true"
select select "Burgundy"
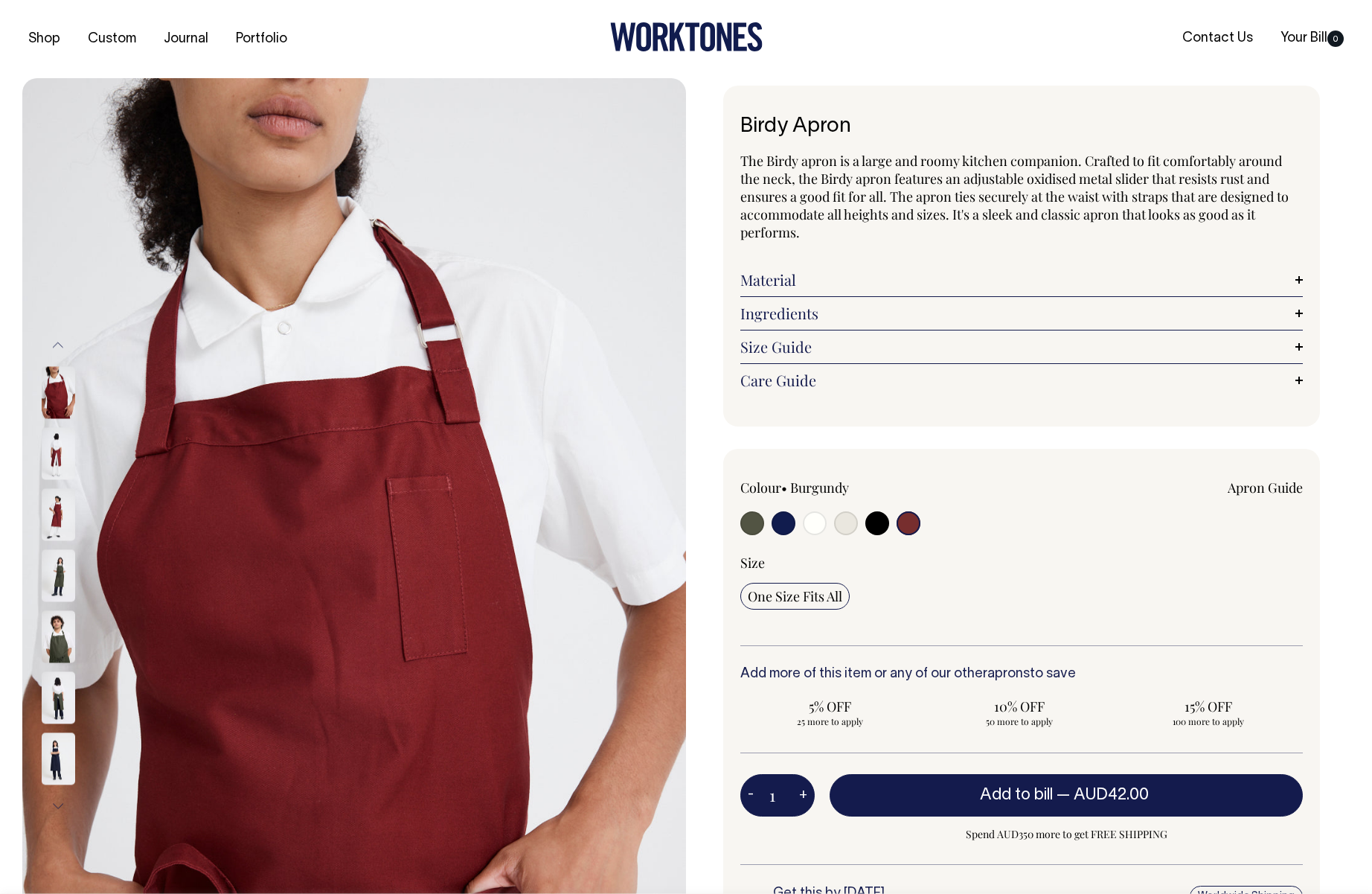
click at [842, 522] on input "radio" at bounding box center [846, 523] width 24 height 24
radio input "true"
select select "Natural"
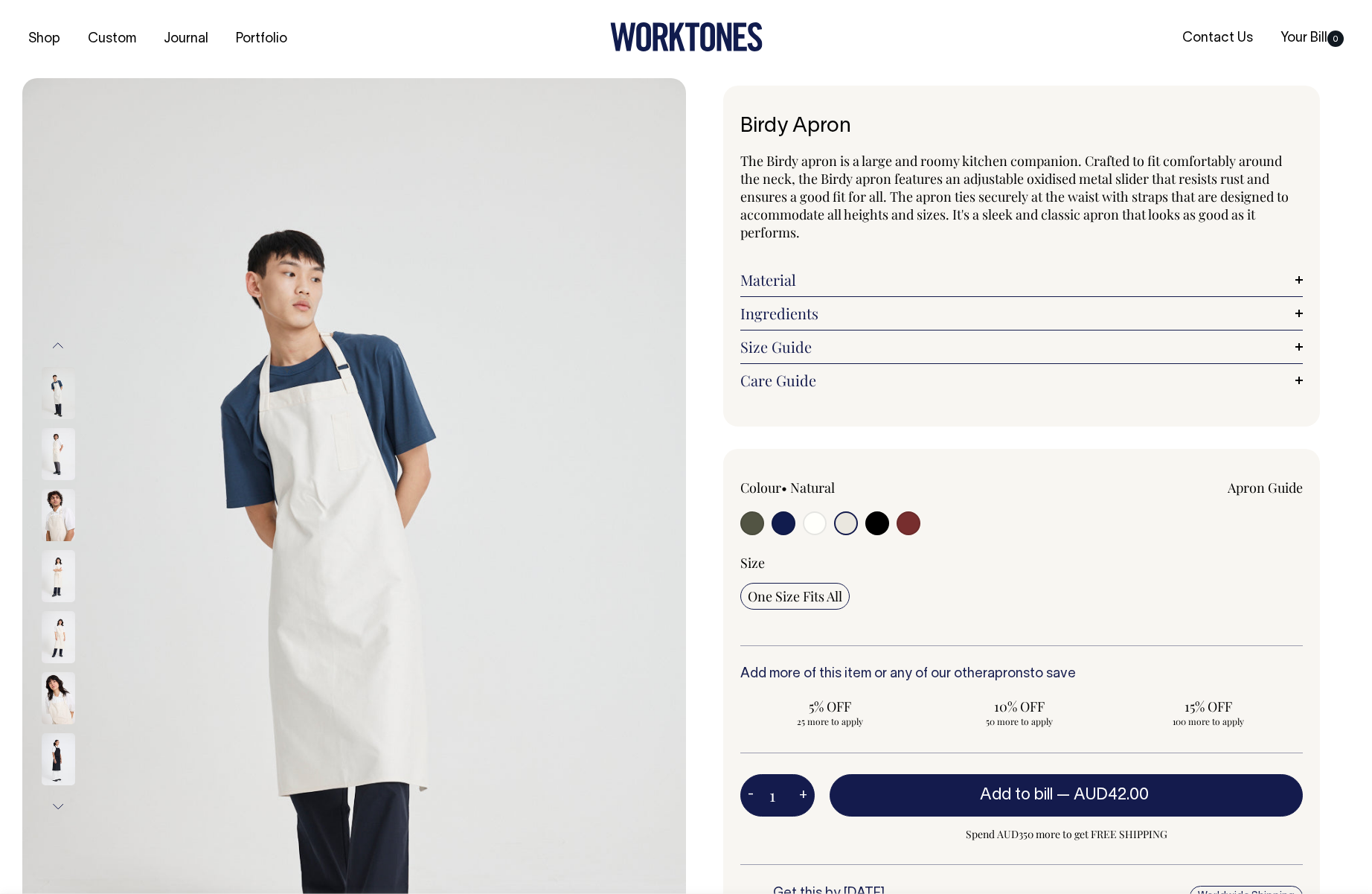
click at [816, 525] on input "radio" at bounding box center [815, 523] width 24 height 24
radio input "true"
select select "Off-White"
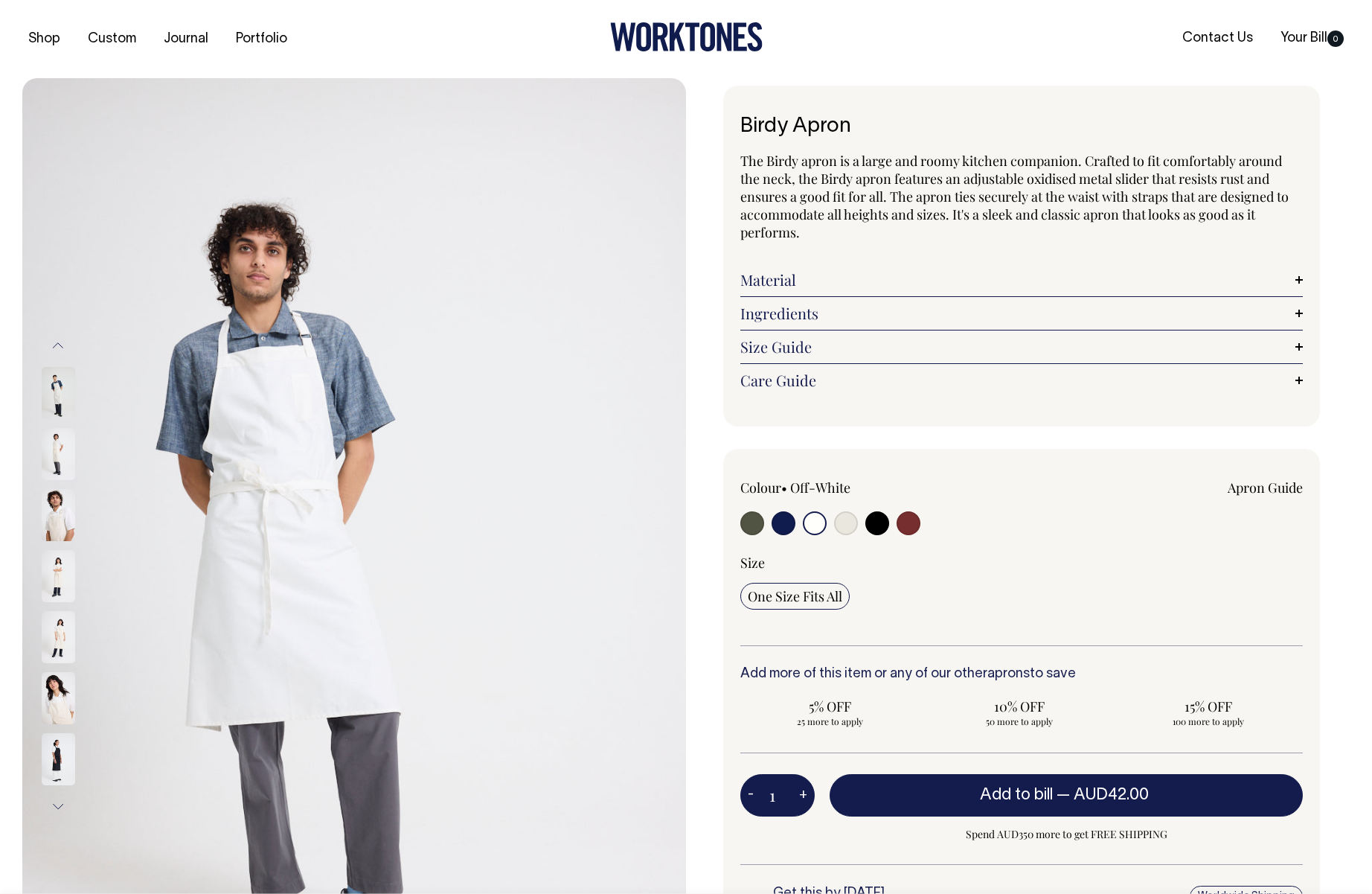
click at [792, 526] on input "radio" at bounding box center [784, 523] width 24 height 24
radio input "true"
select select "Dark Navy"
click at [763, 526] on label at bounding box center [752, 524] width 24 height 28
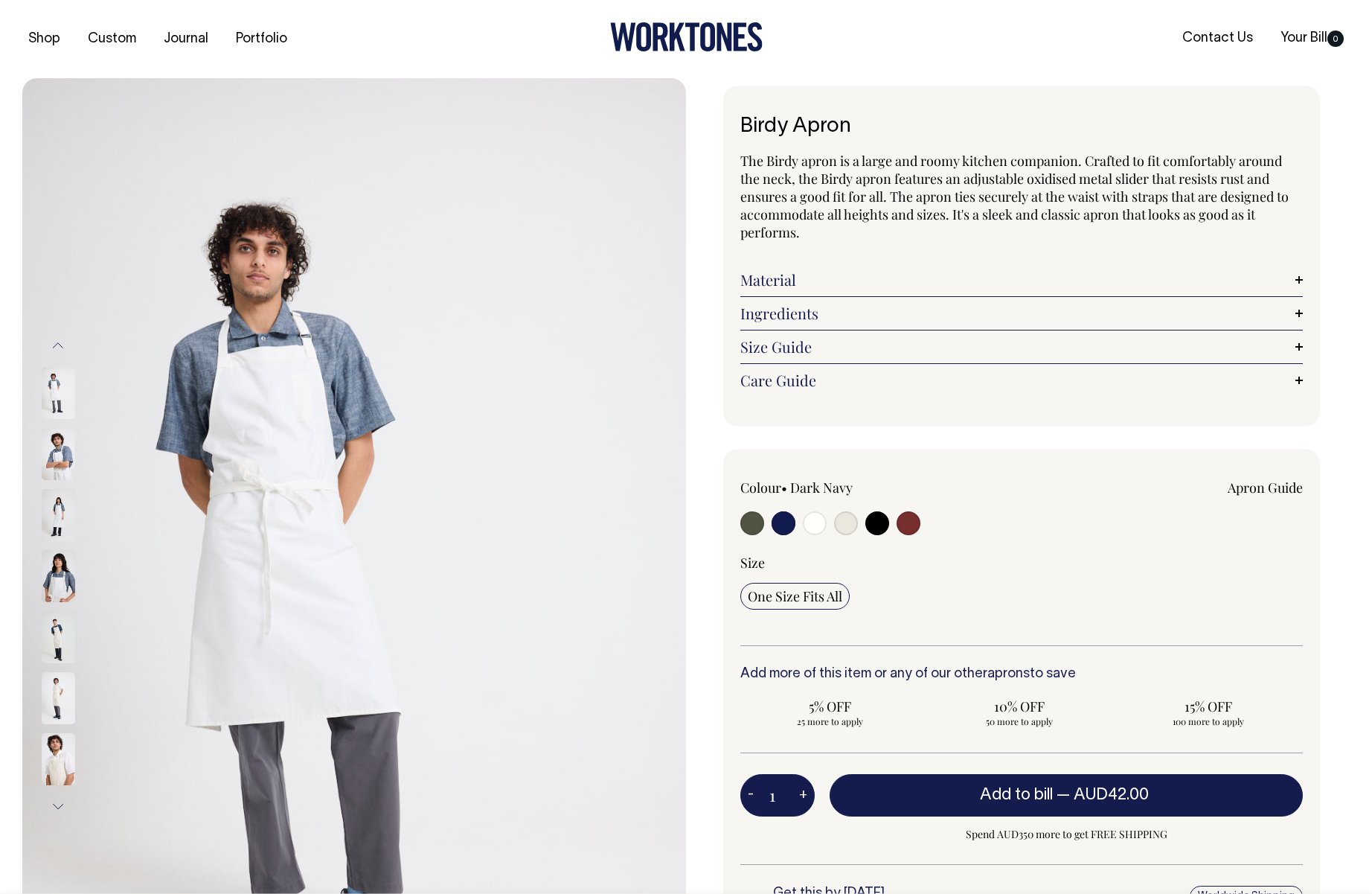
click at [763, 526] on input "radio" at bounding box center [752, 523] width 24 height 24
radio input "true"
select select "Olive"
click at [786, 526] on input "radio" at bounding box center [784, 523] width 24 height 24
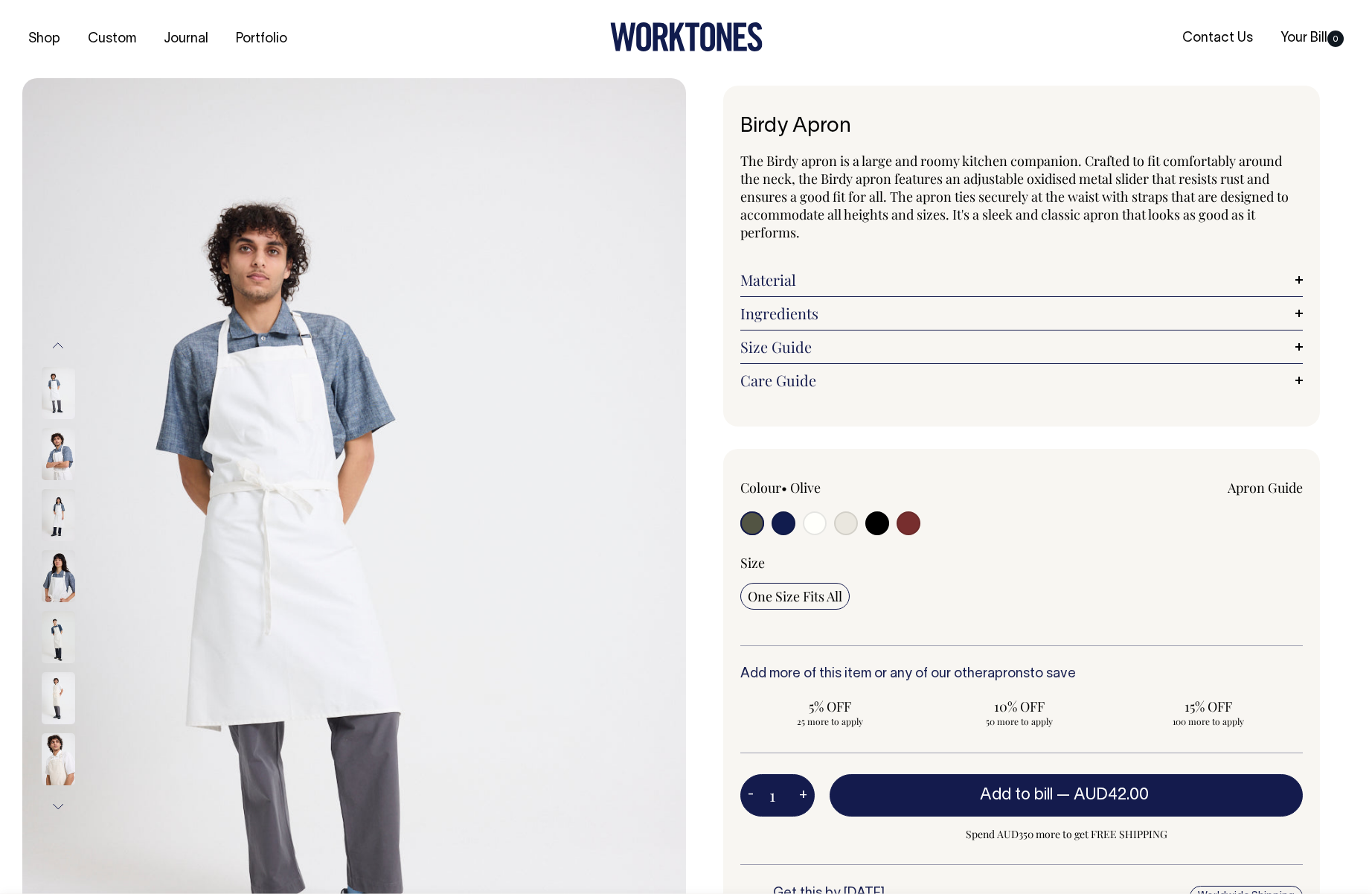
radio input "true"
select select "Dark Navy"
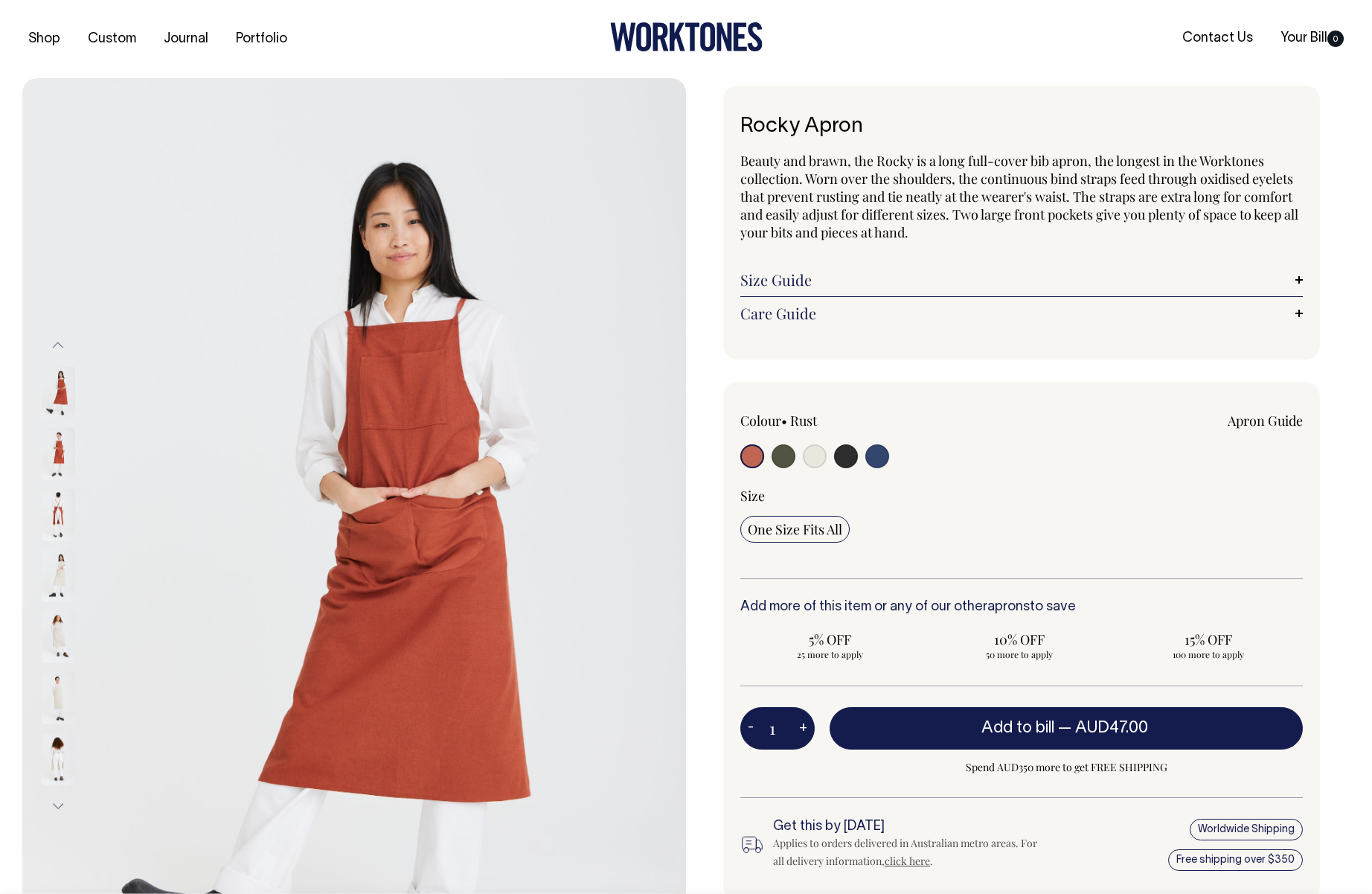
click at [782, 452] on input "radio" at bounding box center [784, 456] width 24 height 24
radio input "true"
select select "Olive"
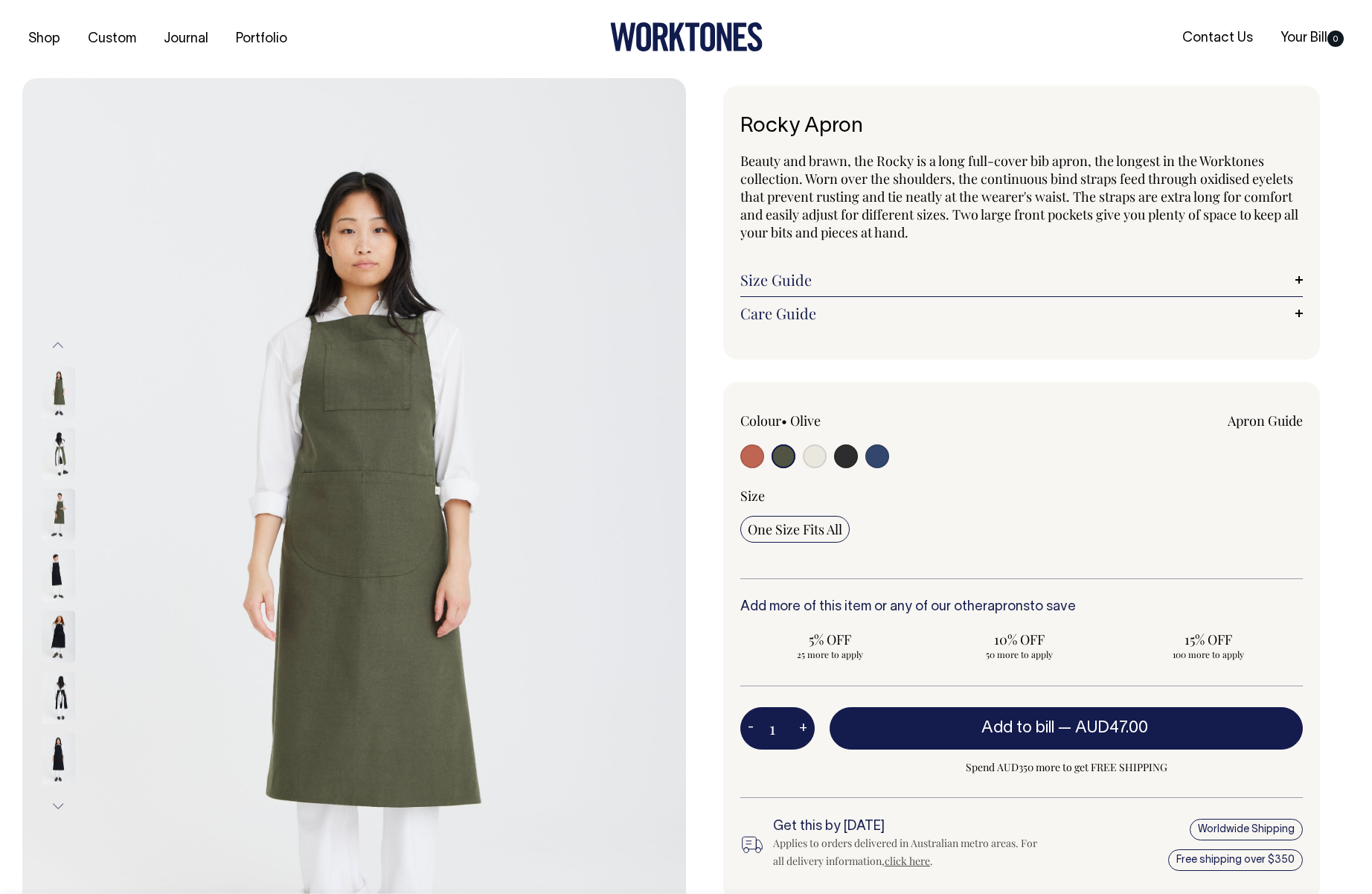
click at [810, 456] on input "radio" at bounding box center [815, 456] width 24 height 24
radio input "true"
select select "Natural"
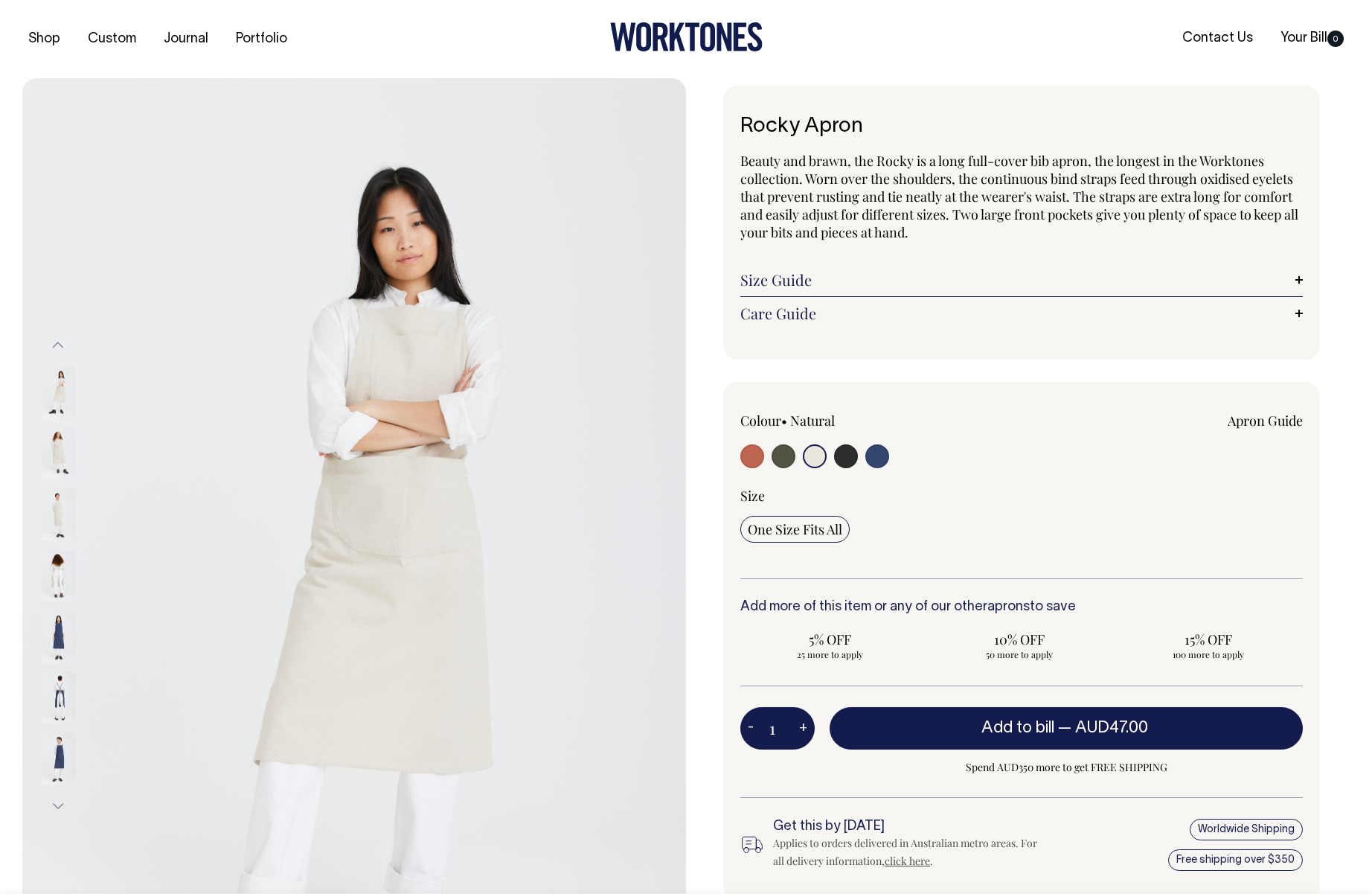
click at [839, 456] on input "radio" at bounding box center [846, 456] width 24 height 24
radio input "true"
select select "Charcoal"
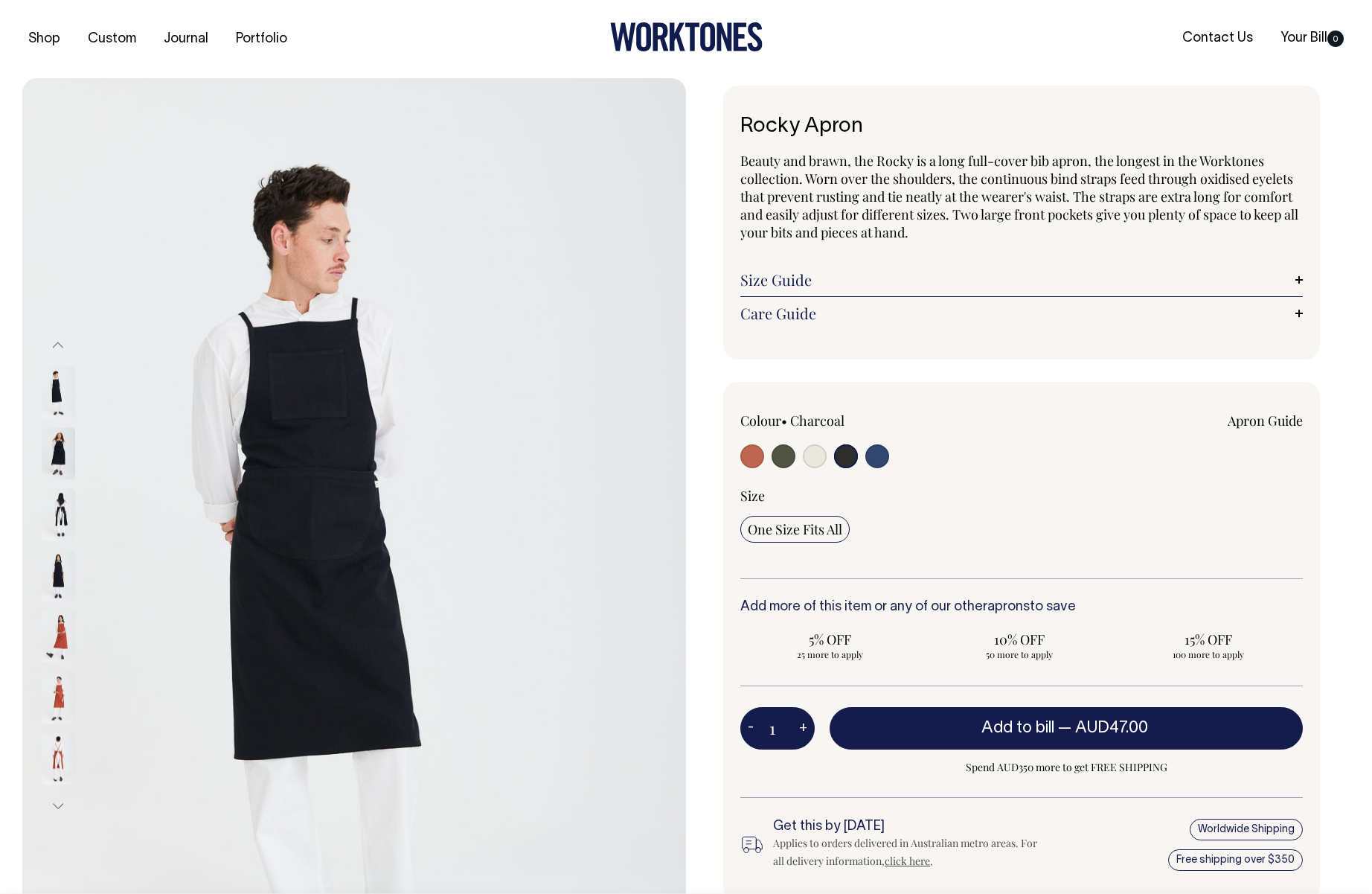
click at [880, 455] on input "radio" at bounding box center [877, 456] width 24 height 24
radio input "true"
select select "Indigo"
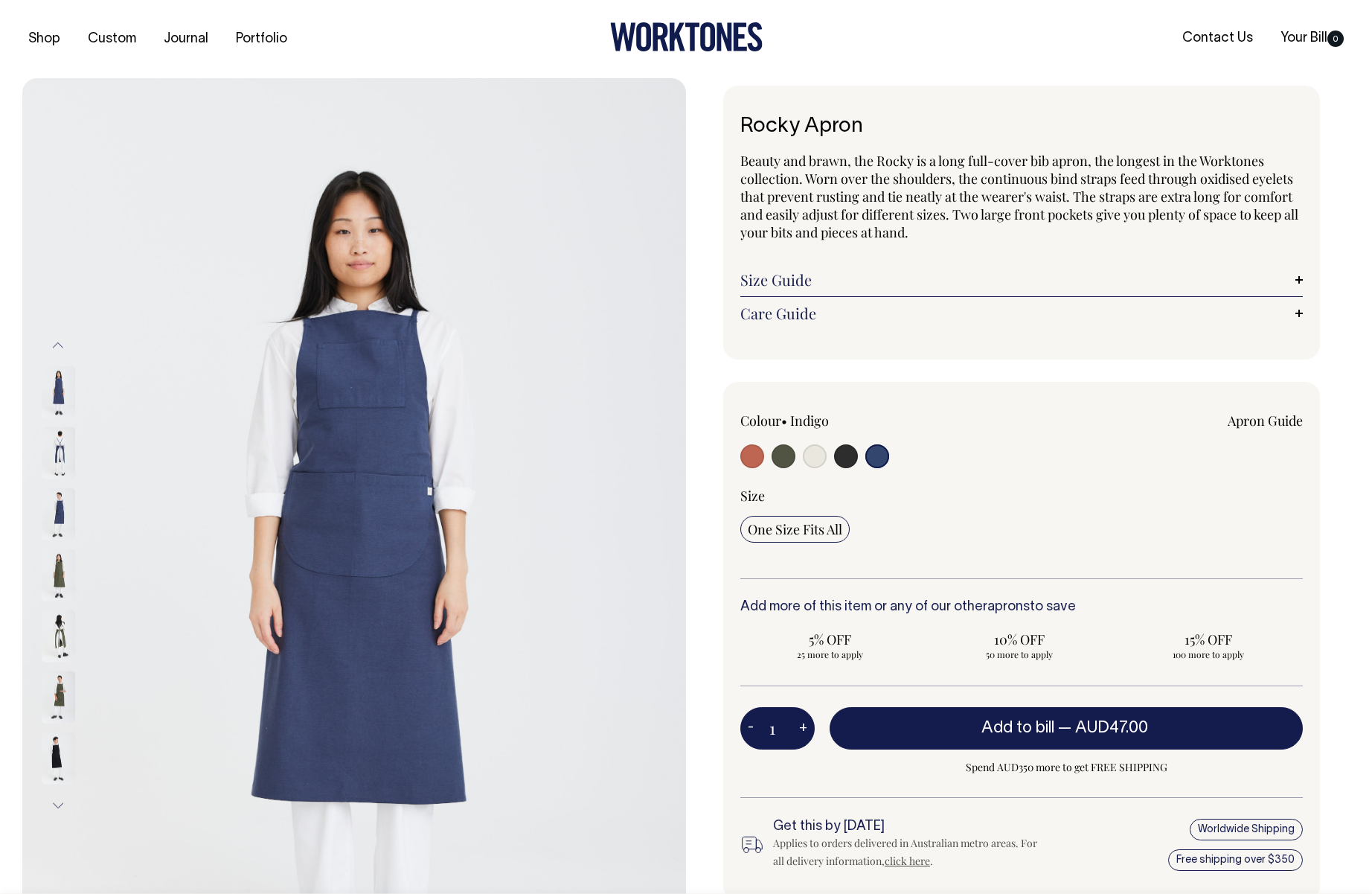
click at [773, 459] on input "radio" at bounding box center [784, 456] width 24 height 24
radio input "true"
select select "Olive"
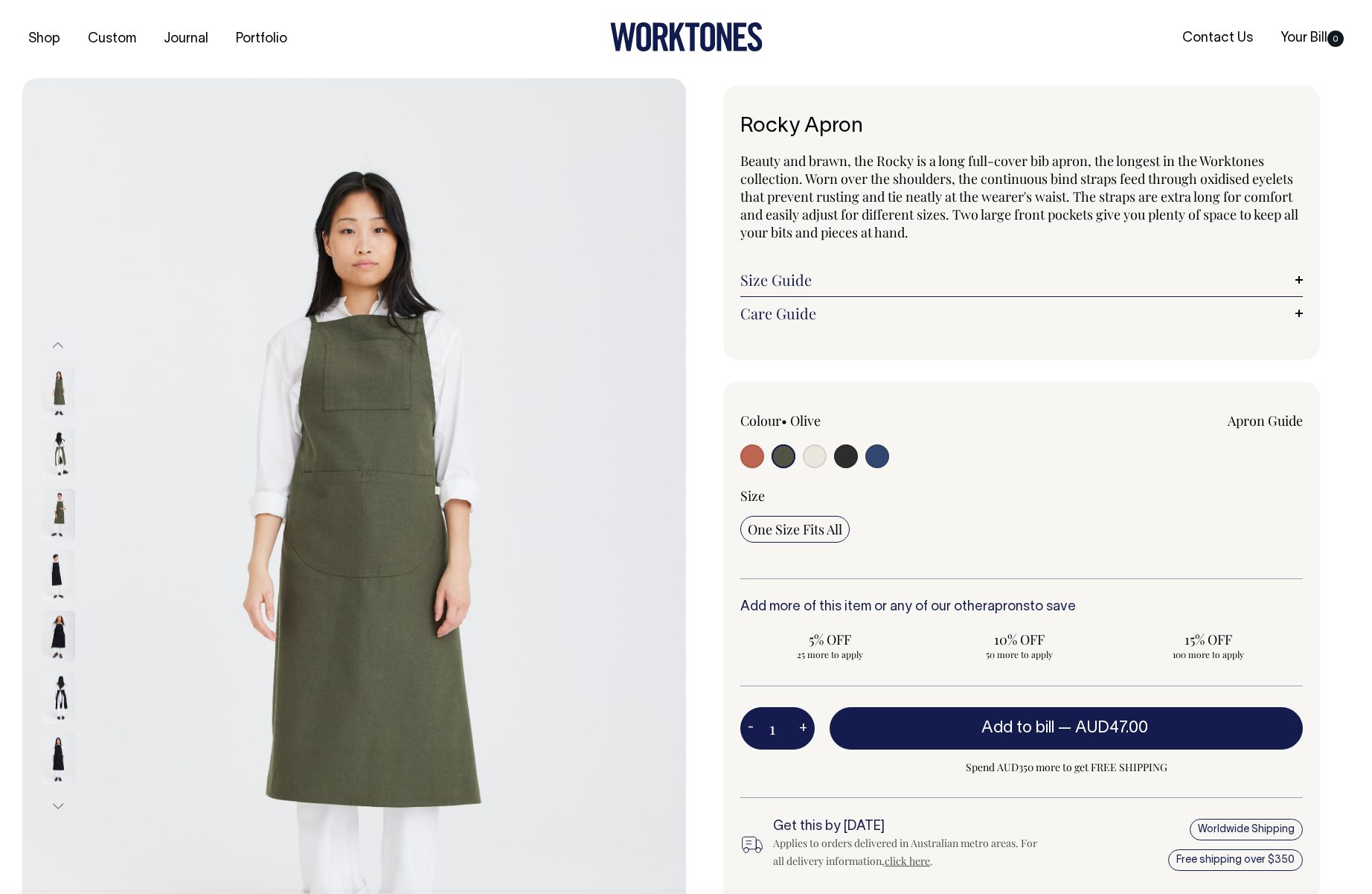
click at [801, 461] on div at bounding box center [853, 457] width 225 height 28
click at [813, 455] on input "radio" at bounding box center [815, 456] width 24 height 24
radio input "true"
select select "Natural"
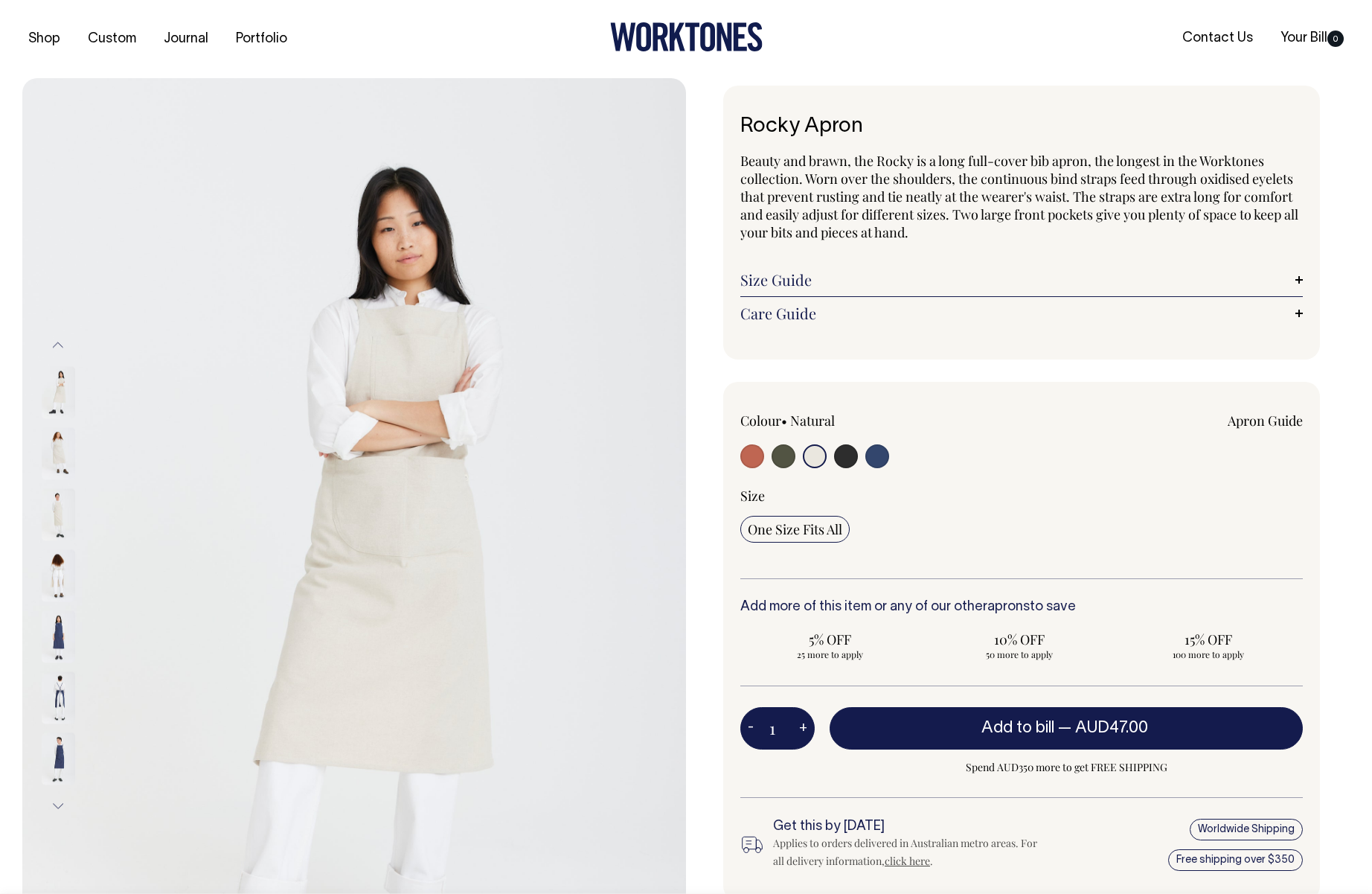
click at [839, 454] on input "radio" at bounding box center [846, 456] width 24 height 24
radio input "true"
select select "Charcoal"
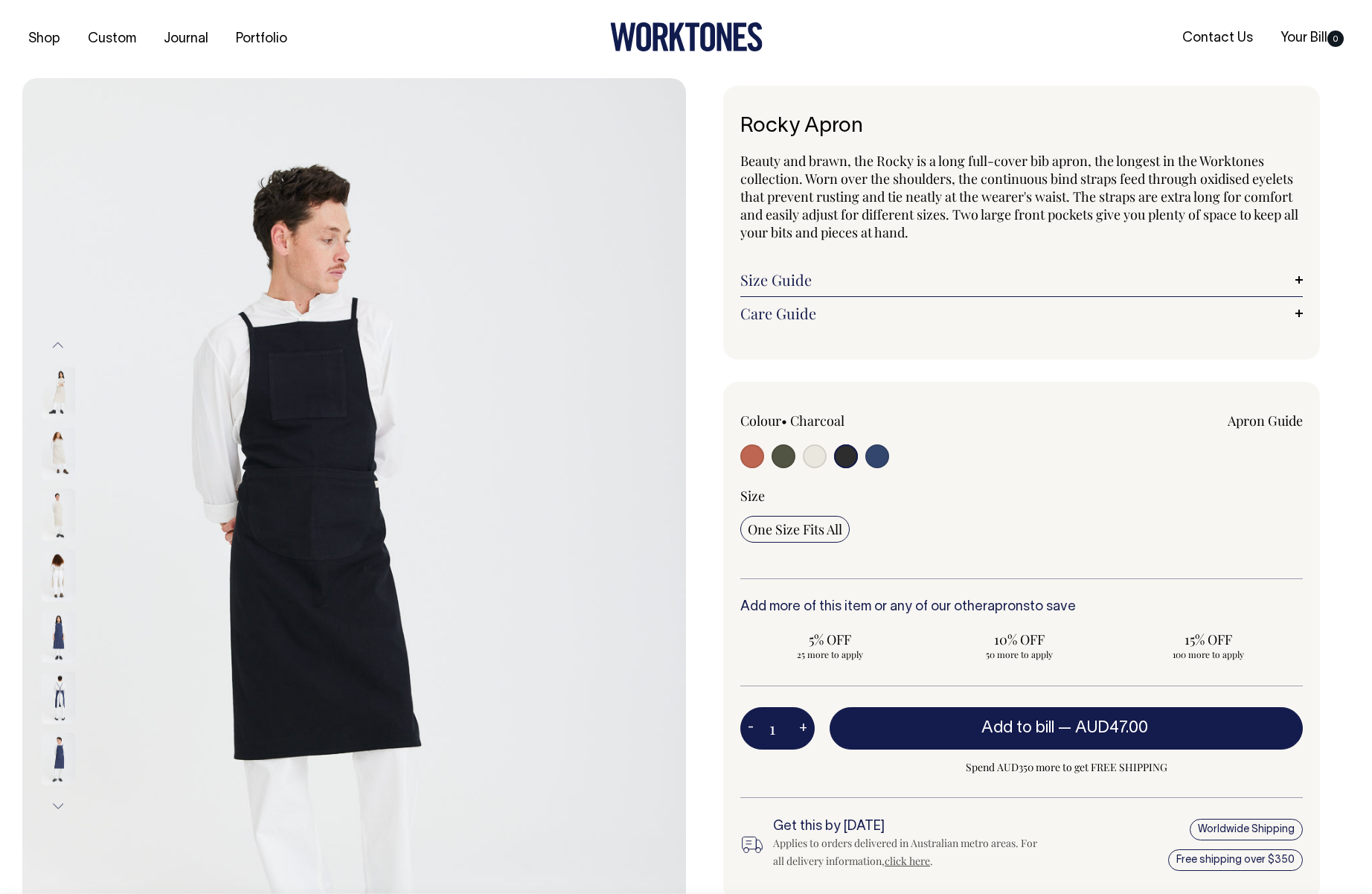
click at [879, 456] on input "radio" at bounding box center [877, 456] width 24 height 24
radio input "true"
select select "Indigo"
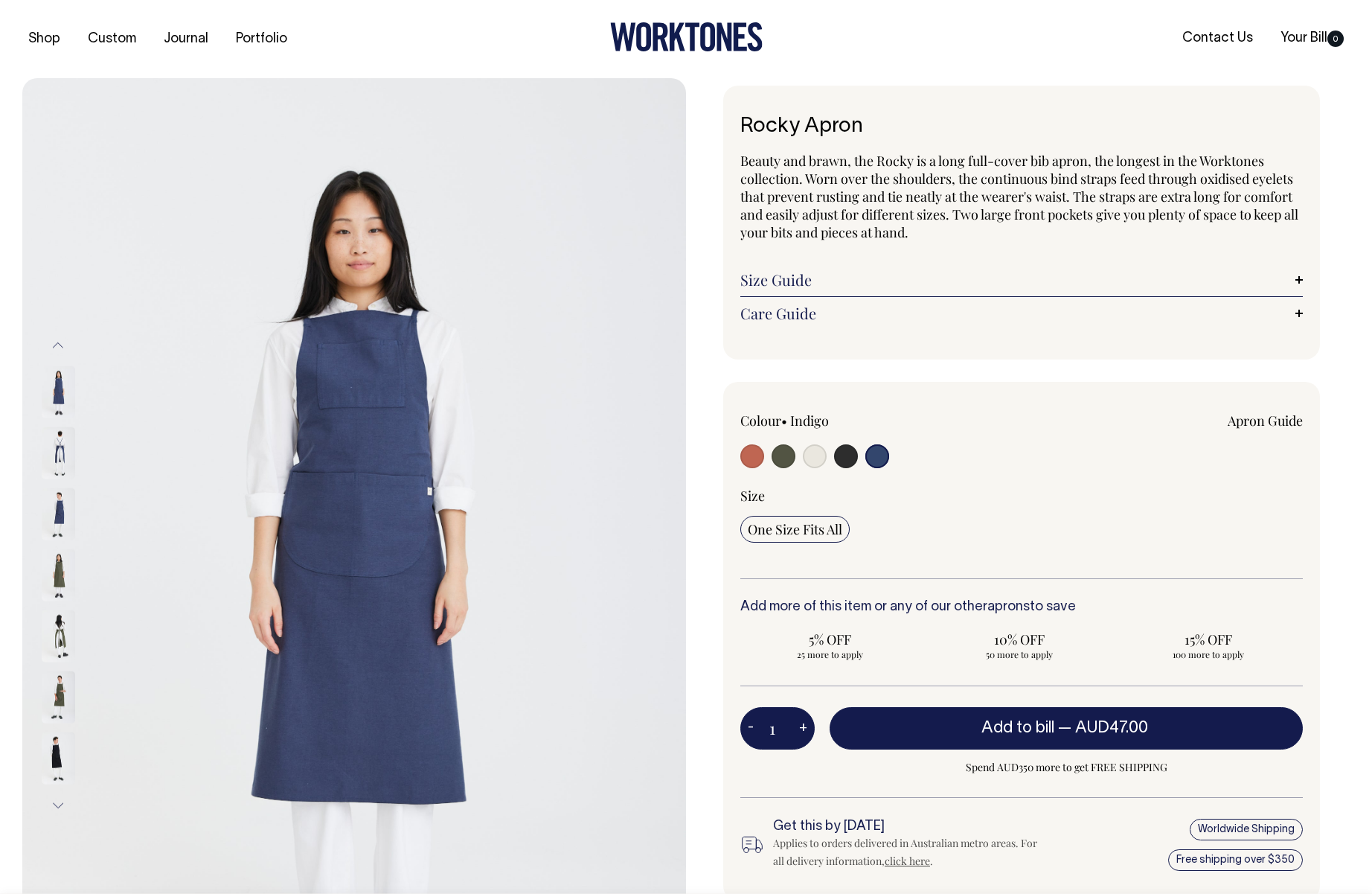
click at [851, 461] on input "radio" at bounding box center [846, 456] width 24 height 24
radio input "true"
select select "Charcoal"
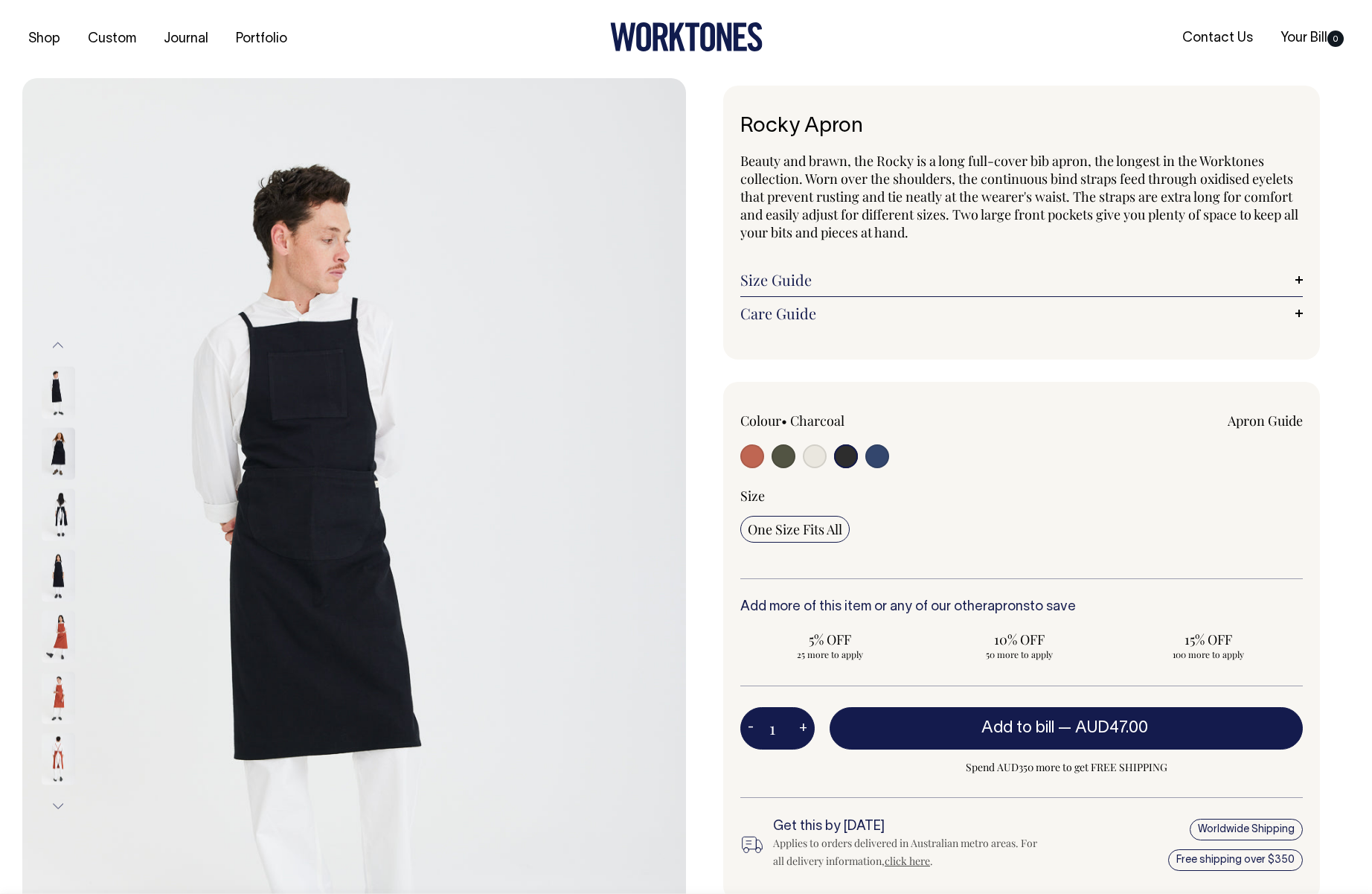
click at [808, 459] on input "radio" at bounding box center [815, 456] width 24 height 24
radio input "true"
select select "Natural"
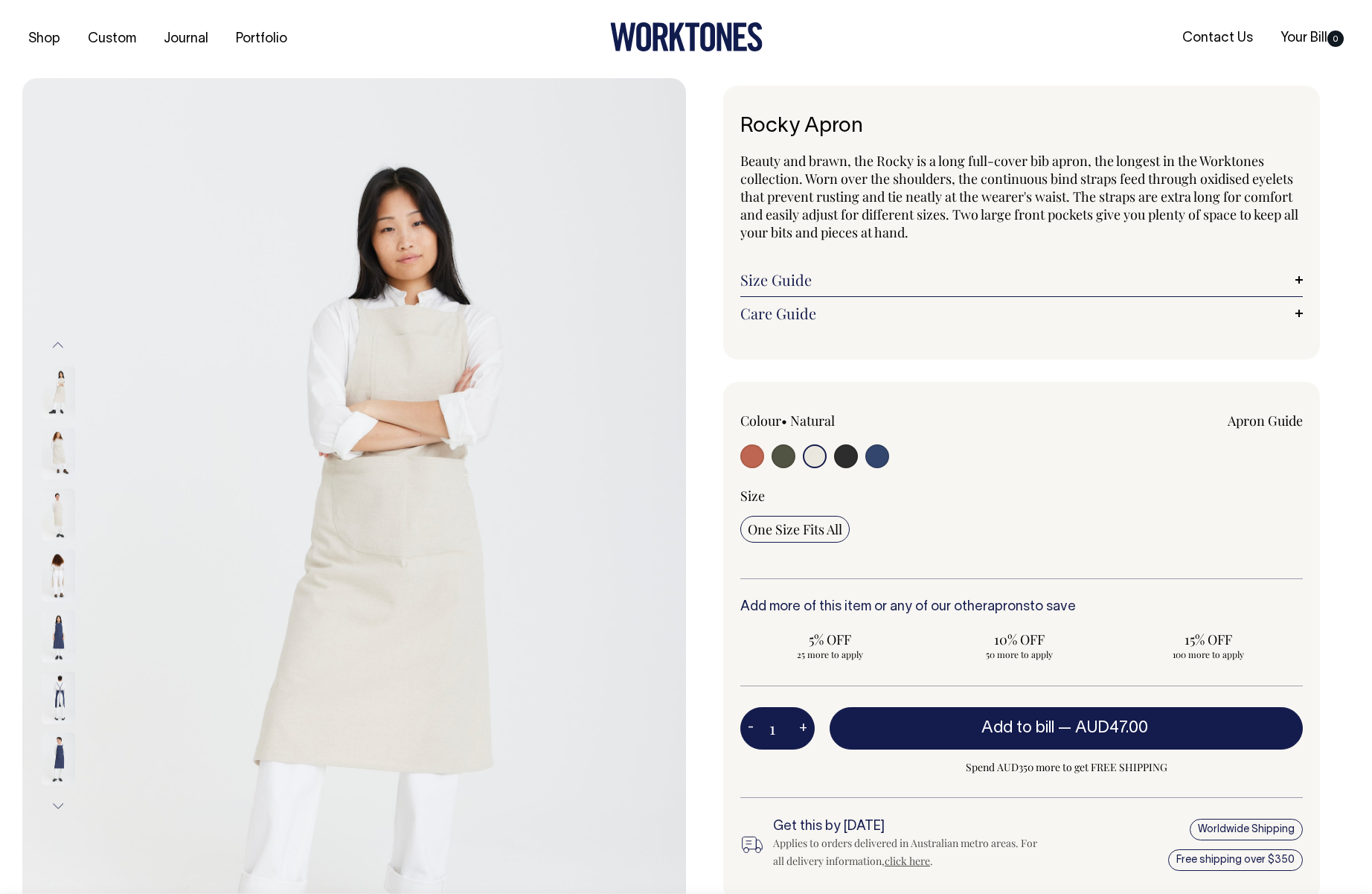
click at [790, 457] on input "radio" at bounding box center [784, 456] width 24 height 24
radio input "true"
select select "Olive"
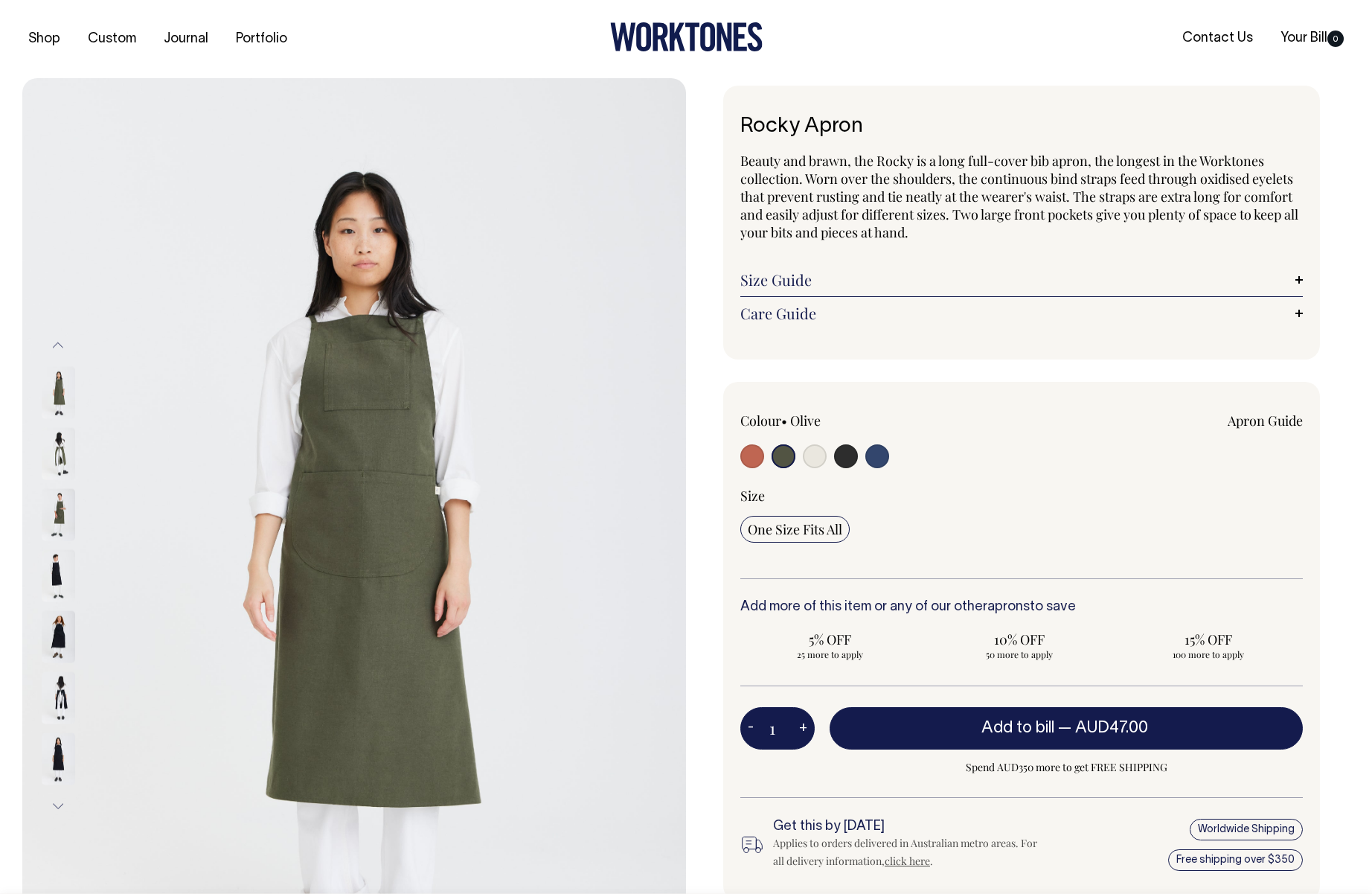
click at [763, 460] on label at bounding box center [752, 457] width 24 height 28
click at [763, 460] on input "radio" at bounding box center [752, 456] width 24 height 24
radio input "true"
select select "Rust"
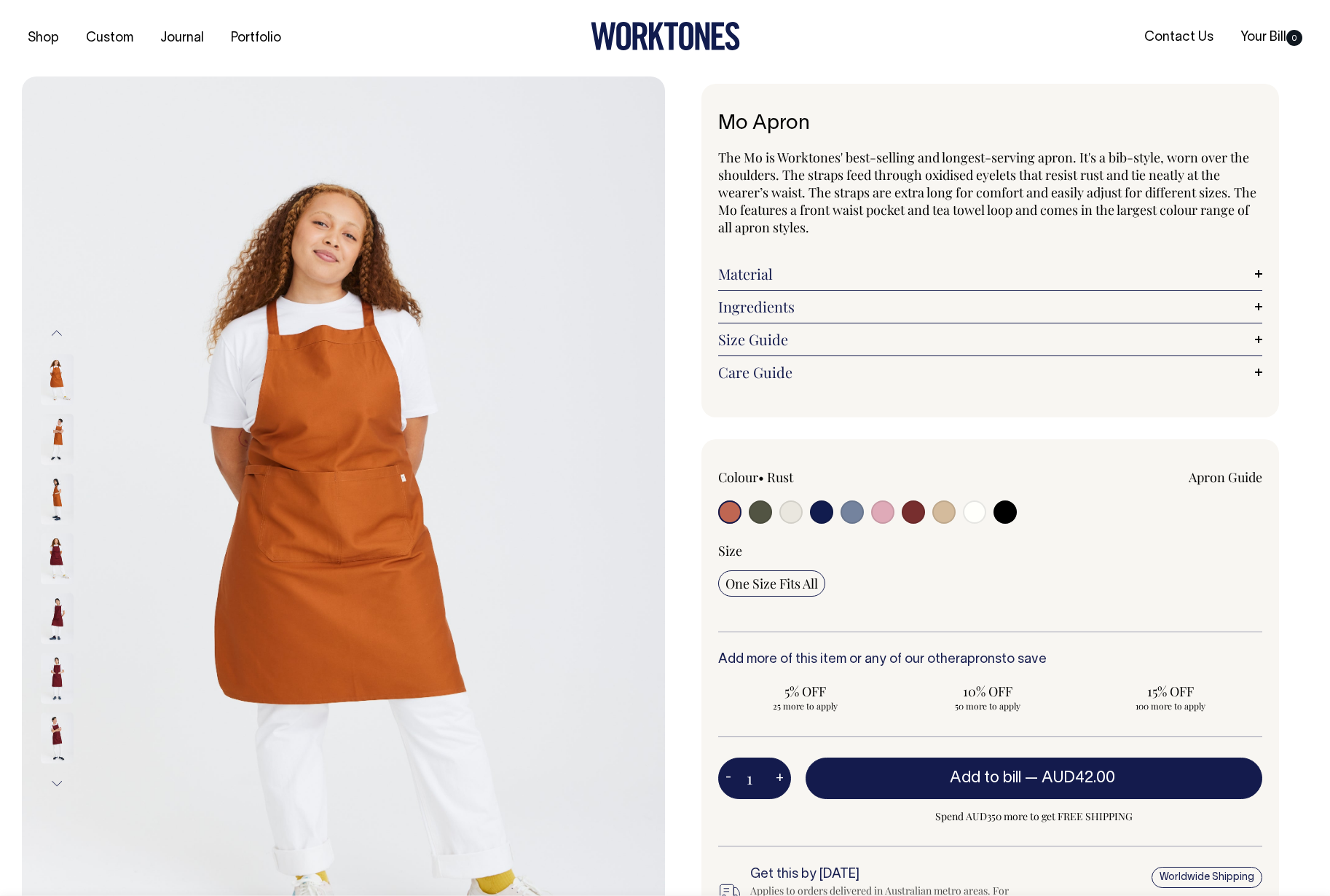
click at [756, 511] on input "radio" at bounding box center [761, 512] width 23 height 23
radio input "true"
select select "Olive"
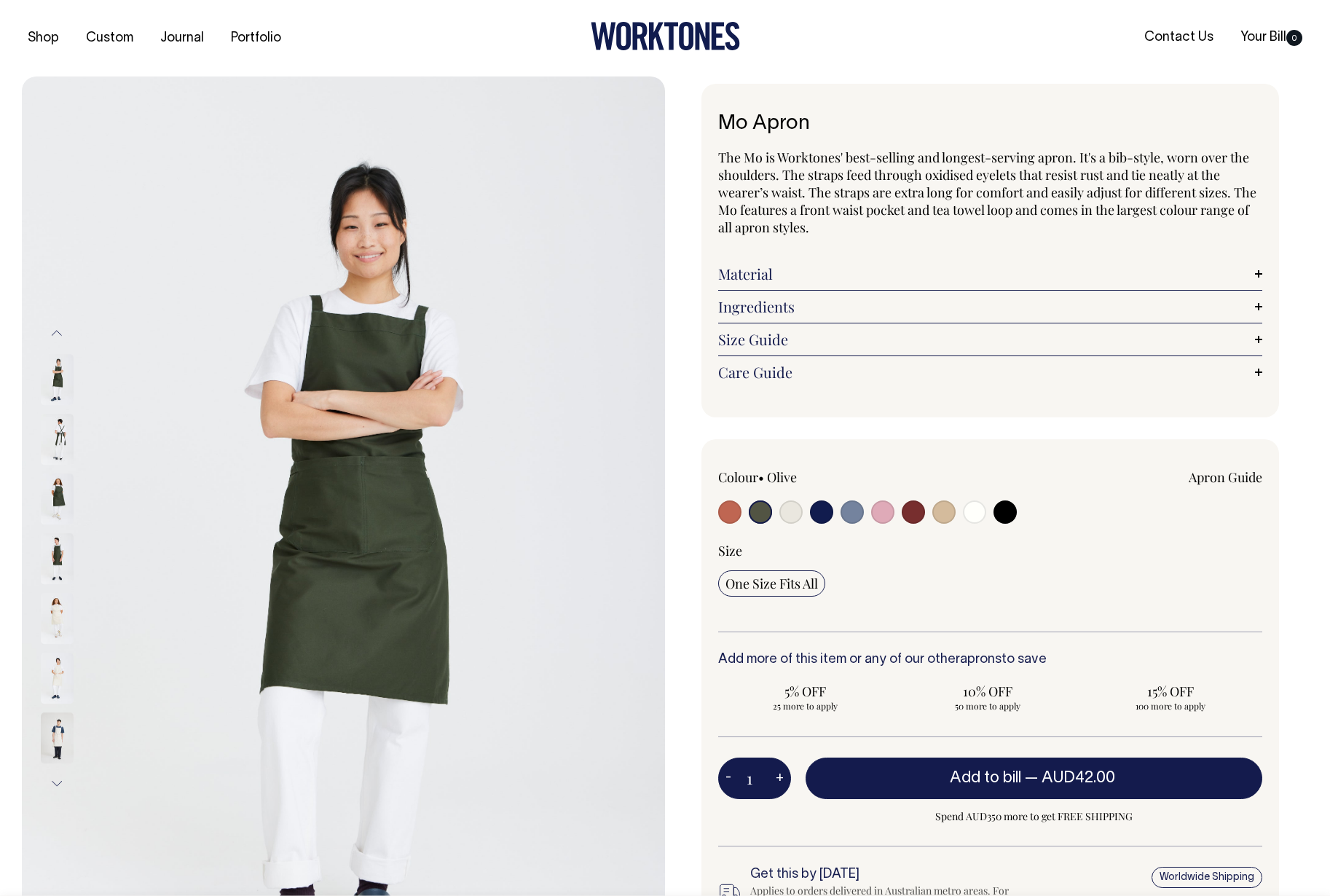
click at [798, 512] on input "radio" at bounding box center [791, 512] width 23 height 23
radio input "true"
select select "Natural"
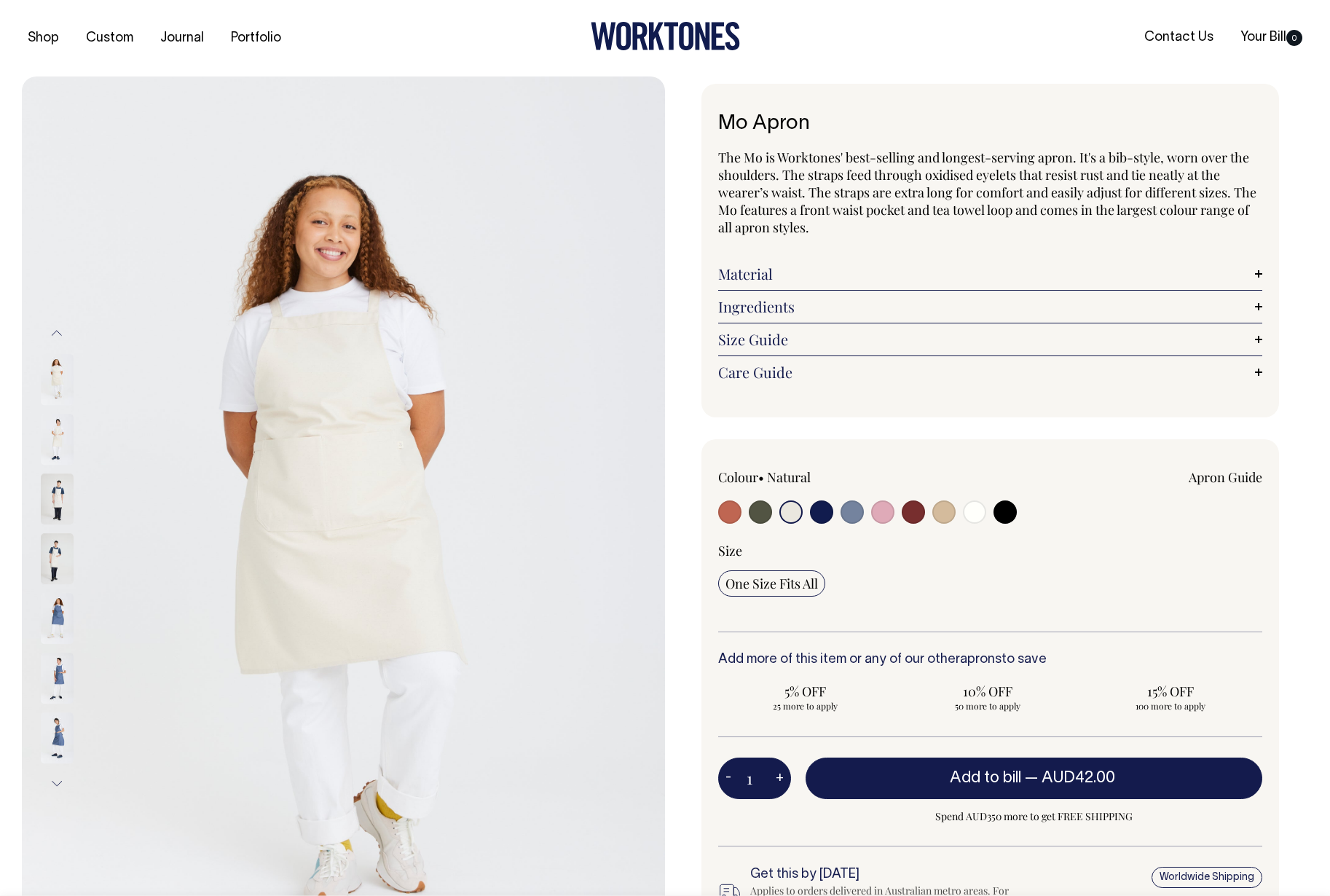
click at [866, 515] on div at bounding box center [827, 513] width 218 height 27
click at [910, 513] on input "radio" at bounding box center [914, 512] width 23 height 23
radio input "true"
select select "Burgundy"
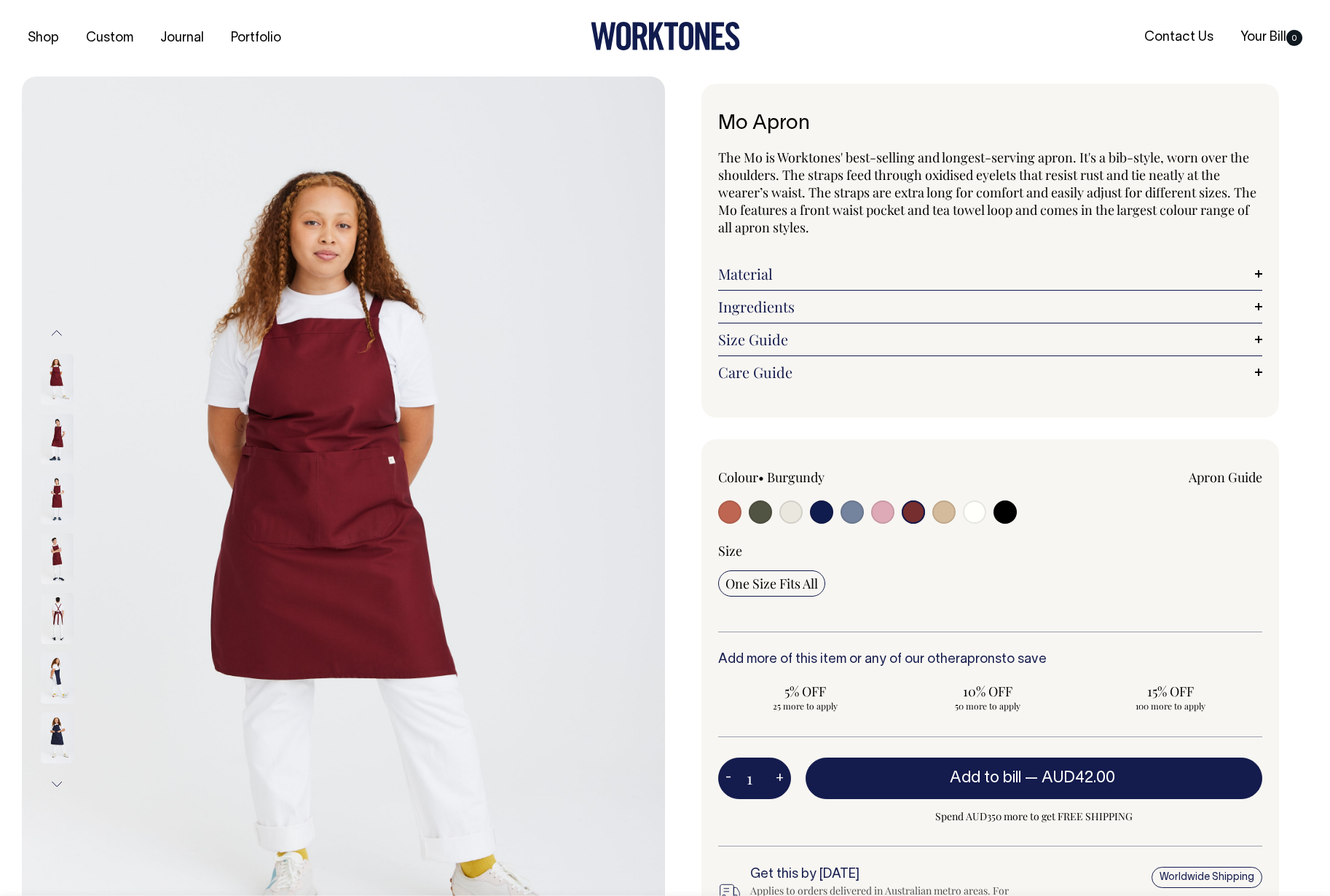
click at [951, 515] on input "radio" at bounding box center [944, 512] width 23 height 23
radio input "true"
select select "Khaki"
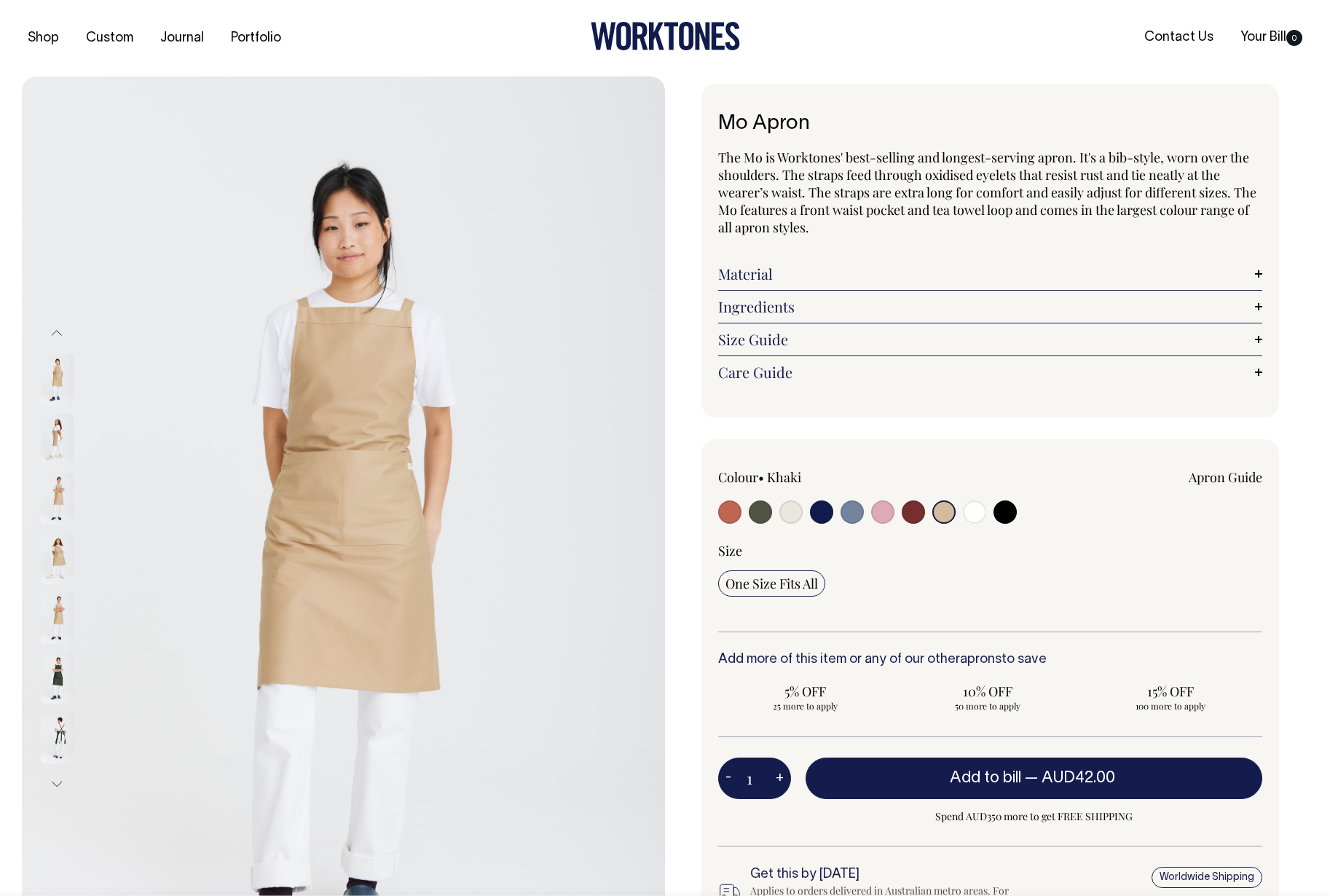
click at [922, 514] on input "radio" at bounding box center [914, 512] width 23 height 23
radio input "true"
select select "Burgundy"
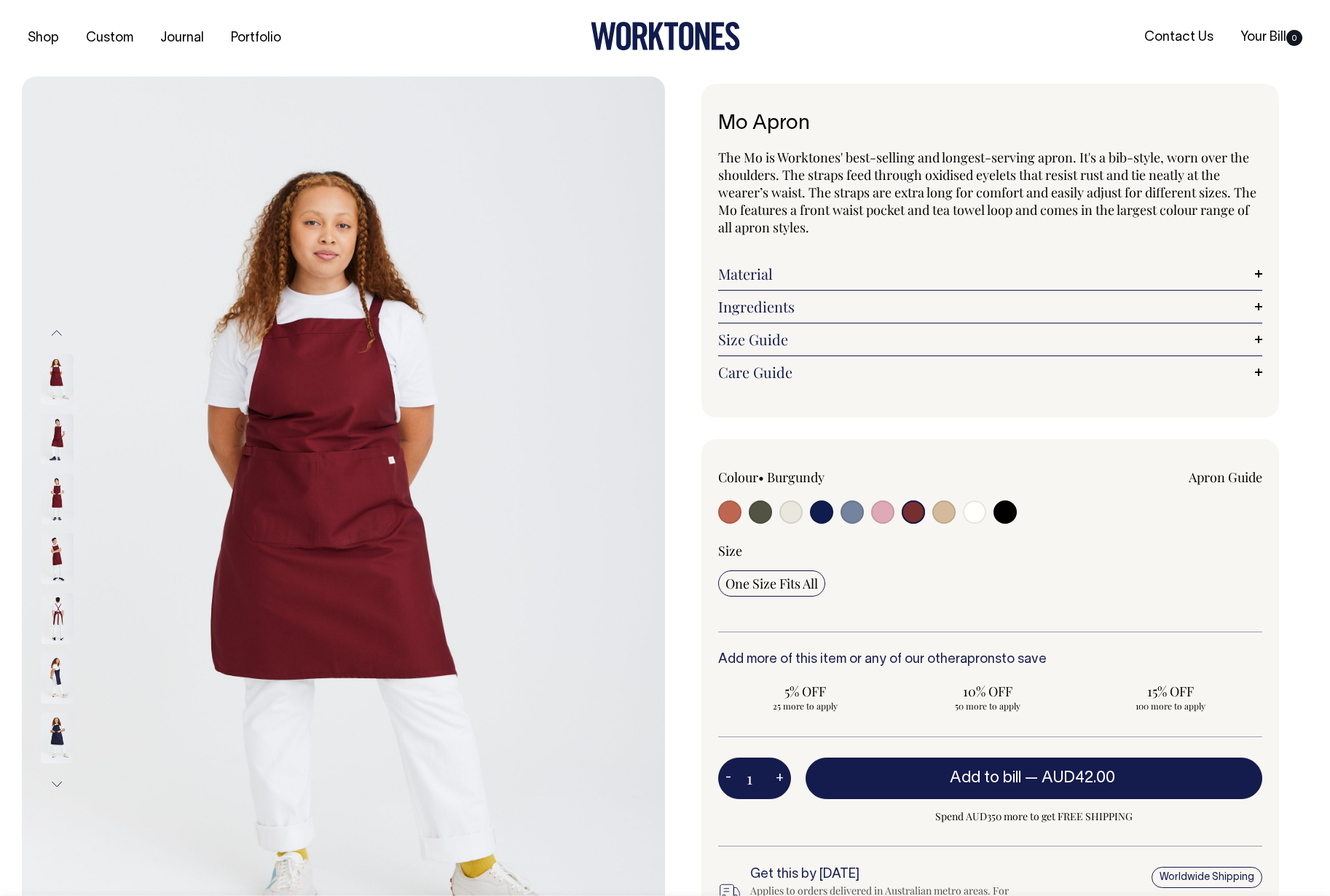
click at [849, 512] on input "radio" at bounding box center [852, 512] width 23 height 23
radio input "true"
select select "Blue/Grey"
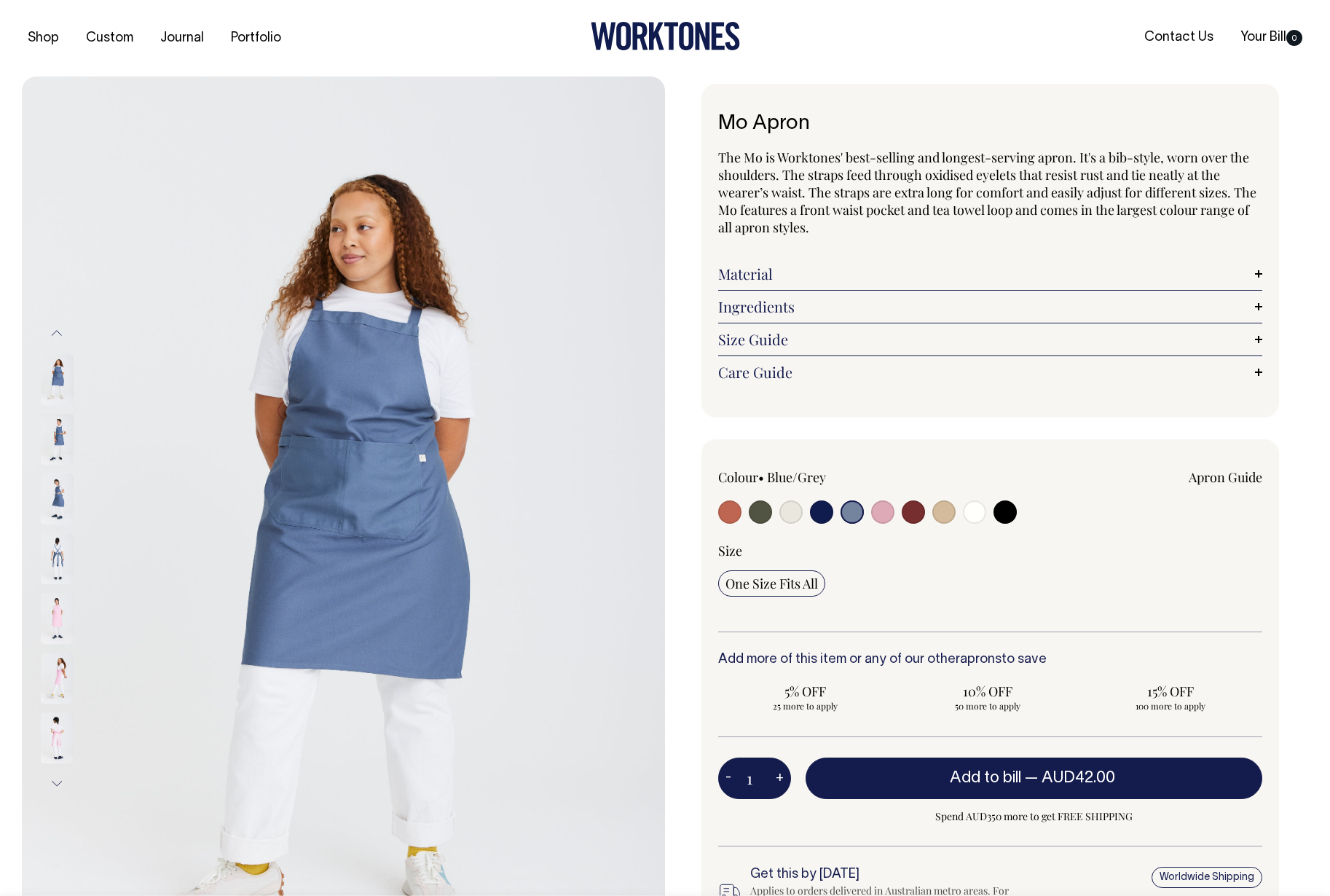
click at [788, 515] on input "radio" at bounding box center [791, 512] width 23 height 23
radio input "true"
select select "Natural"
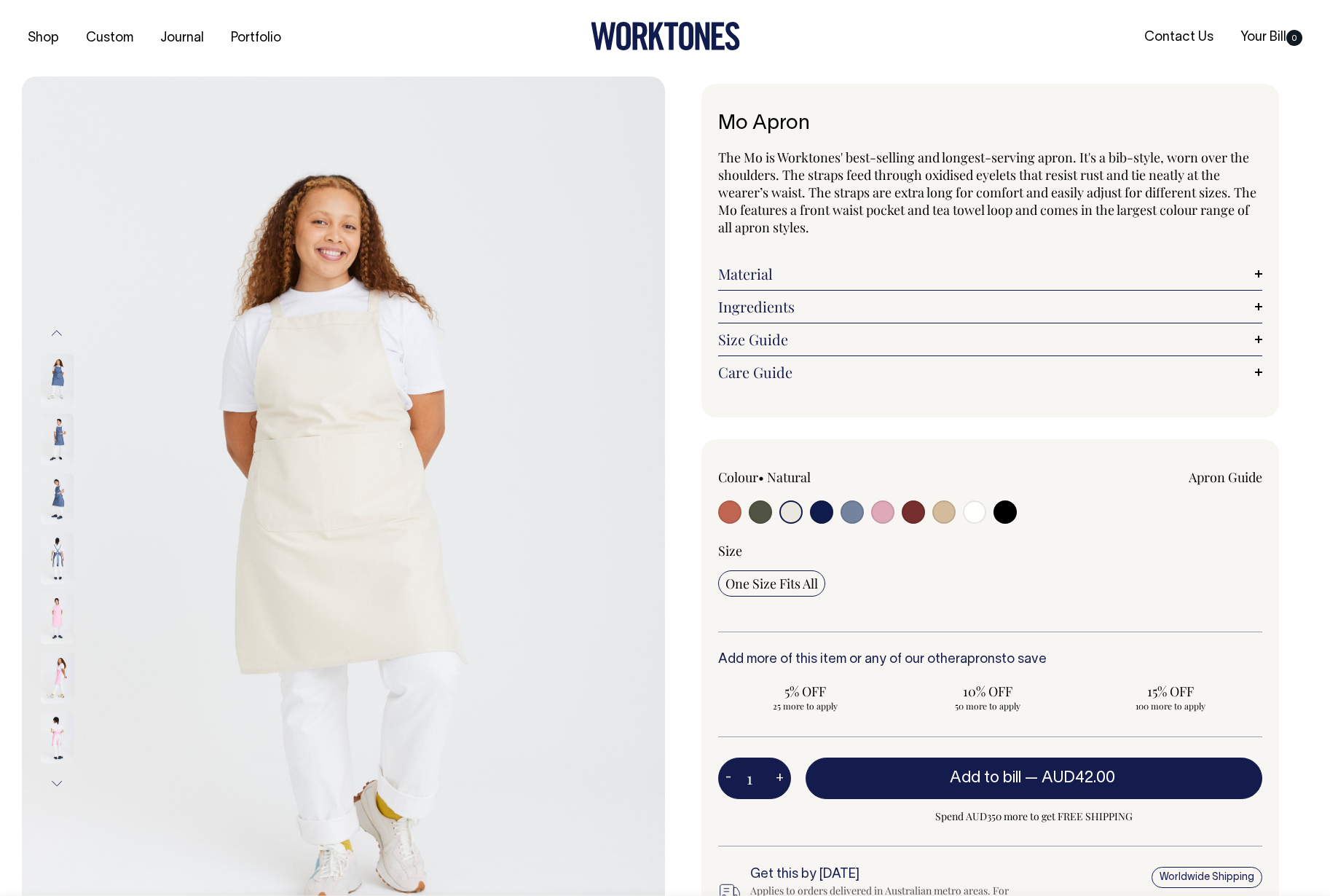
click at [819, 514] on input "radio" at bounding box center [822, 512] width 23 height 23
radio input "true"
select select "Dark Navy"
click at [819, 514] on input "radio" at bounding box center [822, 512] width 23 height 23
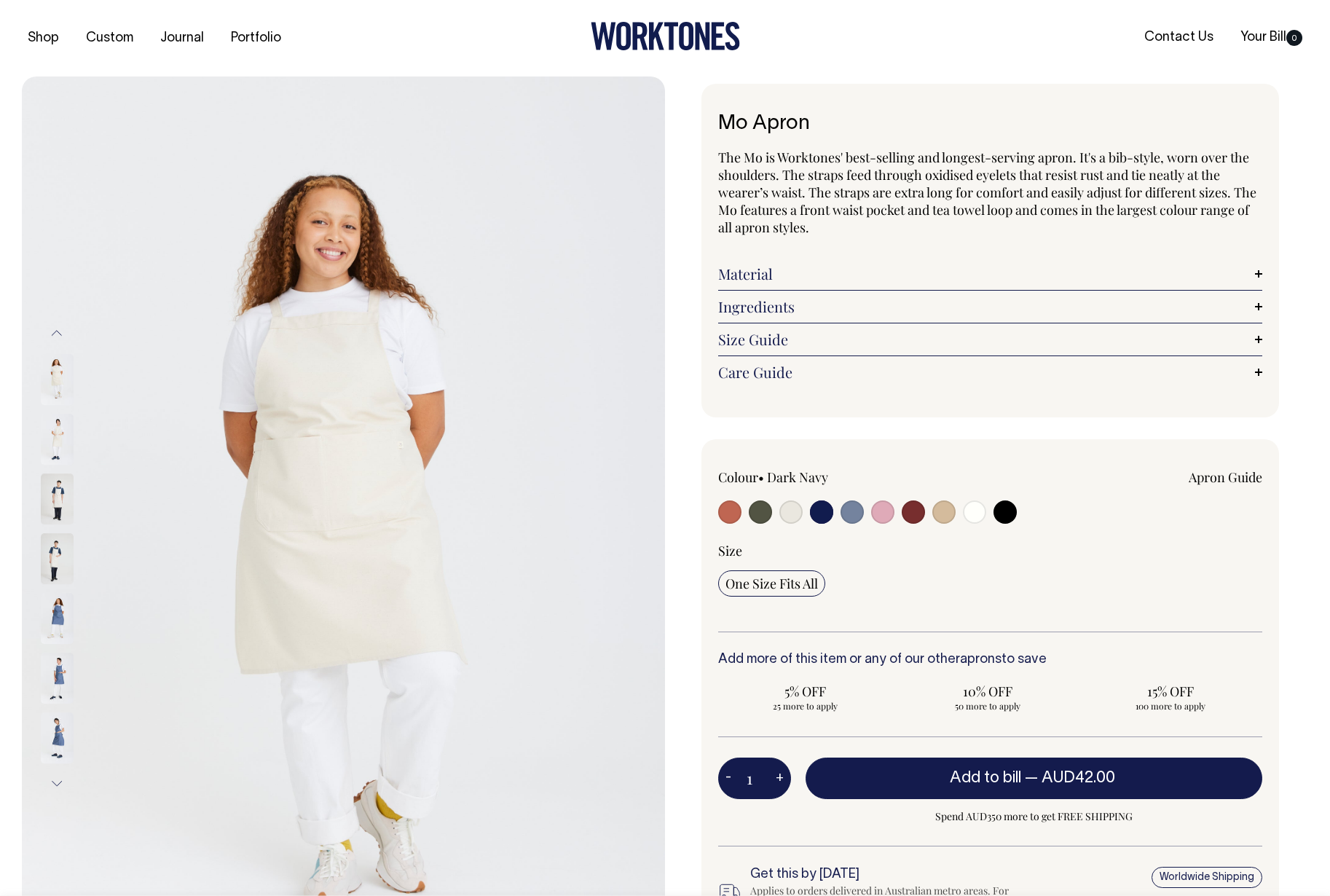
click at [824, 514] on input "radio" at bounding box center [822, 512] width 23 height 23
